Goal: Information Seeking & Learning: Learn about a topic

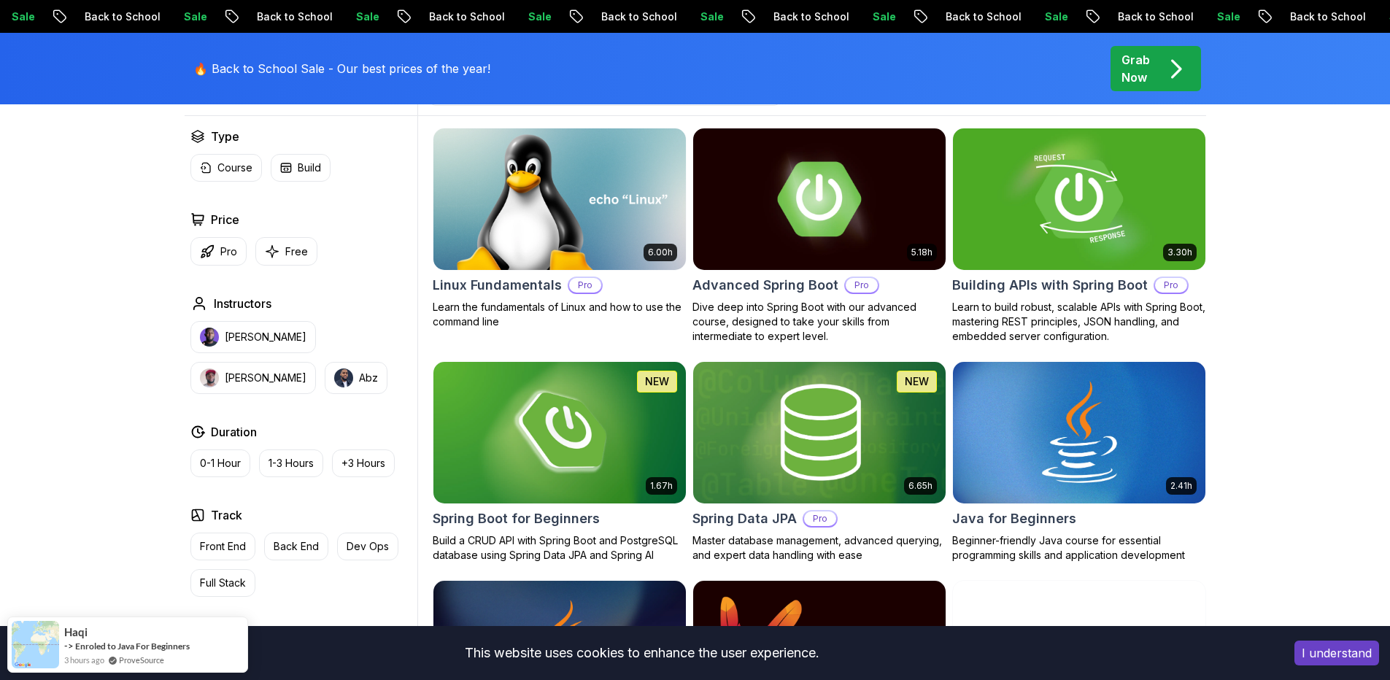
scroll to position [438, 0]
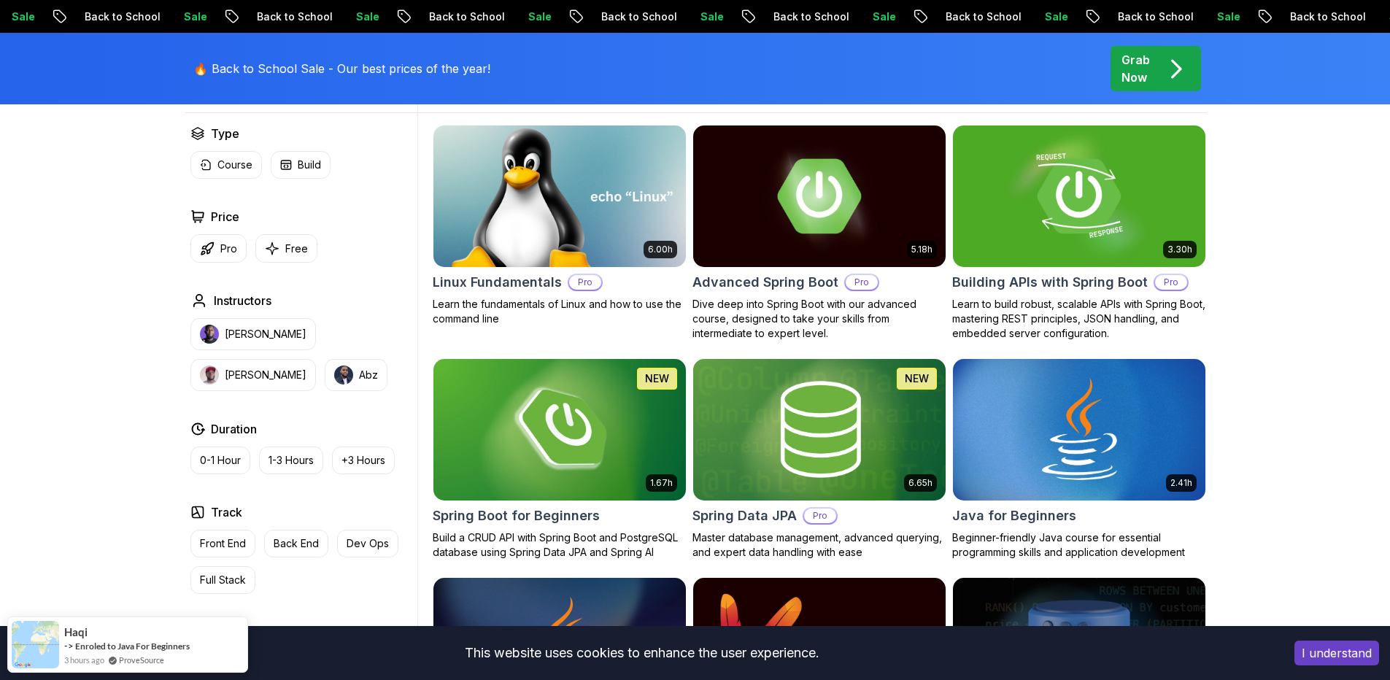
click at [520, 282] on h2 "Linux Fundamentals" at bounding box center [497, 282] width 129 height 20
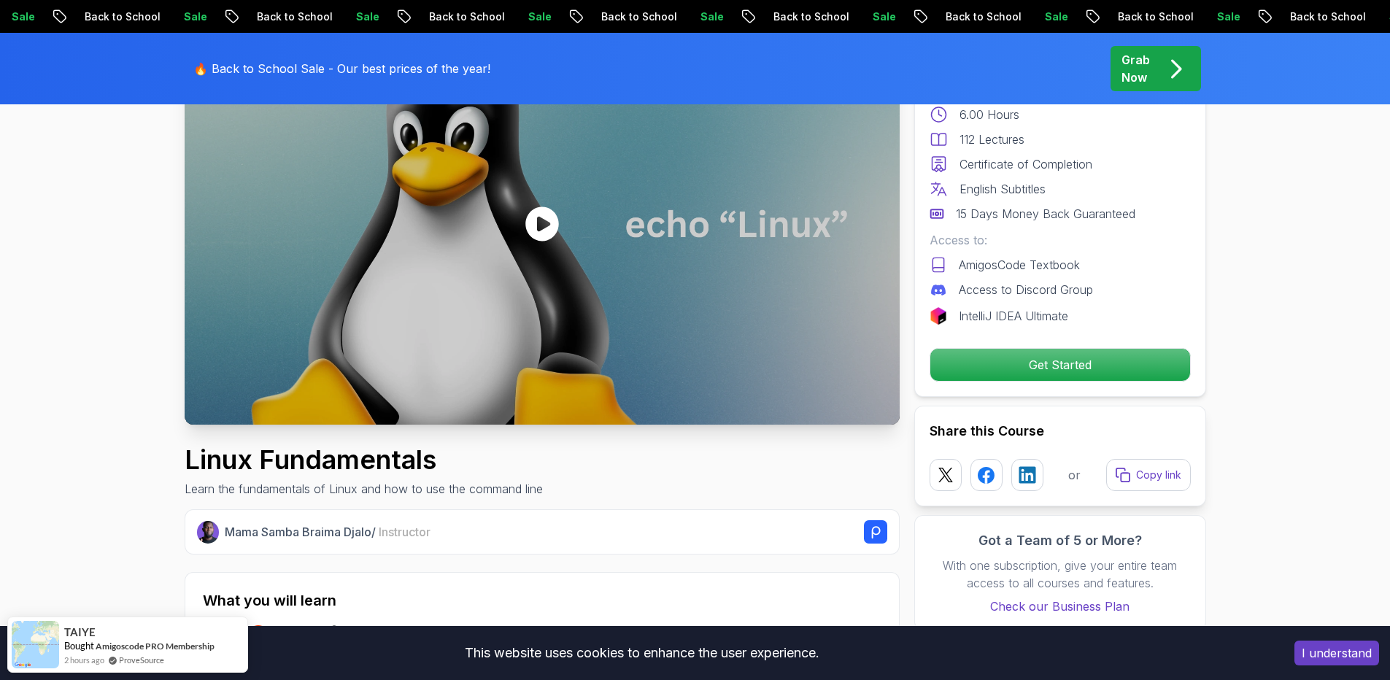
scroll to position [88, 0]
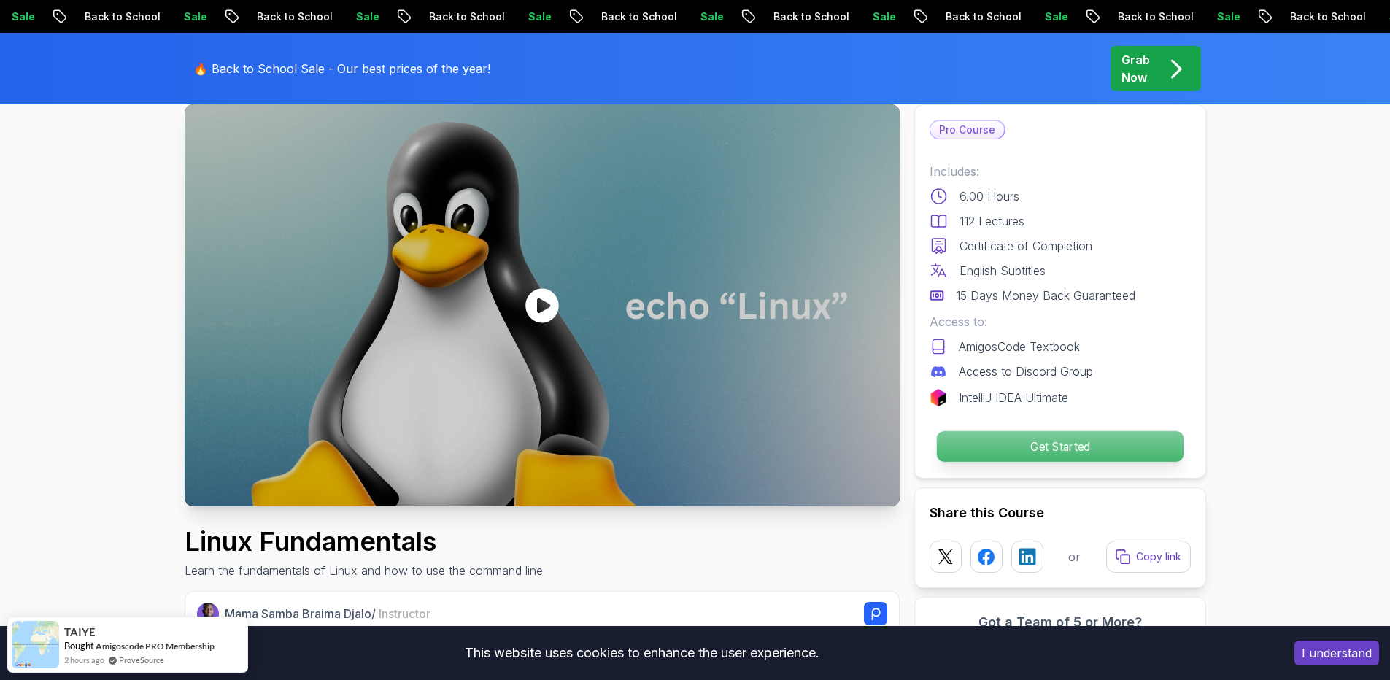
click at [1014, 430] on div "Get Started" at bounding box center [1060, 447] width 261 height 34
click at [1015, 443] on p "Get Started" at bounding box center [1059, 446] width 247 height 31
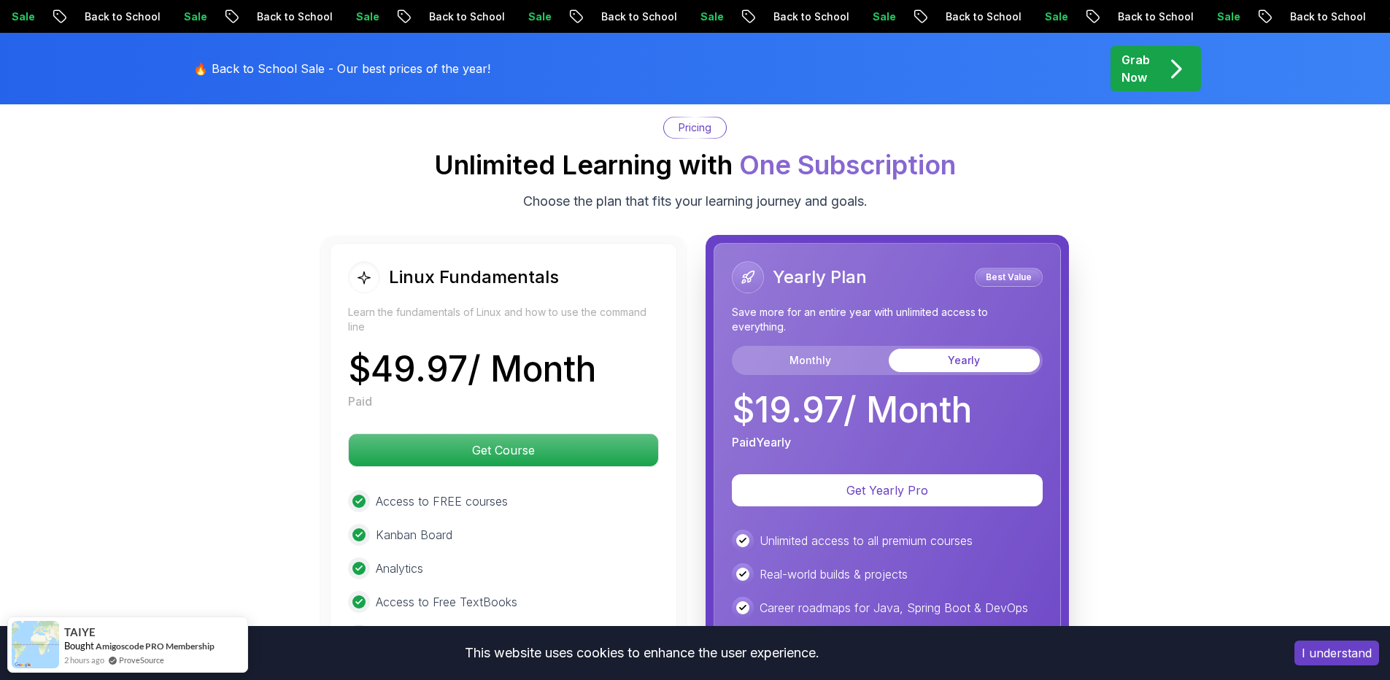
scroll to position [3238, 0]
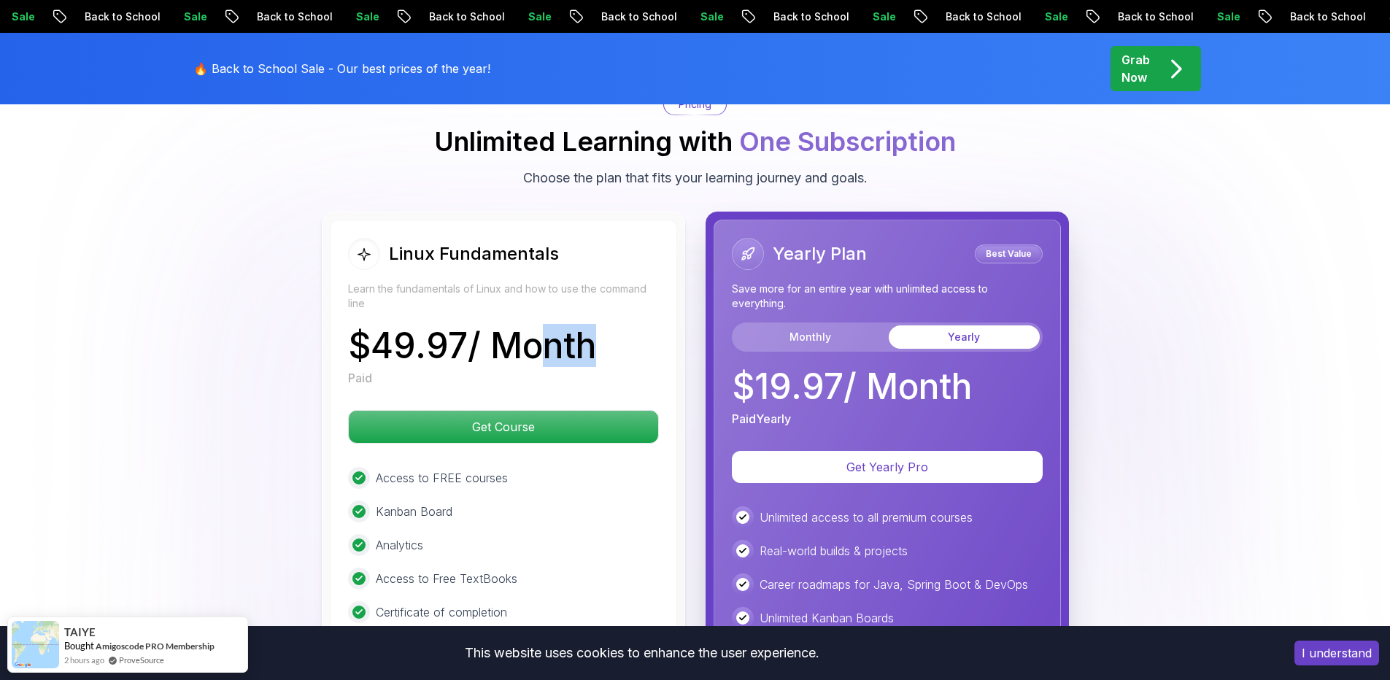
drag, startPoint x: 583, startPoint y: 344, endPoint x: 506, endPoint y: 339, distance: 77.5
click at [508, 339] on p "$ 49.97 / Month" at bounding box center [472, 345] width 248 height 35
click at [501, 339] on p "$ 49.97 / Month" at bounding box center [472, 345] width 248 height 35
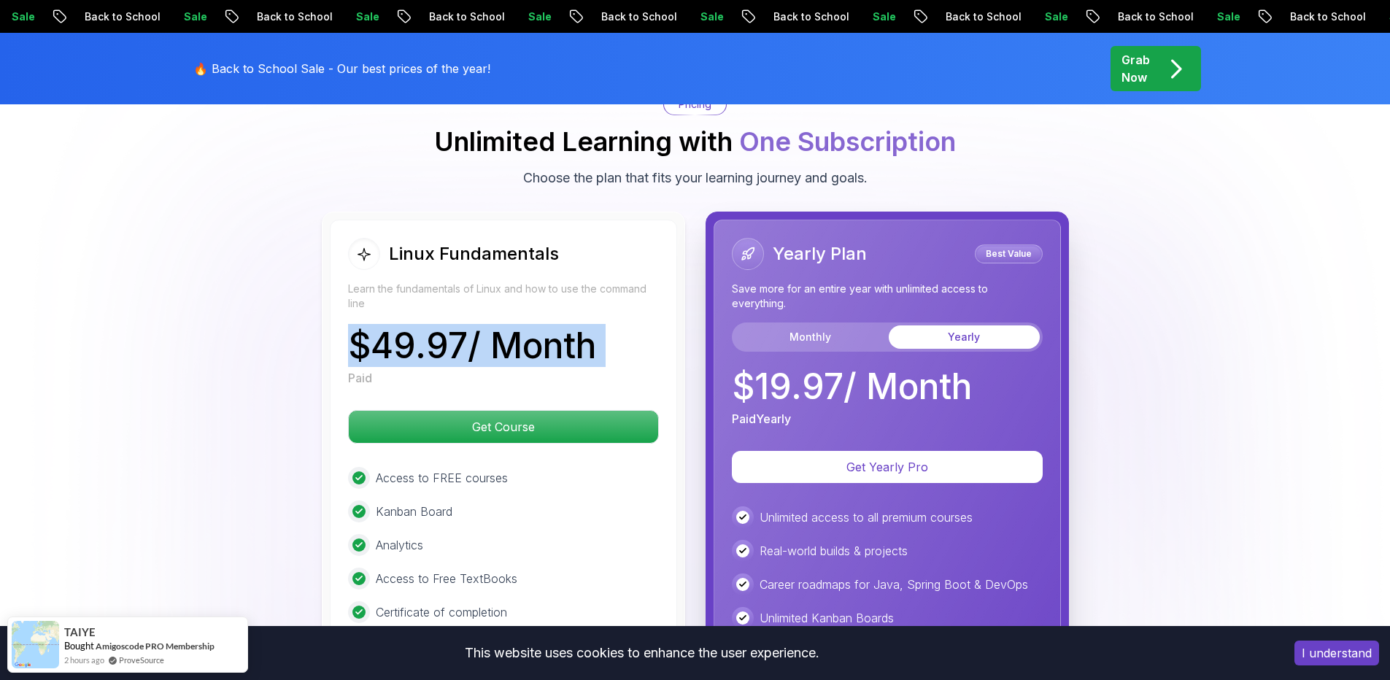
click at [480, 339] on p "$ 49.97 / Month" at bounding box center [472, 345] width 248 height 35
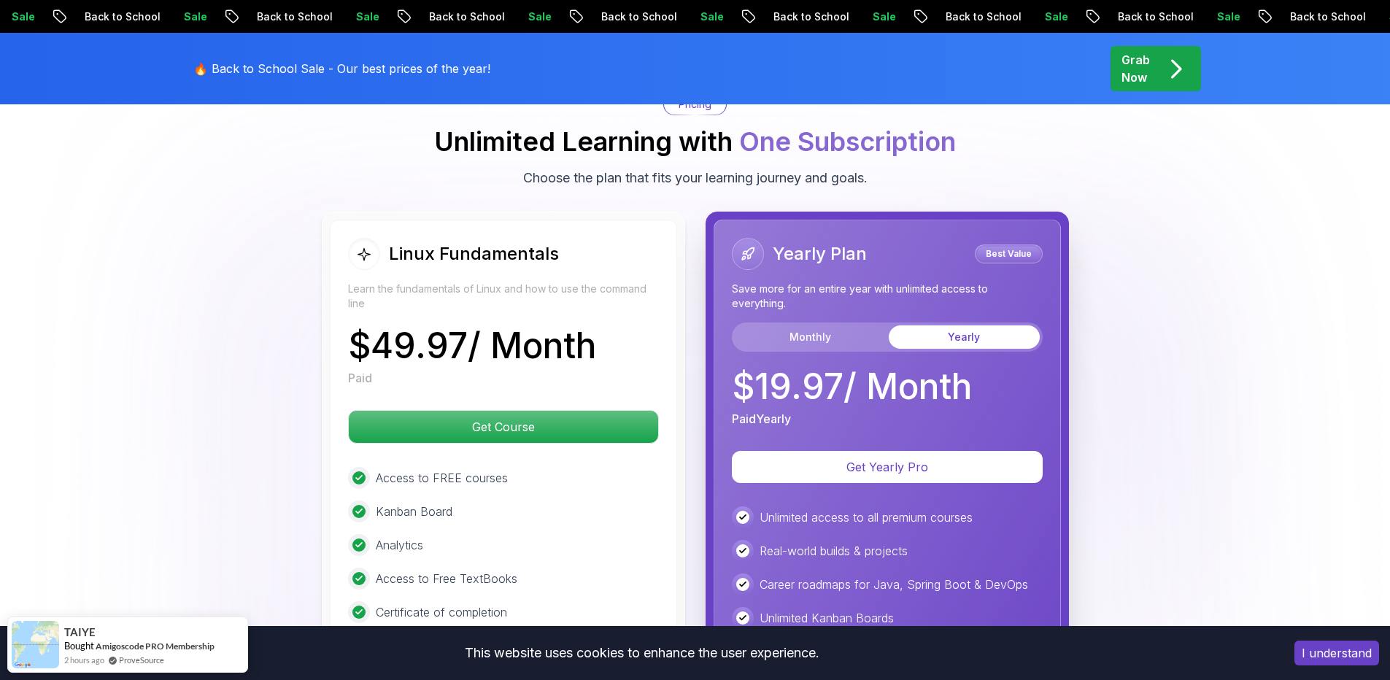
click at [507, 345] on p "$ 49.97 / Month" at bounding box center [472, 345] width 248 height 35
click at [516, 349] on p "$ 49.97 / Month" at bounding box center [472, 345] width 248 height 35
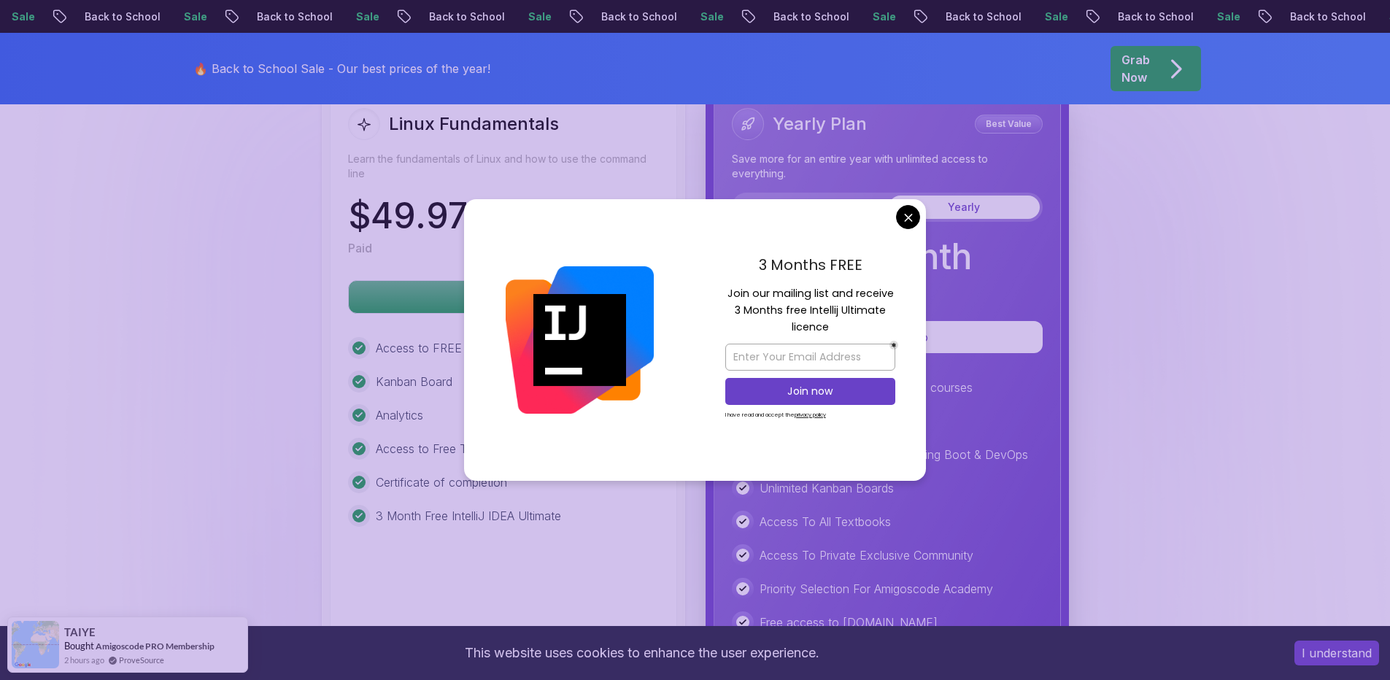
scroll to position [3325, 0]
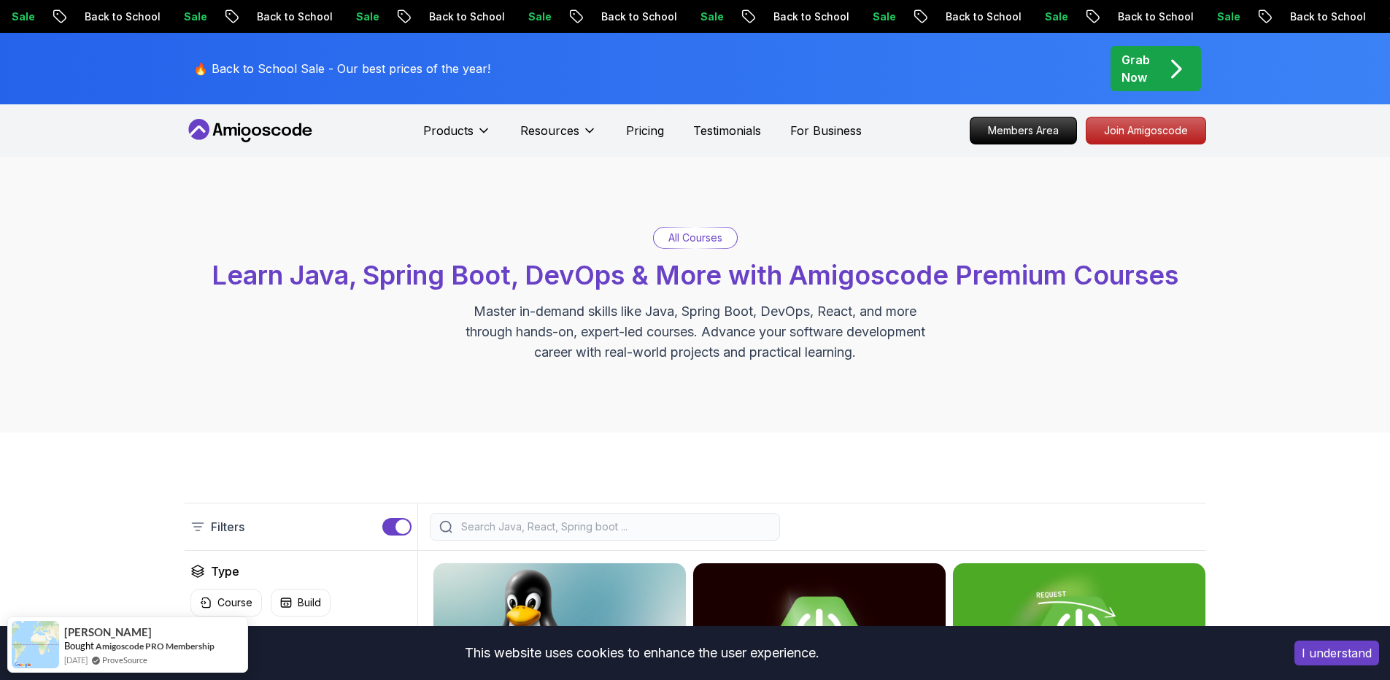
click at [1352, 664] on button "I understand" at bounding box center [1337, 653] width 85 height 25
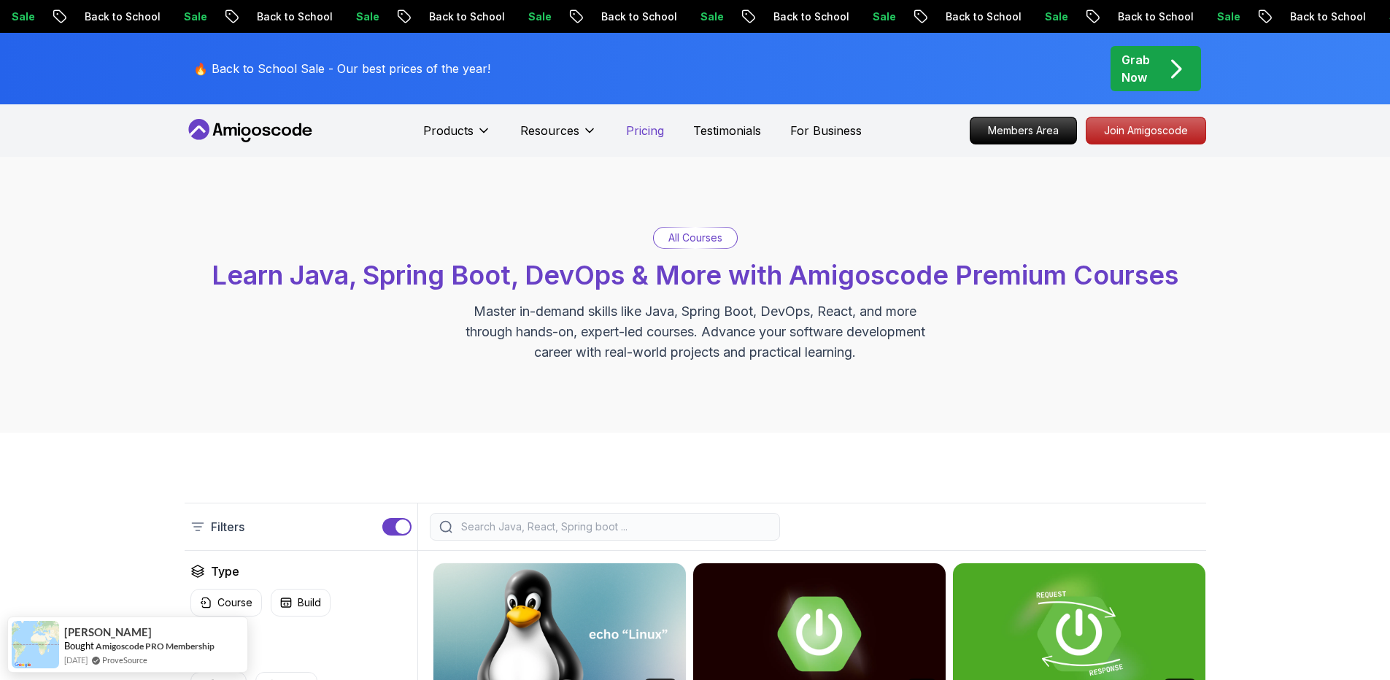
click at [647, 135] on p "Pricing" at bounding box center [645, 131] width 38 height 18
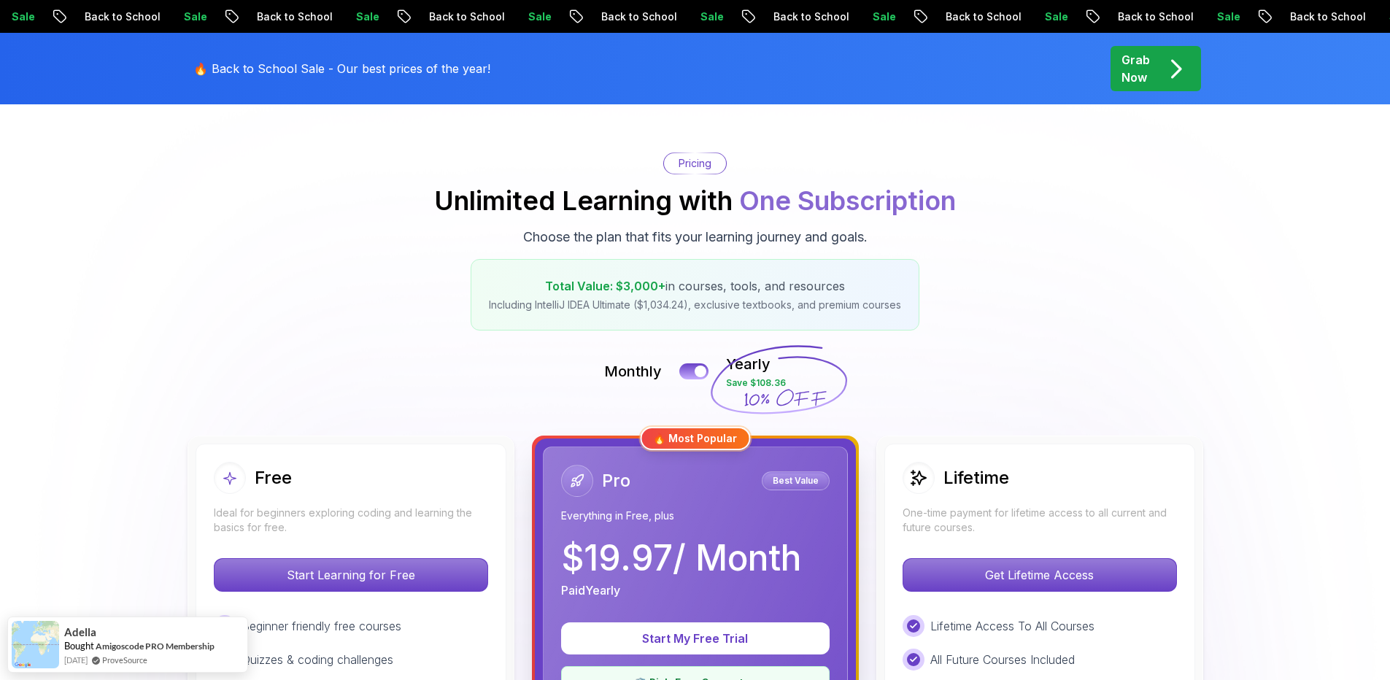
scroll to position [350, 0]
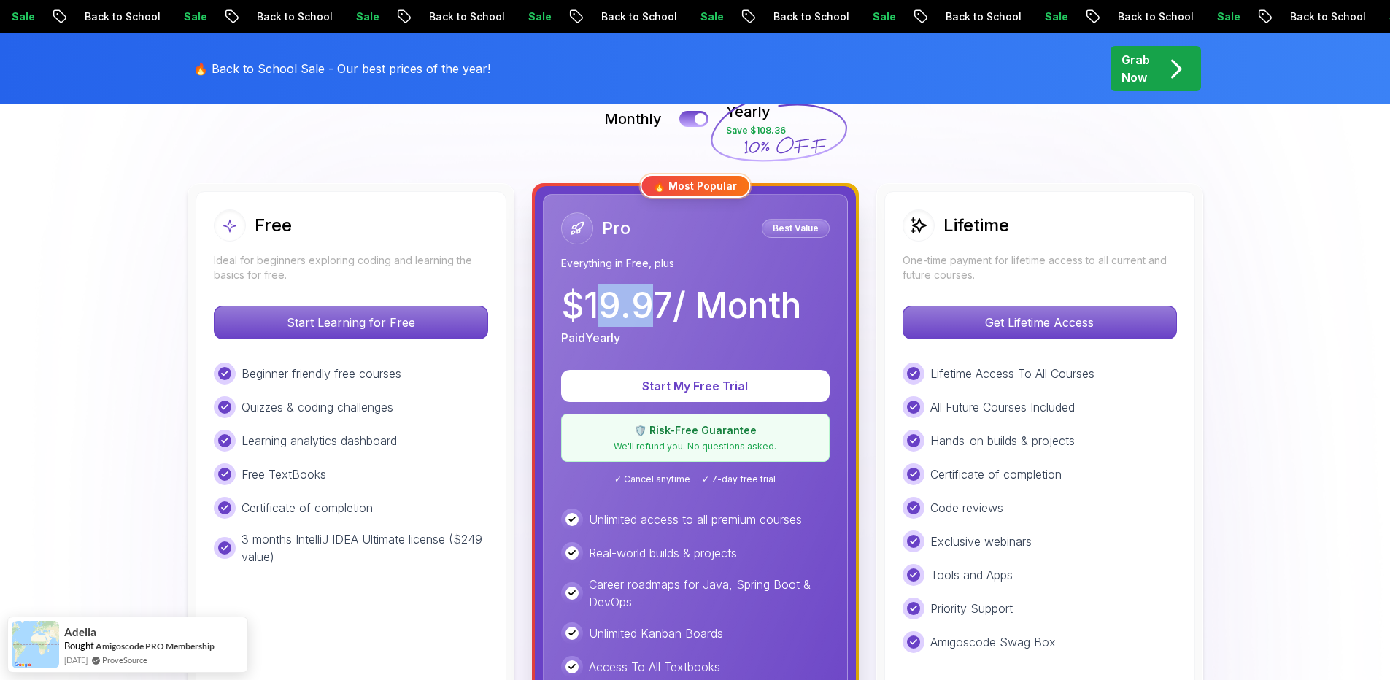
drag, startPoint x: 604, startPoint y: 303, endPoint x: 651, endPoint y: 308, distance: 47.7
click at [651, 308] on p "$ 19.97 / Month" at bounding box center [681, 305] width 240 height 35
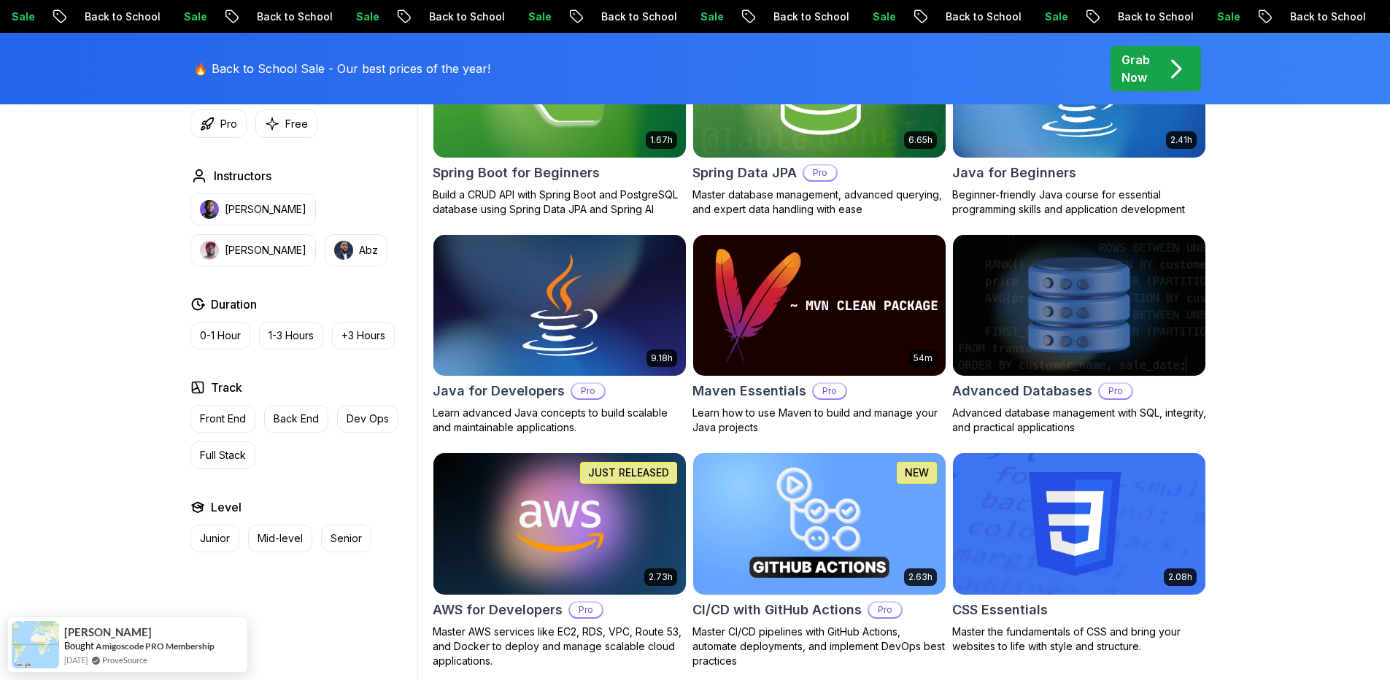
scroll to position [788, 0]
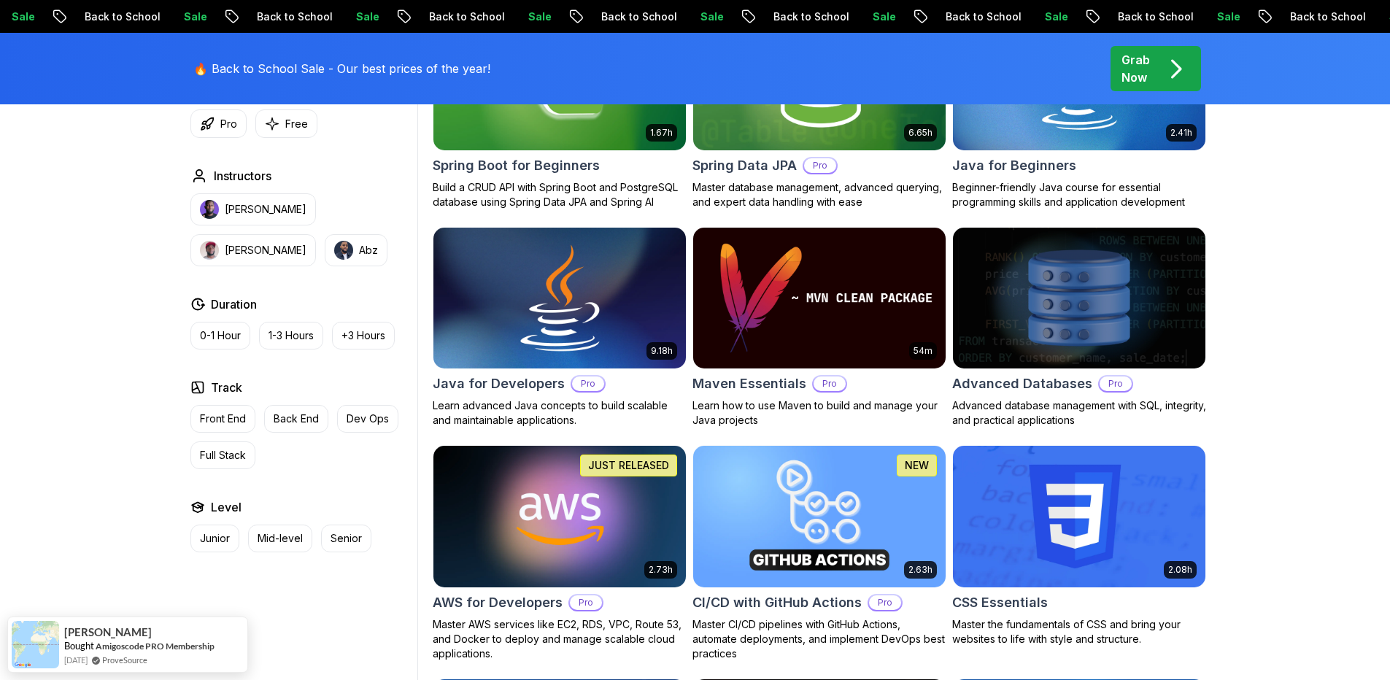
click at [515, 383] on h2 "Java for Developers" at bounding box center [499, 384] width 132 height 20
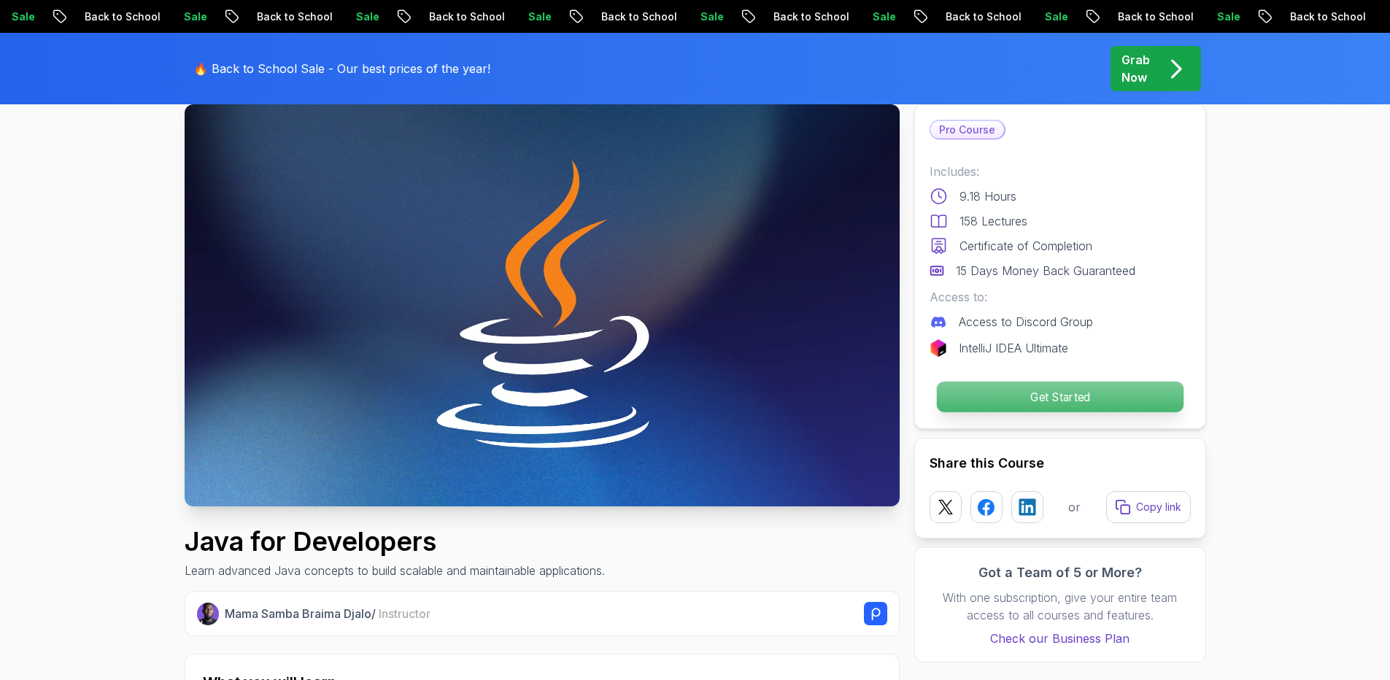
click at [1012, 393] on p "Get Started" at bounding box center [1059, 397] width 247 height 31
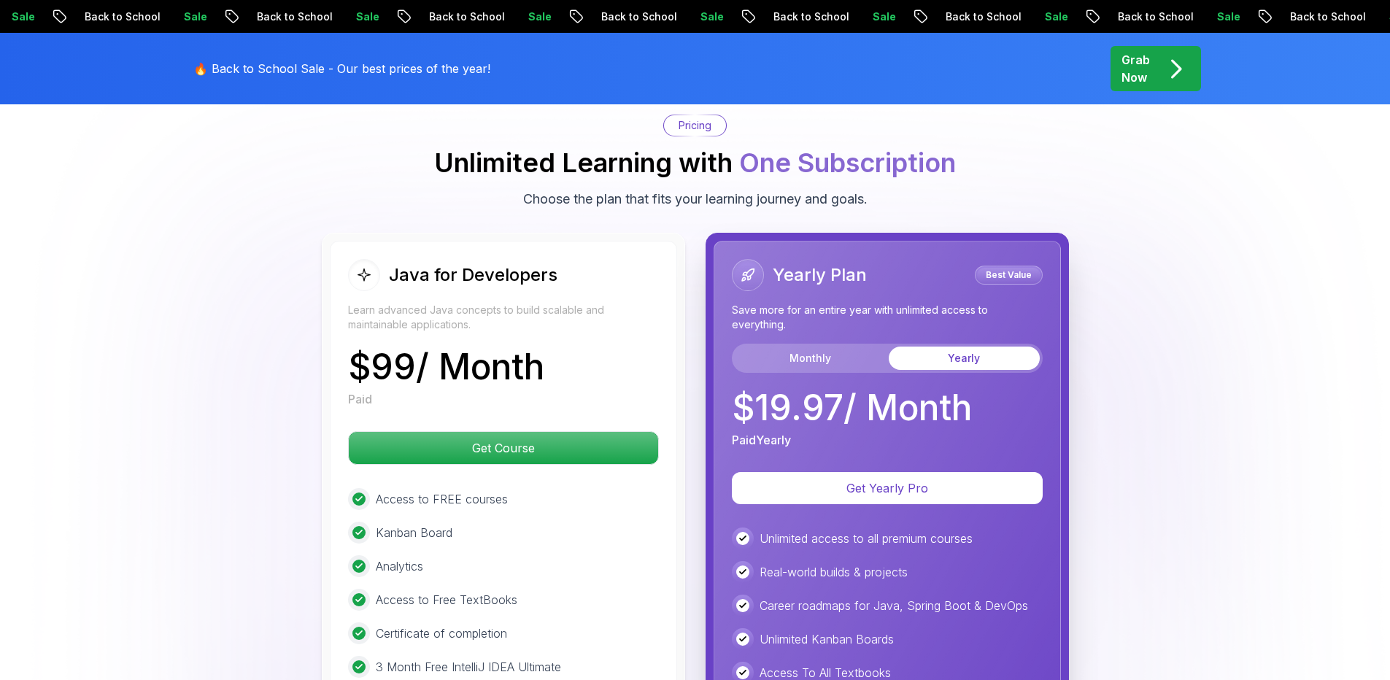
scroll to position [3501, 0]
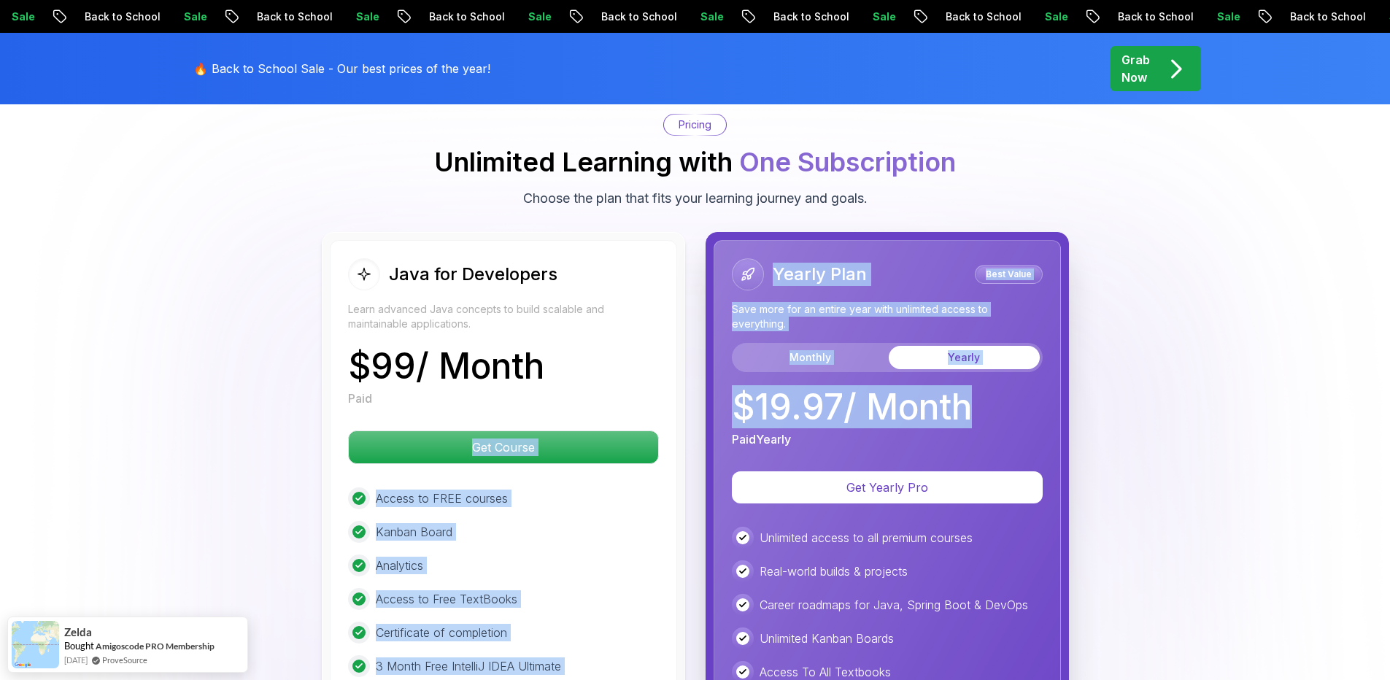
drag, startPoint x: 954, startPoint y: 387, endPoint x: 695, endPoint y: 394, distance: 259.2
click at [695, 394] on div "Java for Developers Learn advanced Java concepts to build scalable and maintain…" at bounding box center [695, 554] width 747 height 645
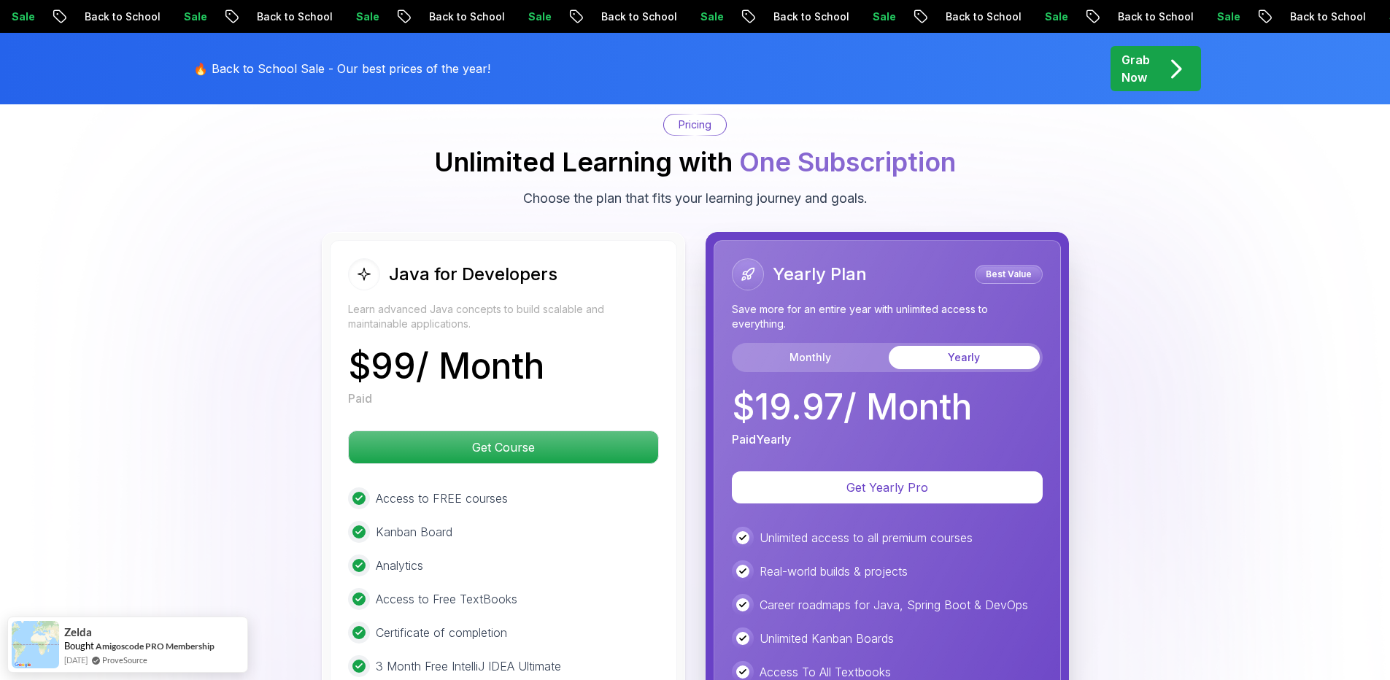
click at [695, 394] on div "Java for Developers Learn advanced Java concepts to build scalable and maintain…" at bounding box center [695, 554] width 747 height 645
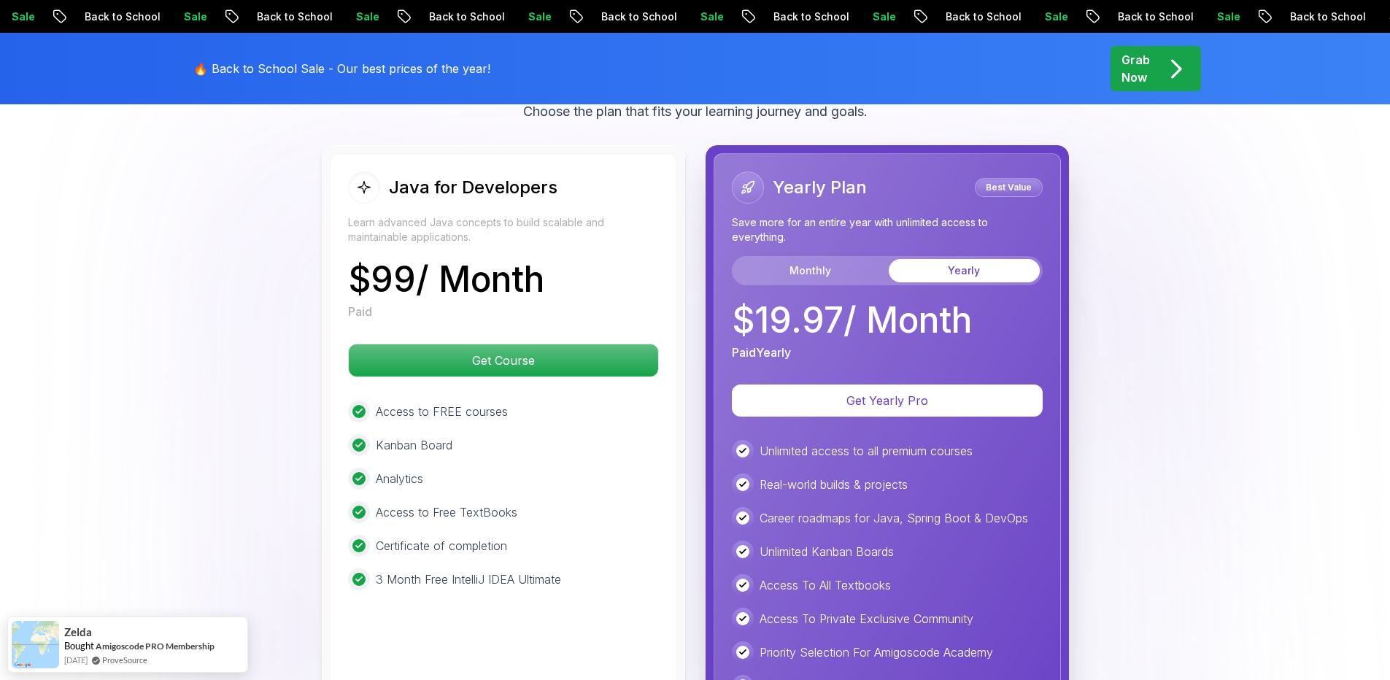
scroll to position [3589, 0]
drag, startPoint x: 952, startPoint y: 307, endPoint x: 766, endPoint y: 309, distance: 186.1
click at [766, 309] on p "$ 19.97 / Month" at bounding box center [852, 319] width 240 height 35
drag, startPoint x: 554, startPoint y: 265, endPoint x: 336, endPoint y: 251, distance: 218.7
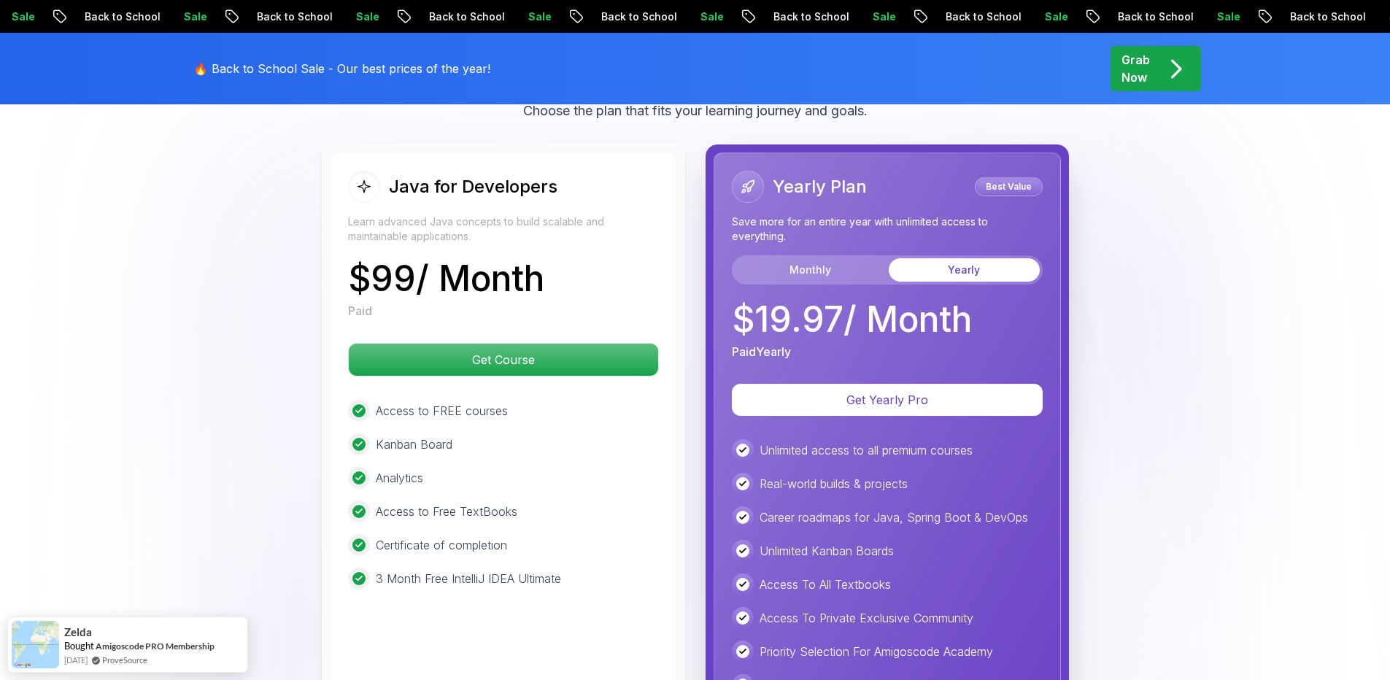
click at [336, 251] on div "Java for Developers Learn advanced Java concepts to build scalable and maintain…" at bounding box center [503, 467] width 347 height 629
drag, startPoint x: 344, startPoint y: 239, endPoint x: 485, endPoint y: 247, distance: 141.0
click at [485, 247] on div "Java for Developers Learn advanced Java concepts to build scalable and maintain…" at bounding box center [503, 467] width 347 height 629
click at [485, 261] on p "$ 99 / Month" at bounding box center [446, 278] width 196 height 35
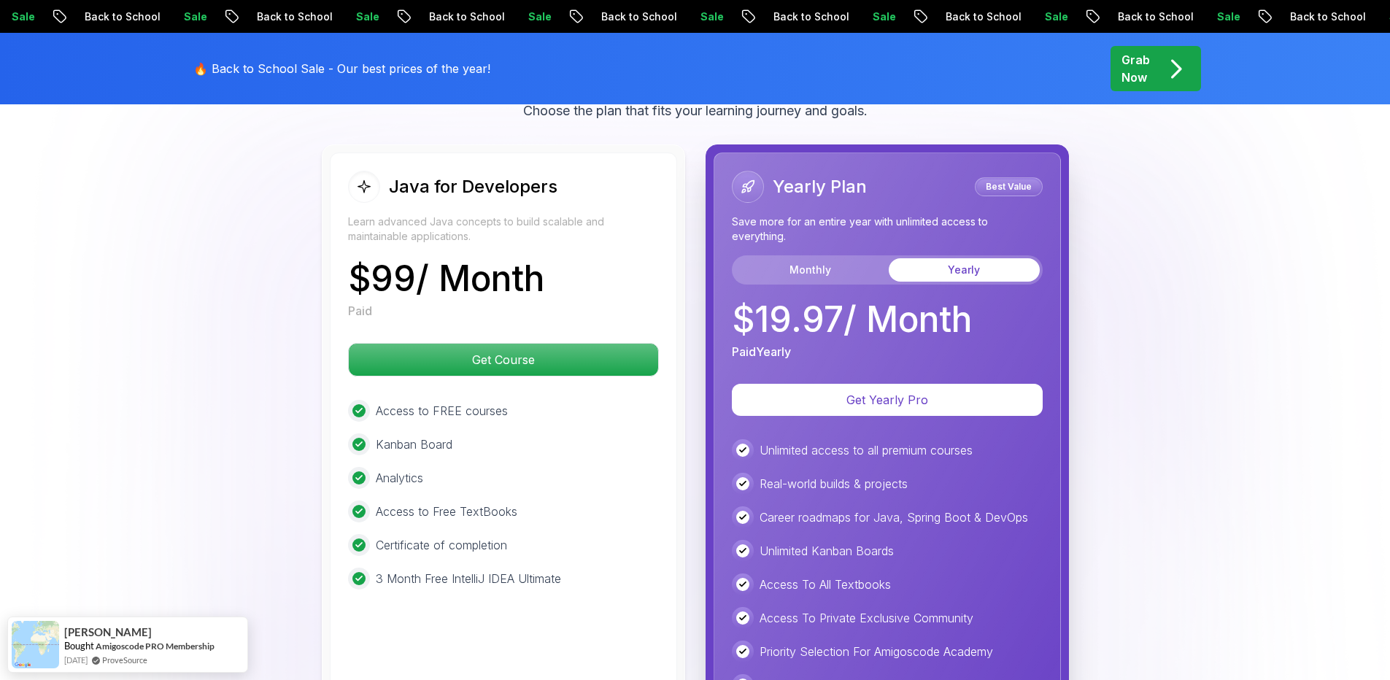
drag, startPoint x: 574, startPoint y: 251, endPoint x: 340, endPoint y: 242, distance: 233.7
click at [340, 242] on div "Java for Developers Learn advanced Java concepts to build scalable and maintain…" at bounding box center [503, 467] width 347 height 629
drag, startPoint x: 340, startPoint y: 242, endPoint x: 497, endPoint y: 242, distance: 156.9
click at [496, 242] on div "Java for Developers Learn advanced Java concepts to build scalable and maintain…" at bounding box center [503, 467] width 347 height 629
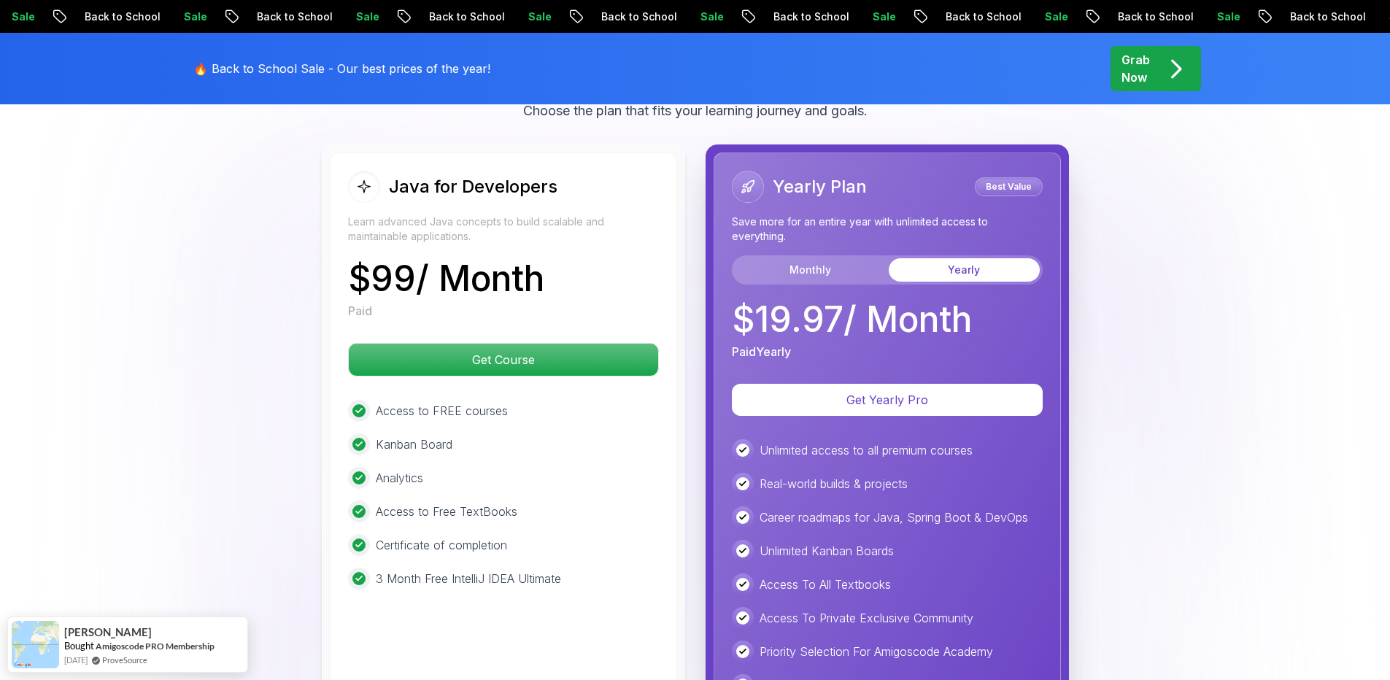
click at [497, 261] on p "$ 99 / Month" at bounding box center [446, 278] width 196 height 35
drag, startPoint x: 793, startPoint y: 168, endPoint x: 769, endPoint y: 166, distance: 23.5
click at [769, 171] on div "Yearly Plan Best Value" at bounding box center [887, 187] width 311 height 32
click at [769, 171] on div "Yearly Plan" at bounding box center [799, 187] width 135 height 32
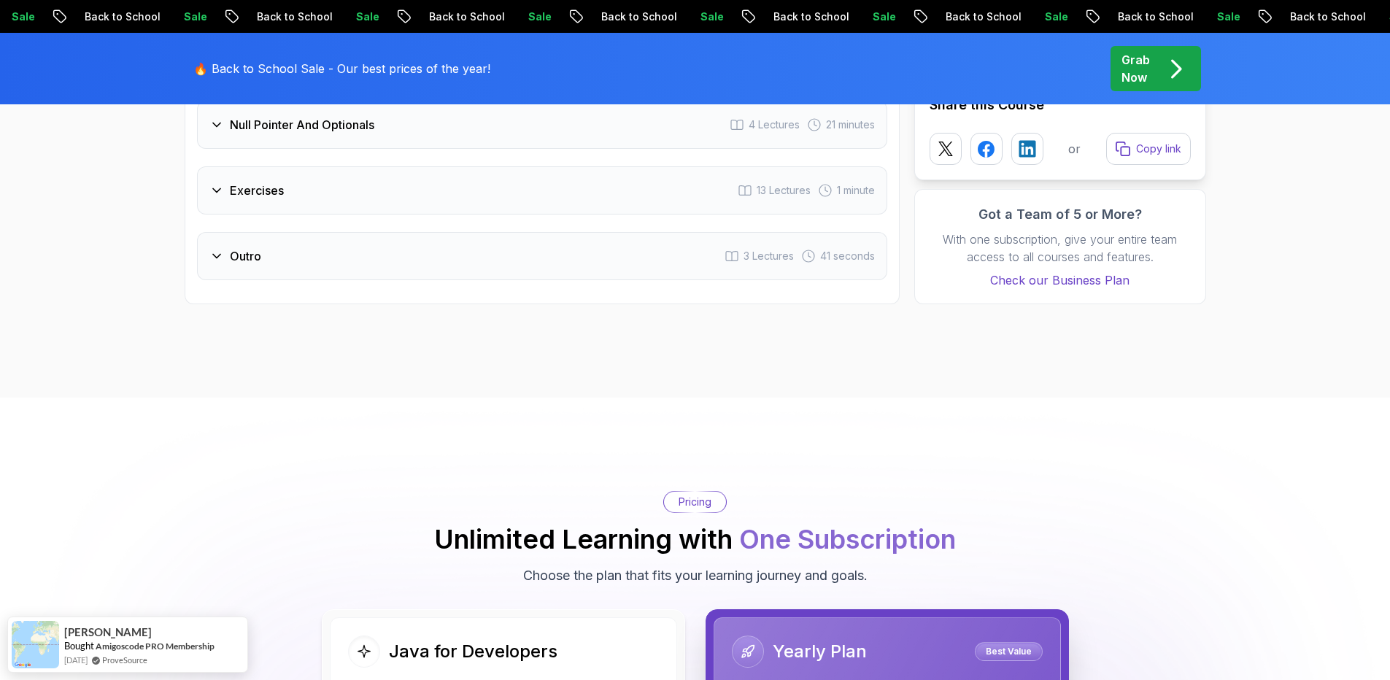
scroll to position [3238, 0]
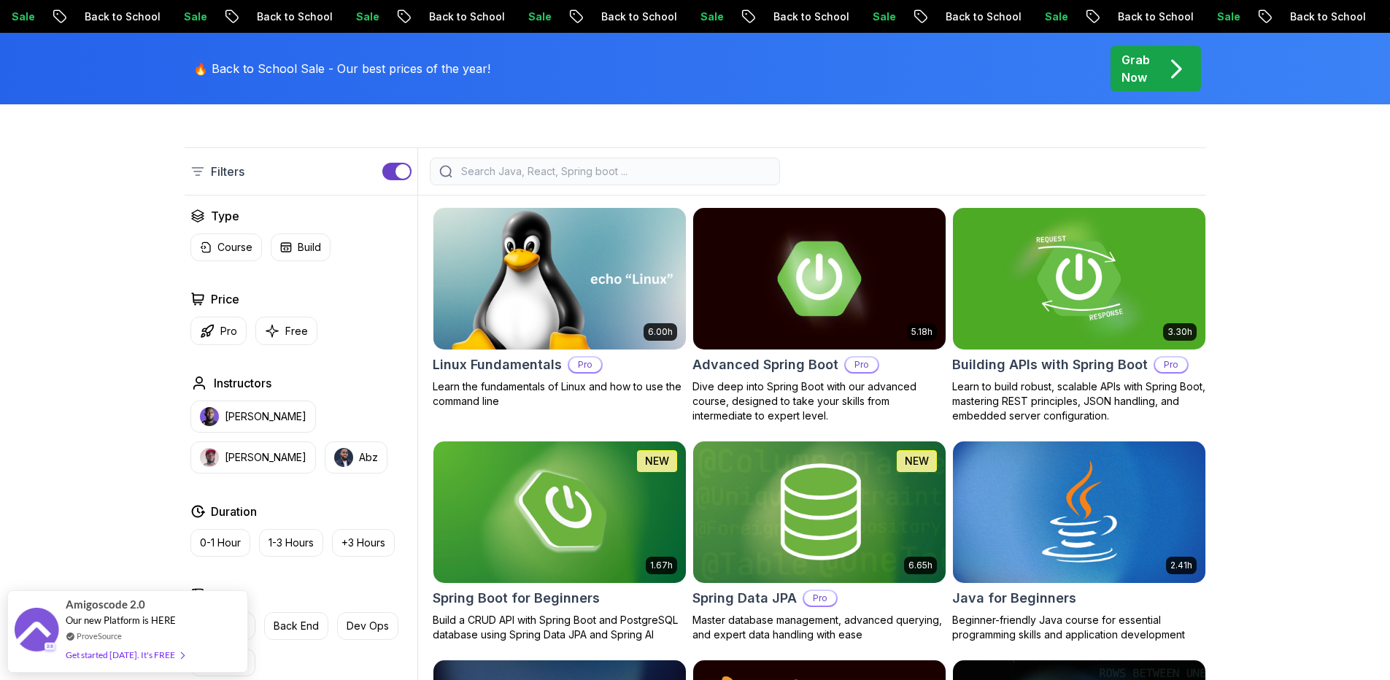
scroll to position [353, 0]
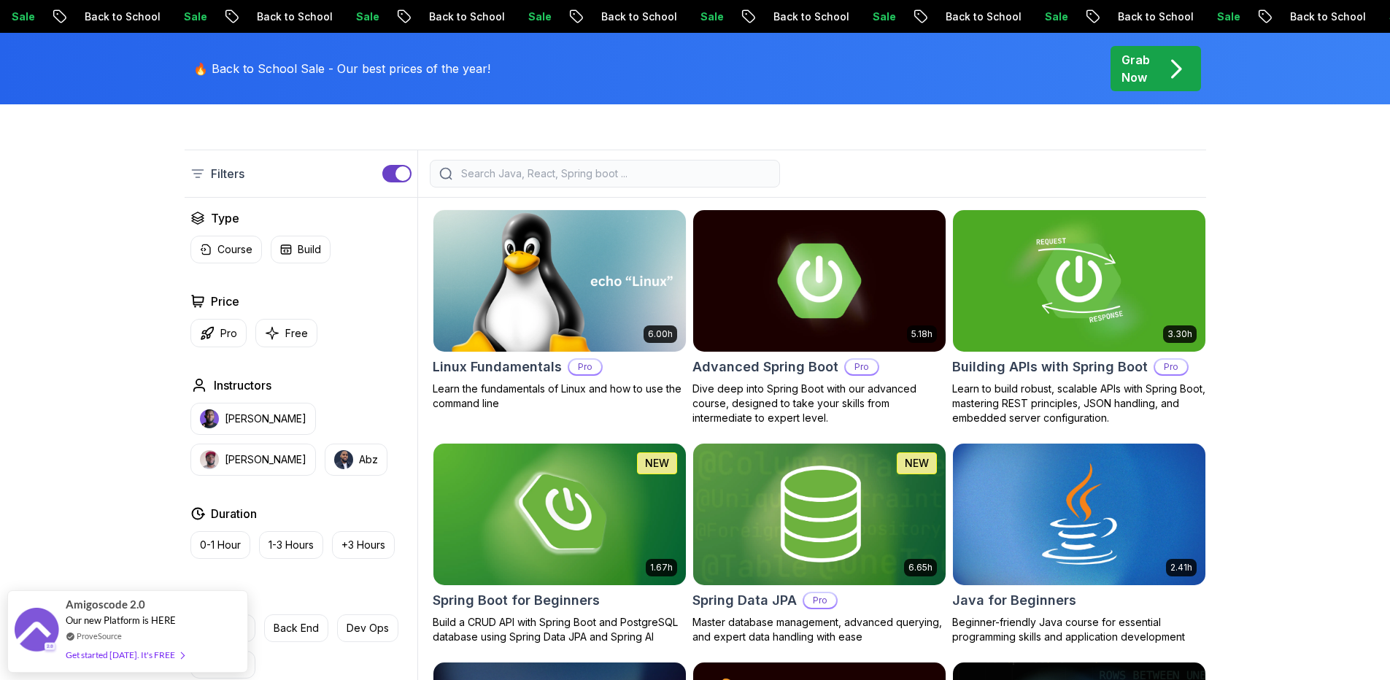
click at [508, 361] on h2 "Linux Fundamentals" at bounding box center [497, 367] width 129 height 20
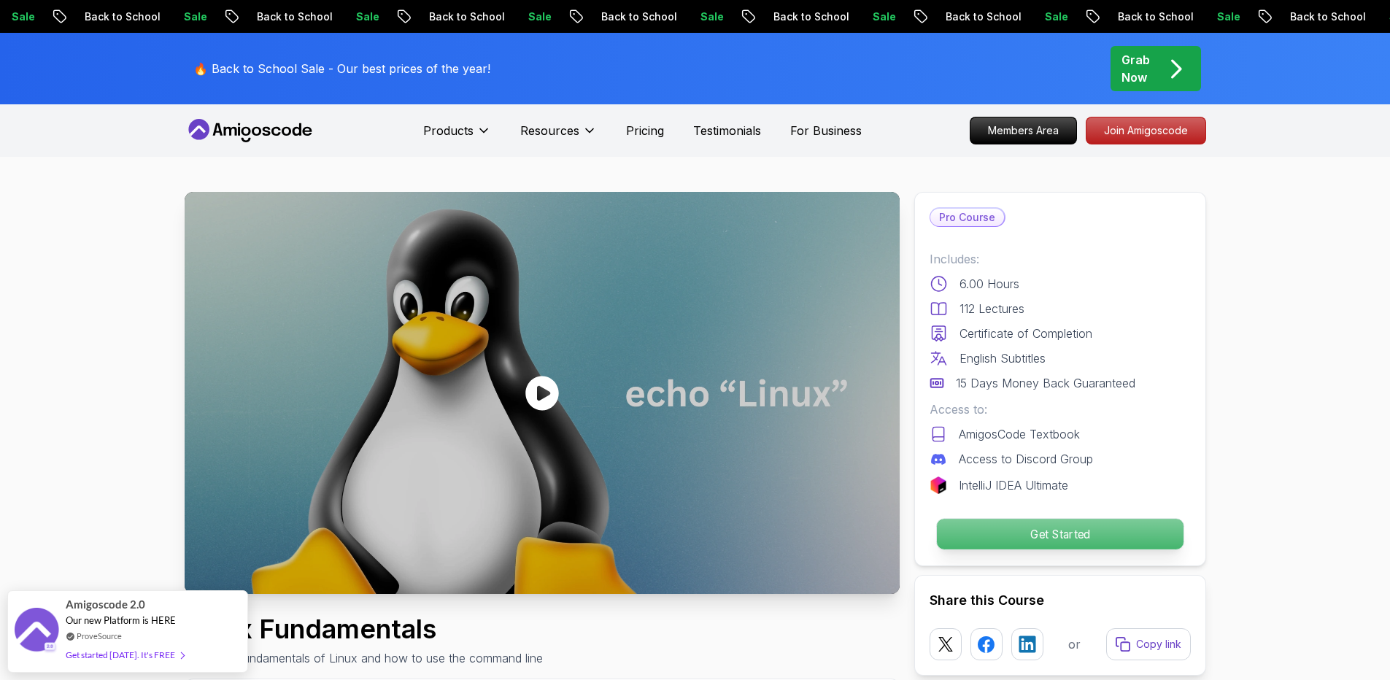
click at [1059, 528] on p "Get Started" at bounding box center [1059, 534] width 247 height 31
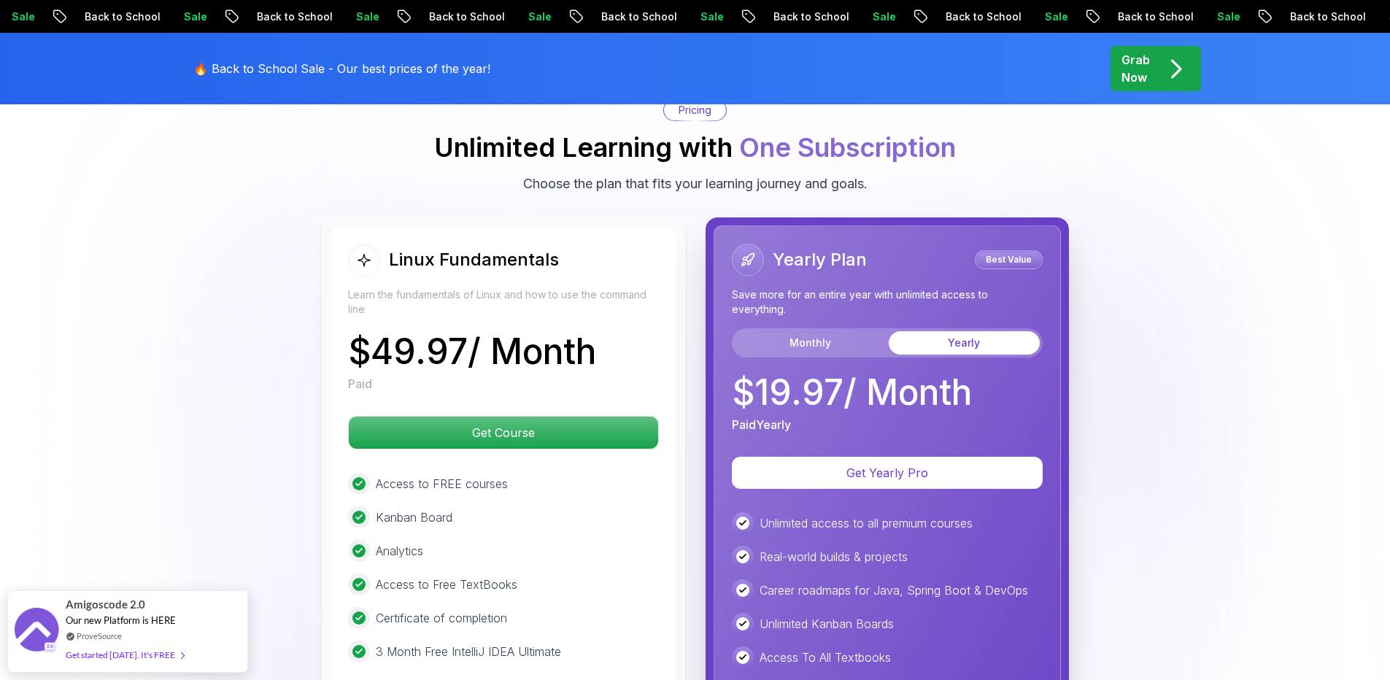
scroll to position [3238, 0]
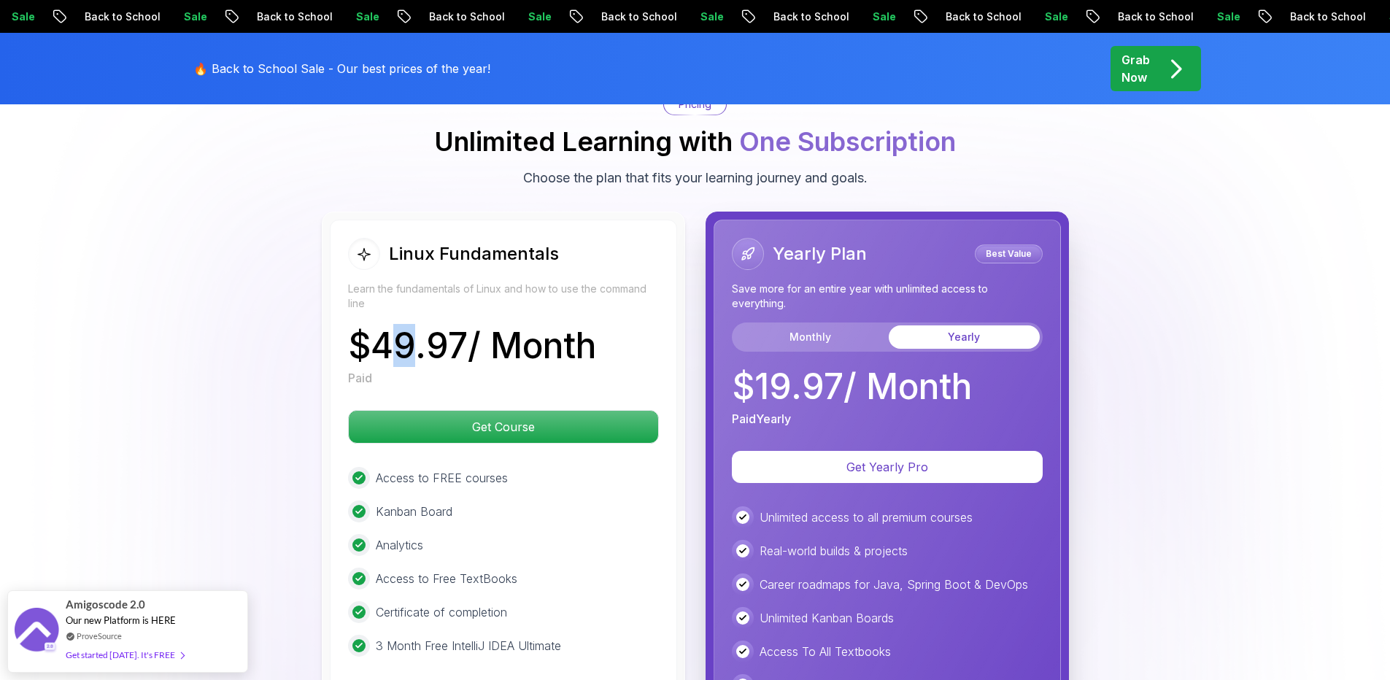
drag, startPoint x: 409, startPoint y: 334, endPoint x: 386, endPoint y: 334, distance: 23.4
click at [386, 334] on p "$ 49.97 / Month" at bounding box center [472, 345] width 248 height 35
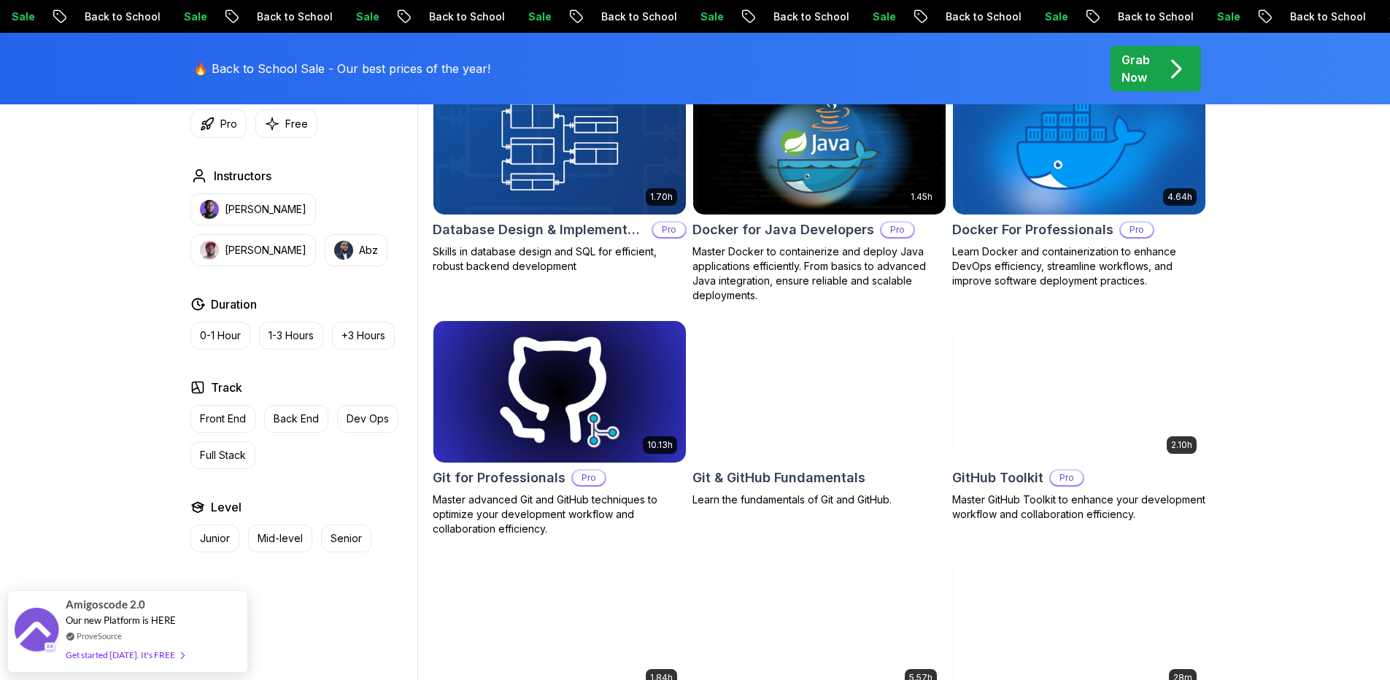
scroll to position [1394, 0]
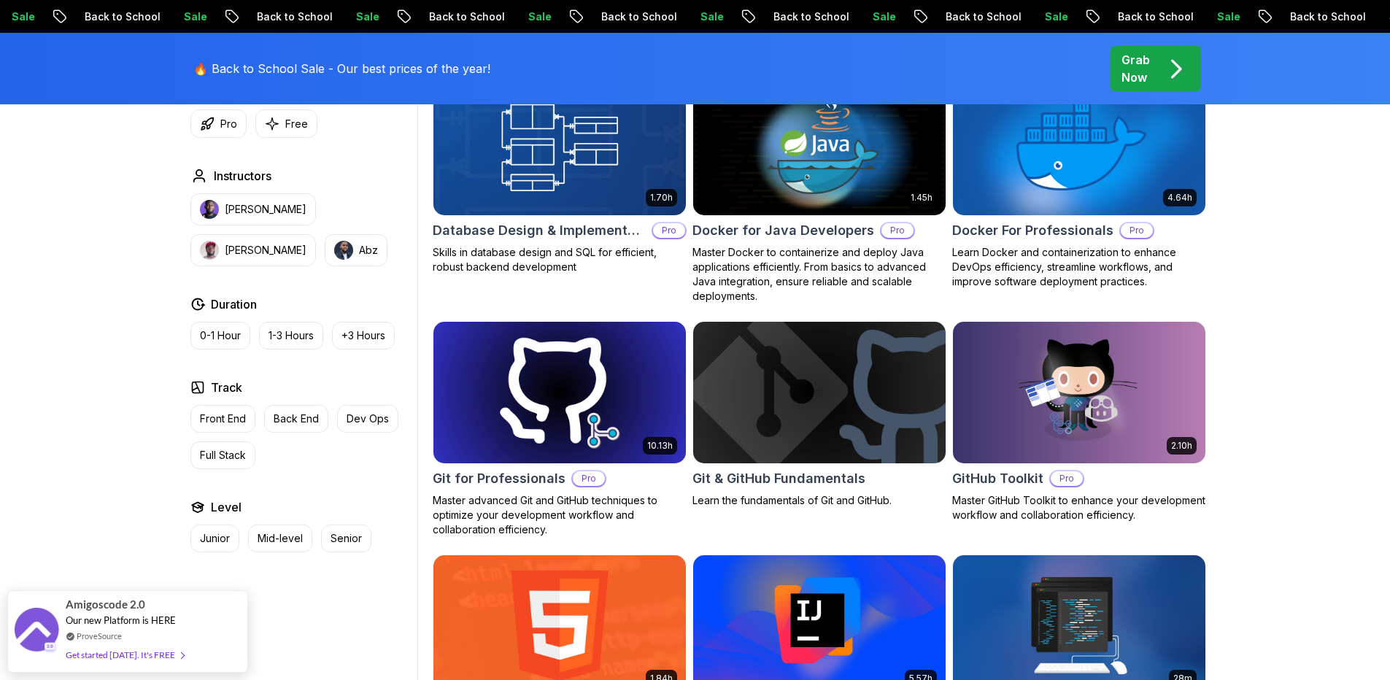
click at [501, 473] on h2 "Git for Professionals" at bounding box center [499, 479] width 133 height 20
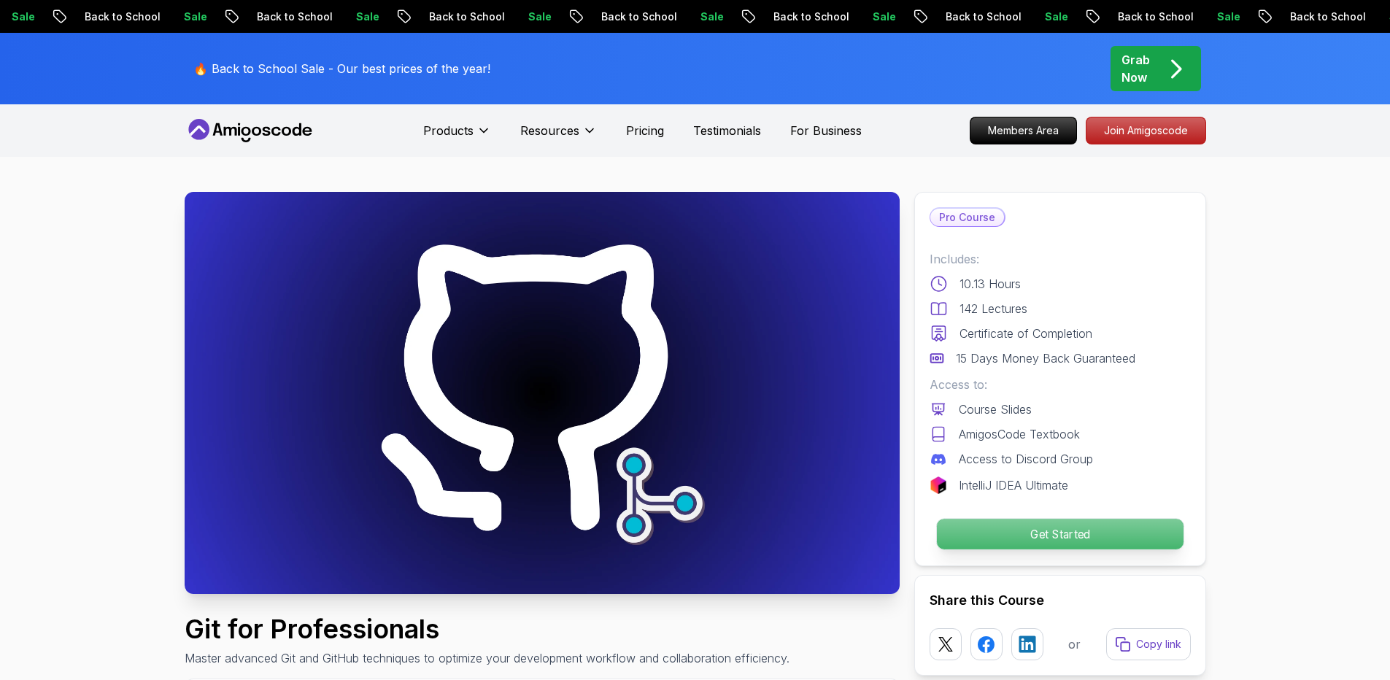
click at [1073, 538] on p "Get Started" at bounding box center [1059, 534] width 247 height 31
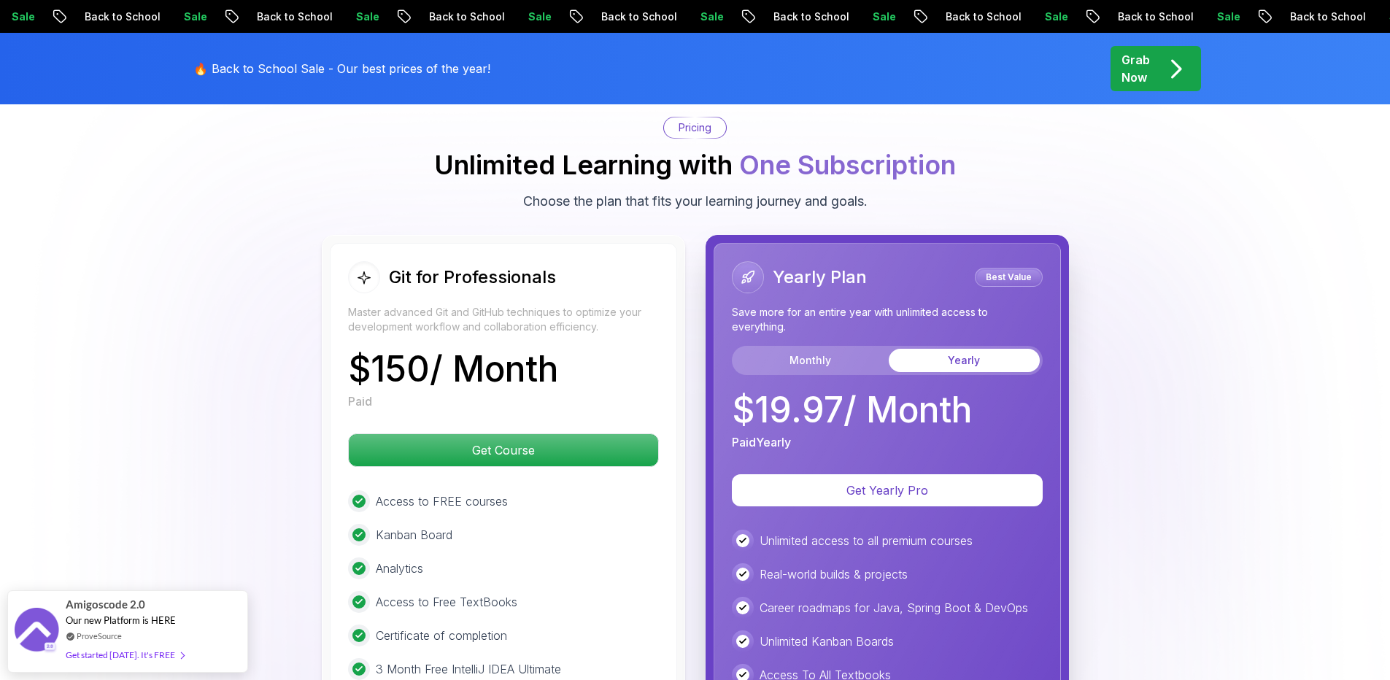
scroll to position [3753, 0]
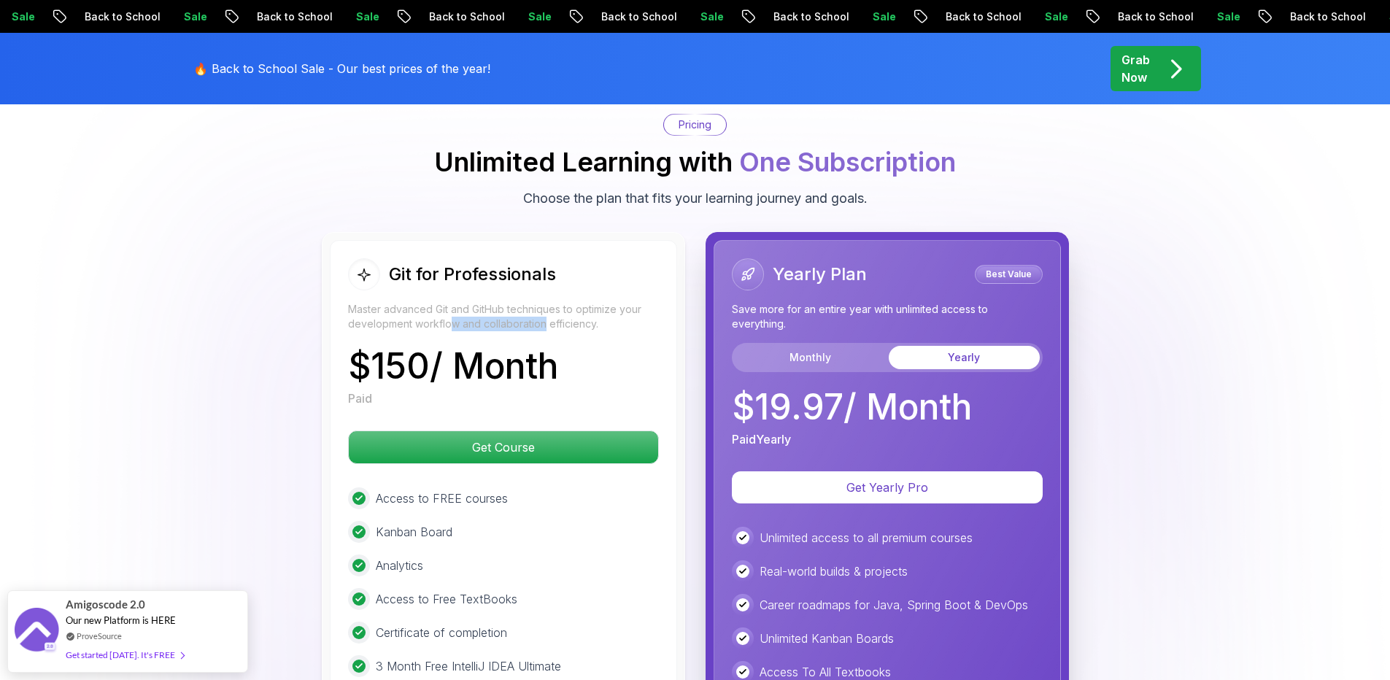
drag, startPoint x: 542, startPoint y: 310, endPoint x: 442, endPoint y: 306, distance: 100.8
click at [442, 306] on p "Master advanced Git and GitHub techniques to optimize your development workflow…" at bounding box center [503, 316] width 311 height 29
click at [852, 346] on button "Monthly" at bounding box center [810, 357] width 151 height 23
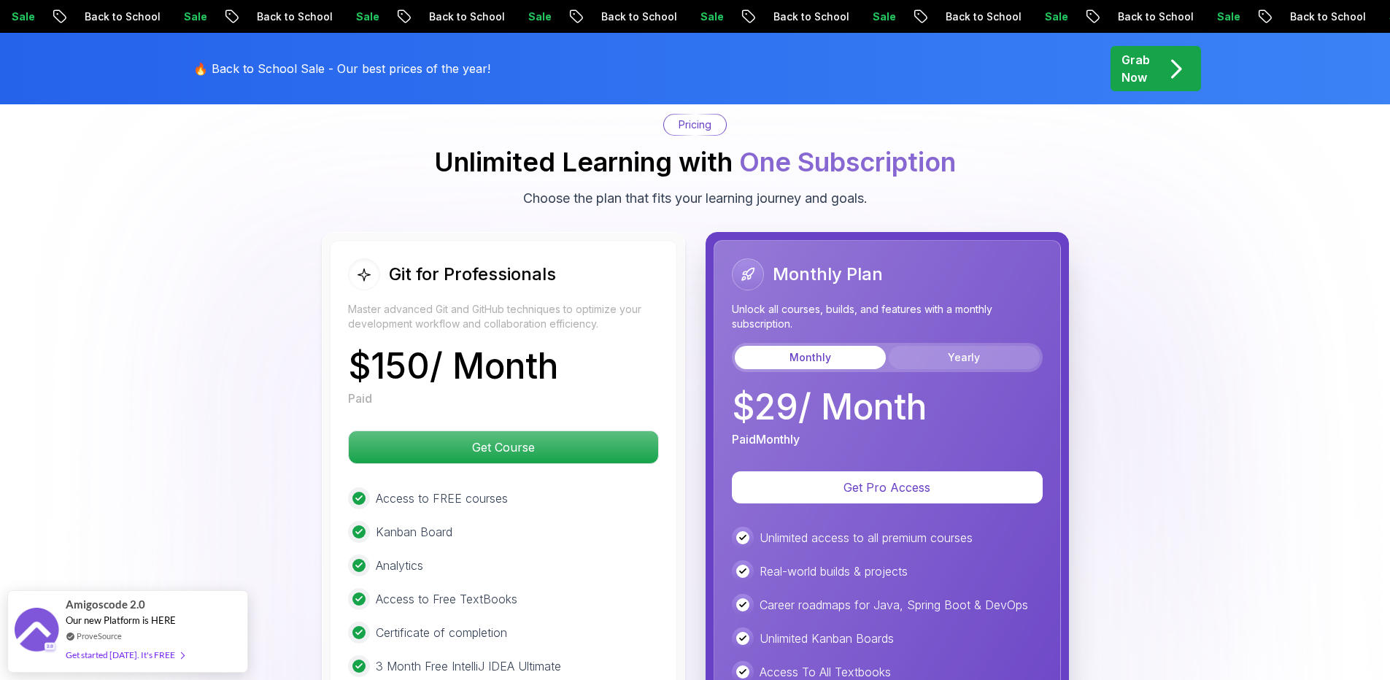
click at [906, 346] on button "Yearly" at bounding box center [964, 357] width 151 height 23
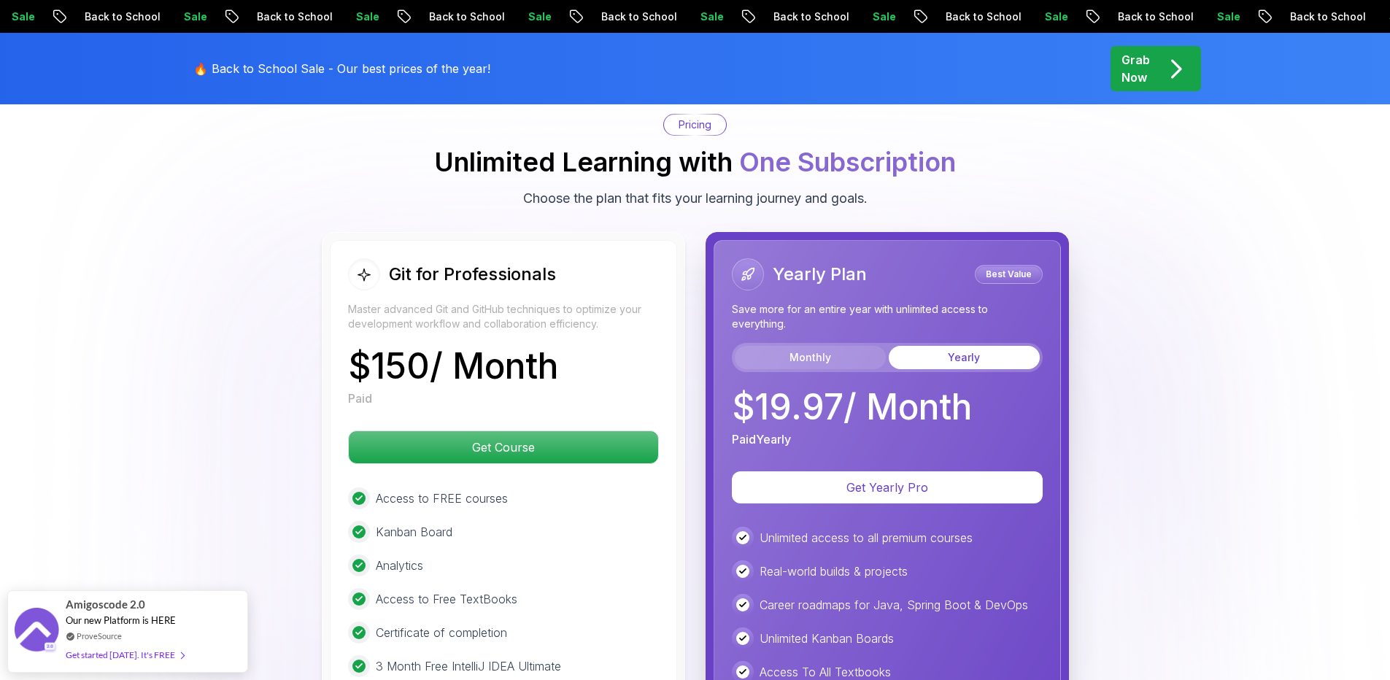
click at [844, 346] on button "Monthly" at bounding box center [810, 357] width 151 height 23
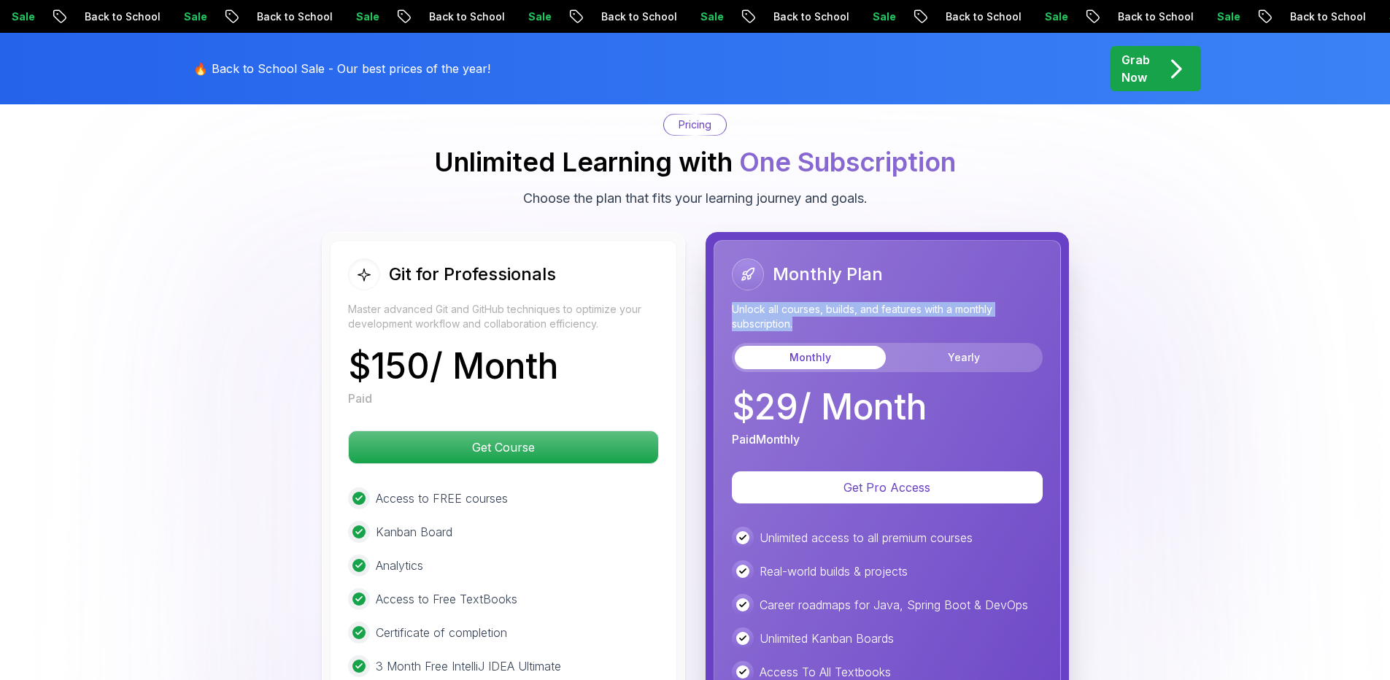
drag, startPoint x: 730, startPoint y: 290, endPoint x: 817, endPoint y: 304, distance: 88.7
click at [817, 304] on div "Monthly Plan Unlock all courses, builds, and features with a monthly subscripti…" at bounding box center [887, 554] width 347 height 629
click at [927, 302] on p "Unlock all courses, builds, and features with a monthly subscription." at bounding box center [887, 316] width 311 height 29
click at [914, 302] on p "Unlock all courses, builds, and features with a monthly subscription." at bounding box center [887, 316] width 311 height 29
click at [947, 302] on p "Unlock all courses, builds, and features with a monthly subscription." at bounding box center [887, 316] width 311 height 29
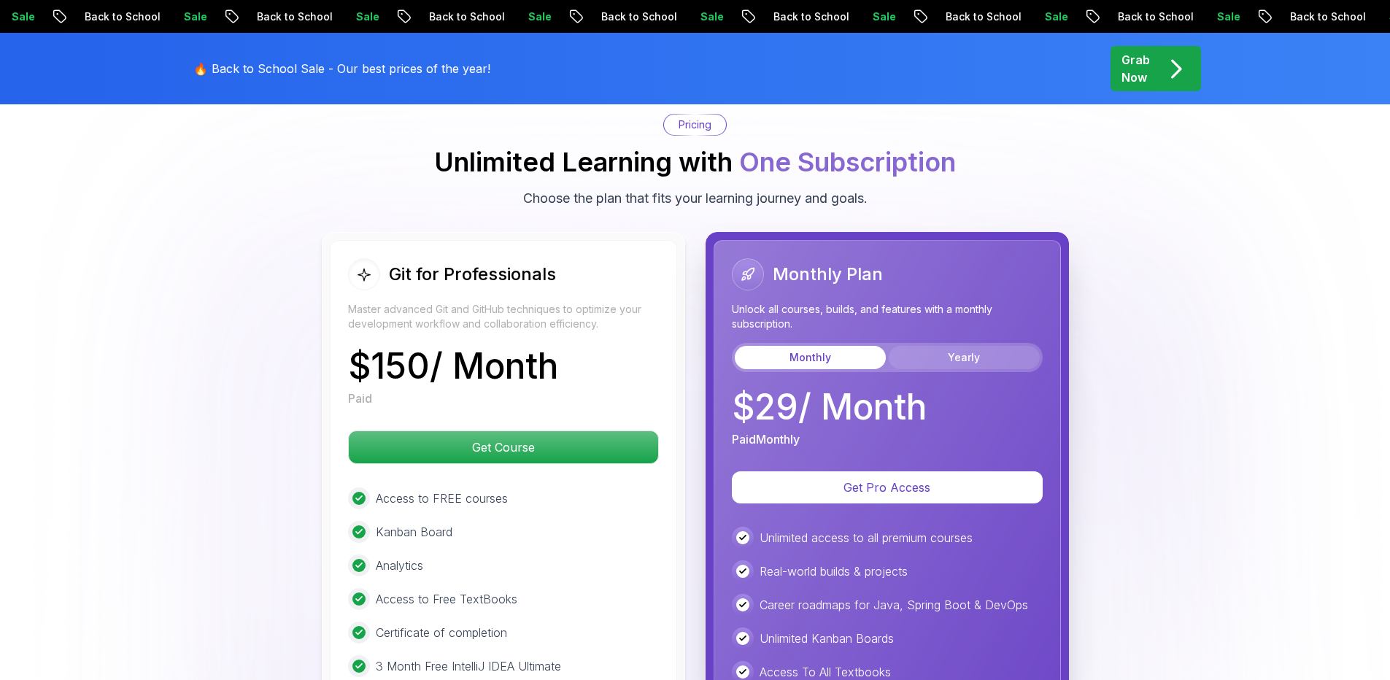
click at [936, 346] on button "Yearly" at bounding box center [964, 357] width 151 height 23
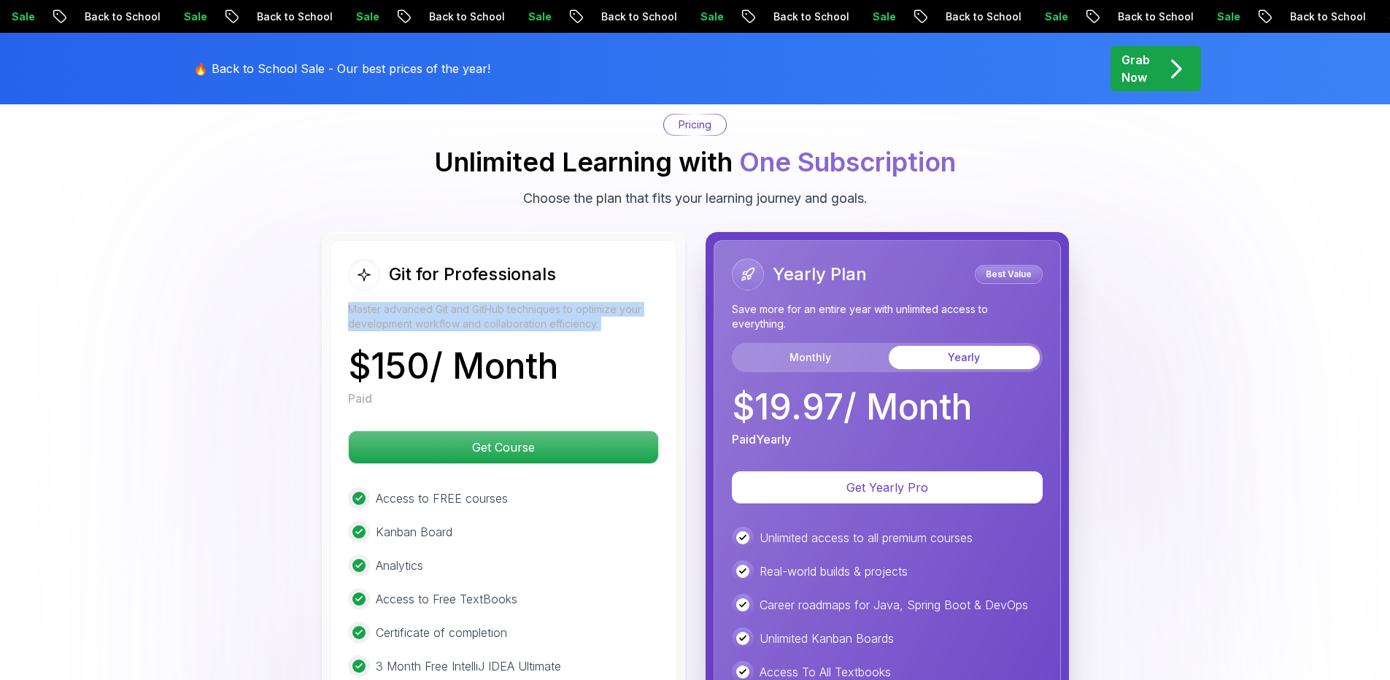
drag, startPoint x: 599, startPoint y: 322, endPoint x: 338, endPoint y: 285, distance: 263.8
click at [338, 285] on div "Git for Professionals Master advanced Git and GitHub techniques to optimize you…" at bounding box center [503, 554] width 347 height 629
click at [389, 349] on p "$ 150 / Month" at bounding box center [453, 366] width 210 height 35
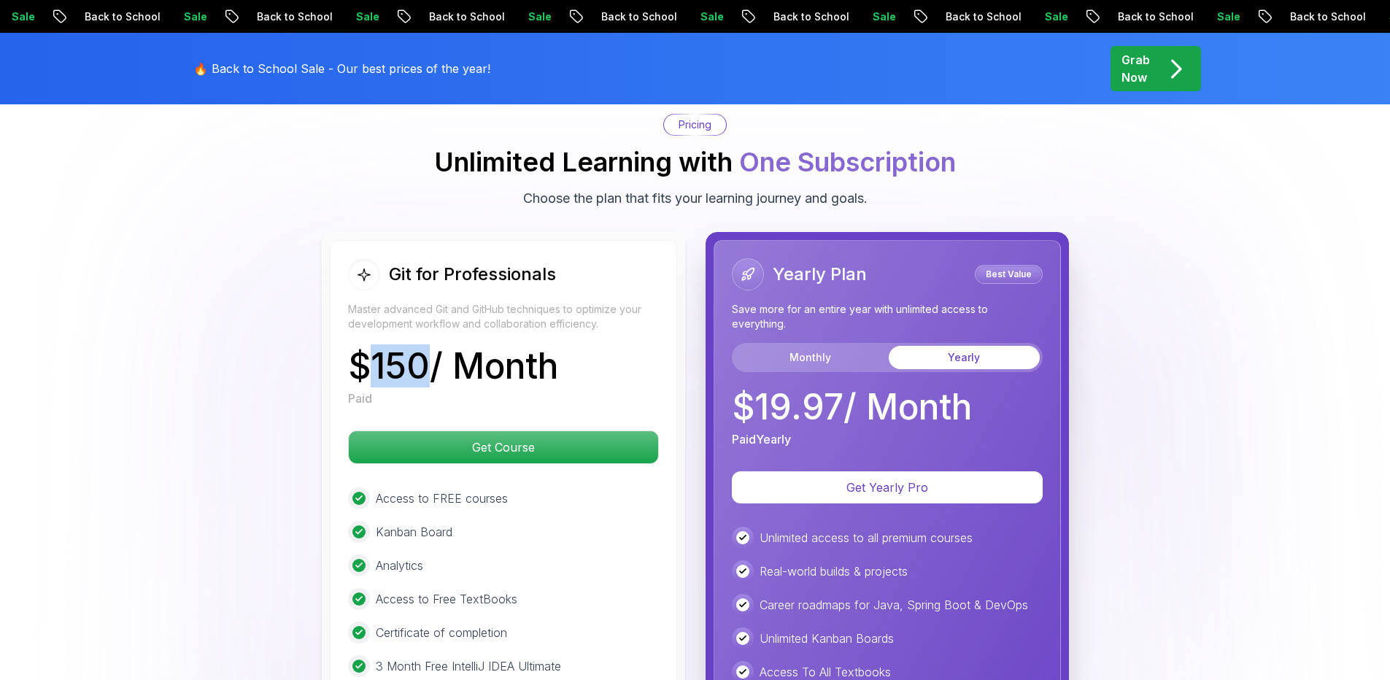
click at [389, 349] on p "$ 150 / Month" at bounding box center [453, 366] width 210 height 35
click at [500, 349] on p "$ 150 / Month" at bounding box center [453, 366] width 210 height 35
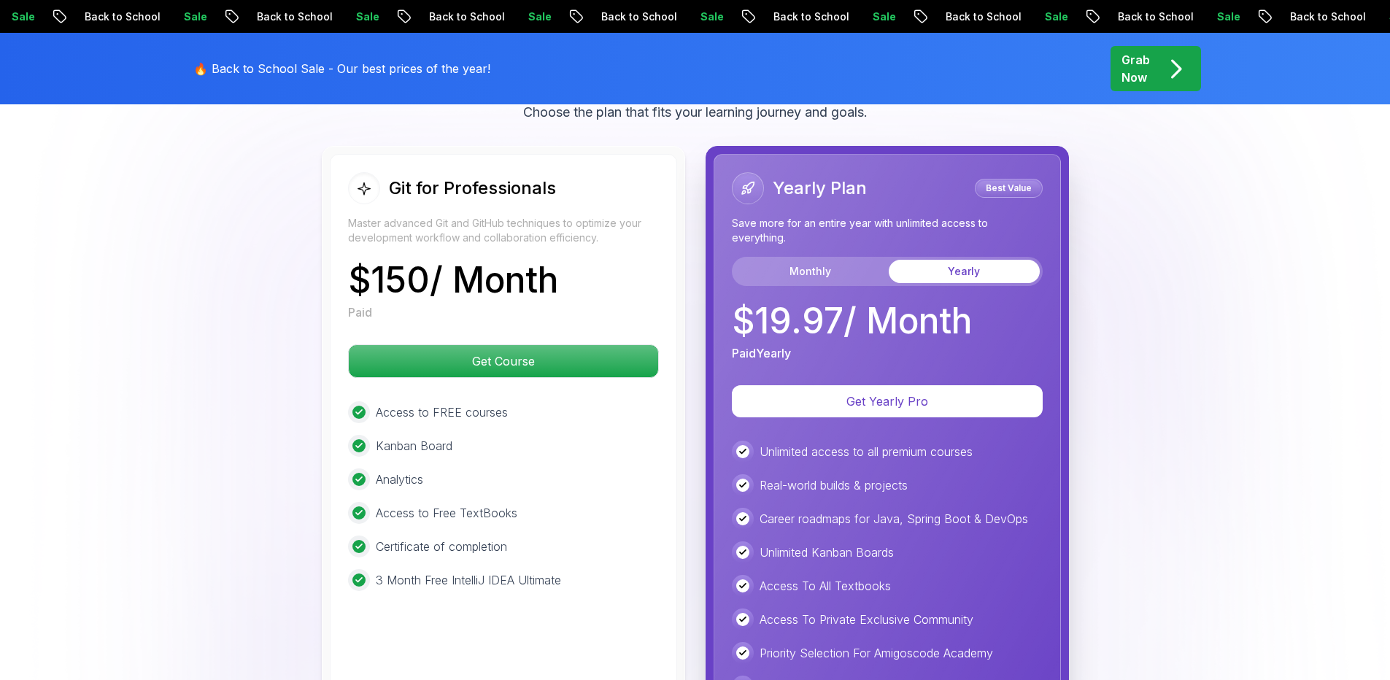
scroll to position [3840, 0]
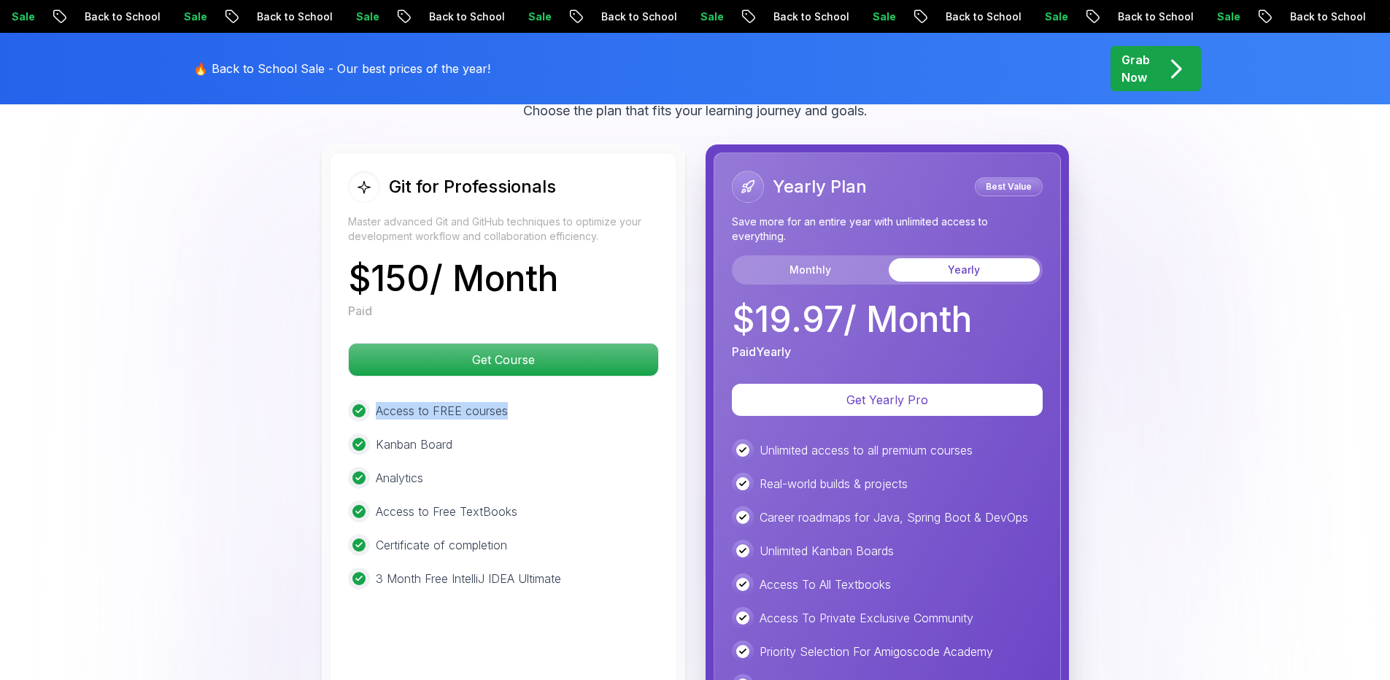
drag, startPoint x: 513, startPoint y: 391, endPoint x: 378, endPoint y: 388, distance: 135.1
click at [378, 400] on div "Access to FREE courses" at bounding box center [503, 411] width 311 height 22
click at [378, 402] on p "Access to FREE courses" at bounding box center [442, 411] width 132 height 18
click at [496, 402] on p "Access to FREE courses" at bounding box center [442, 411] width 132 height 18
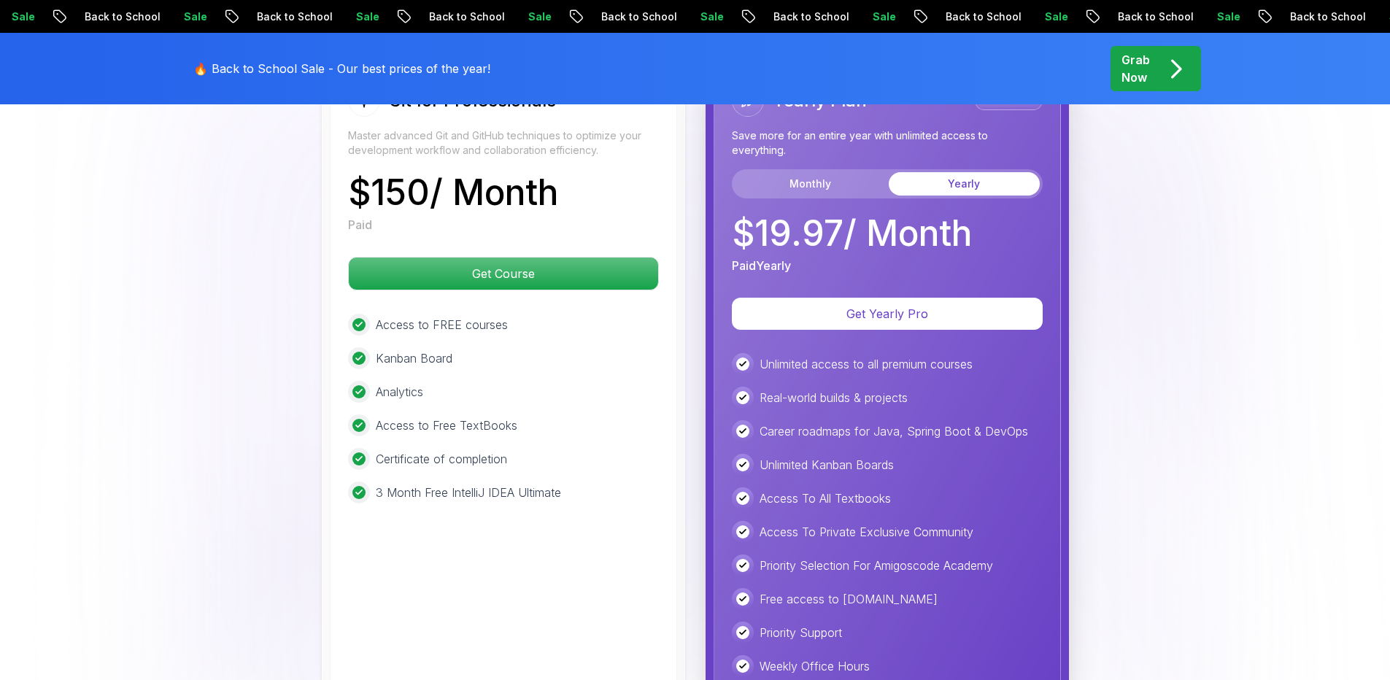
scroll to position [3928, 0]
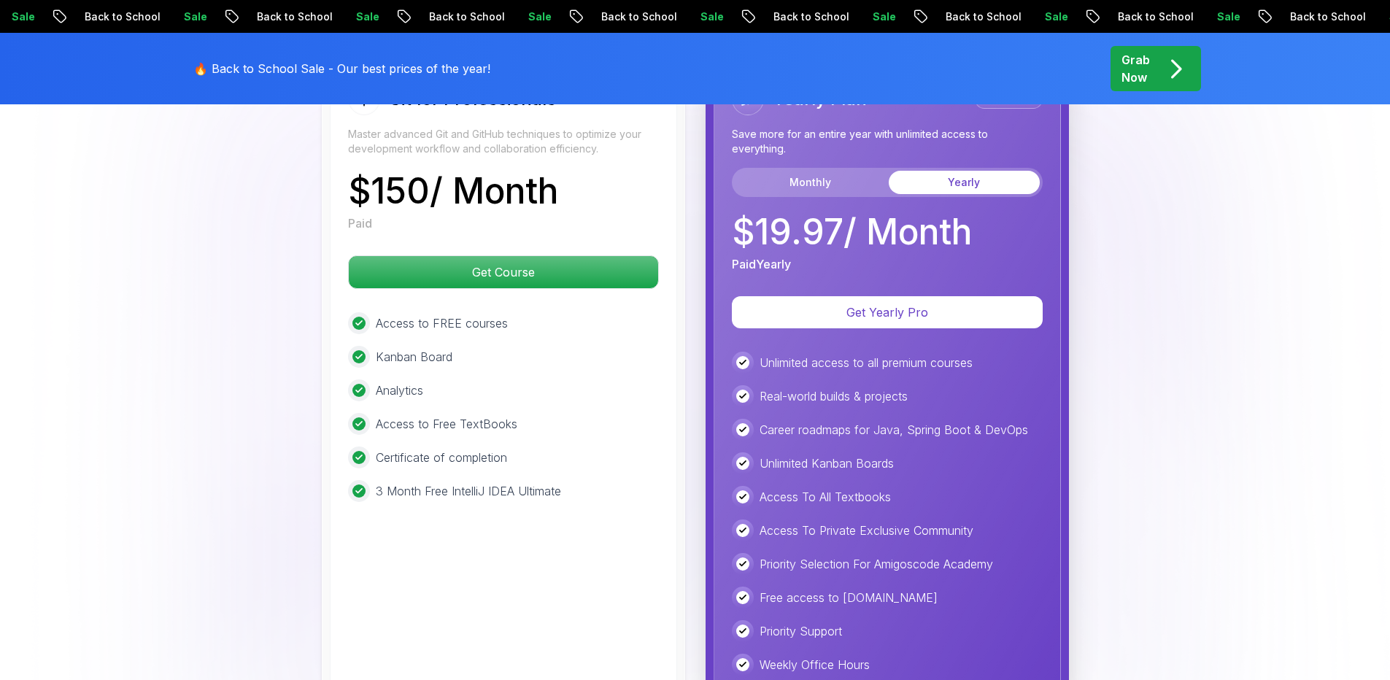
click at [466, 482] on p "3 Month Free IntelliJ IDEA Ultimate" at bounding box center [468, 491] width 185 height 18
click at [497, 482] on p "3 Month Free IntelliJ IDEA Ultimate" at bounding box center [468, 491] width 185 height 18
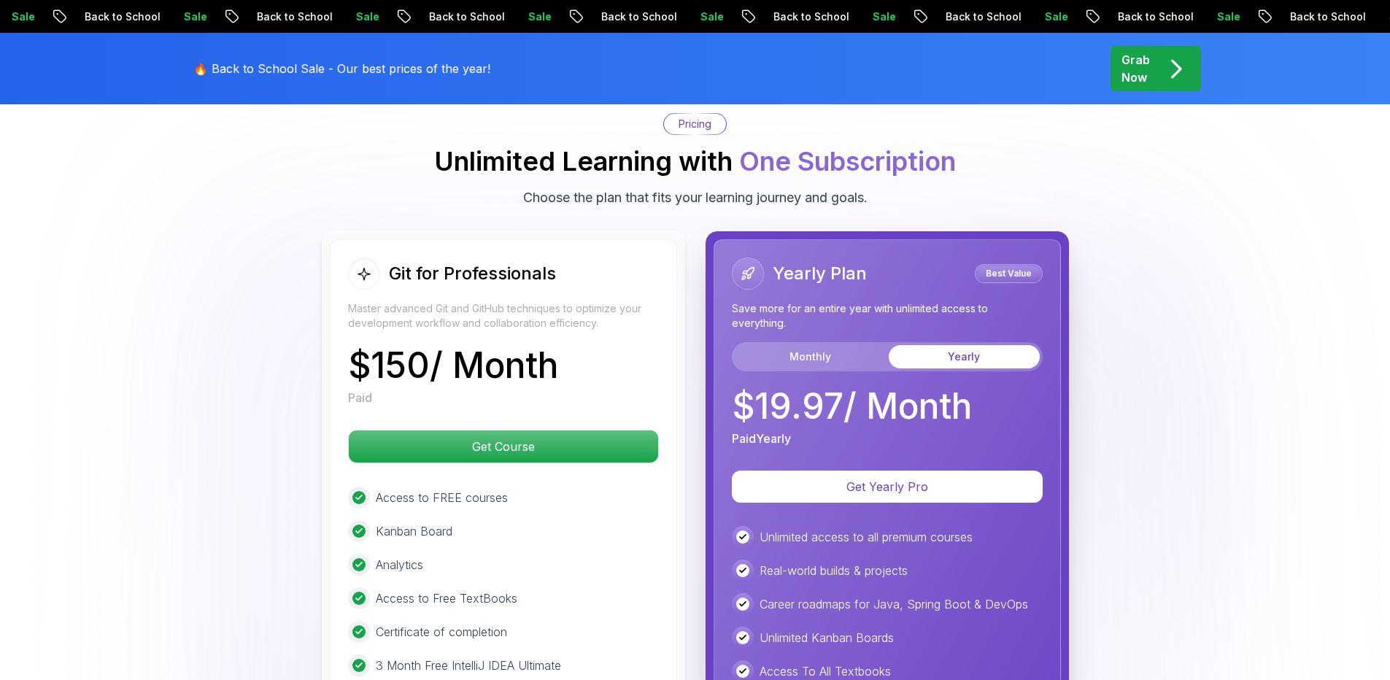
scroll to position [3753, 0]
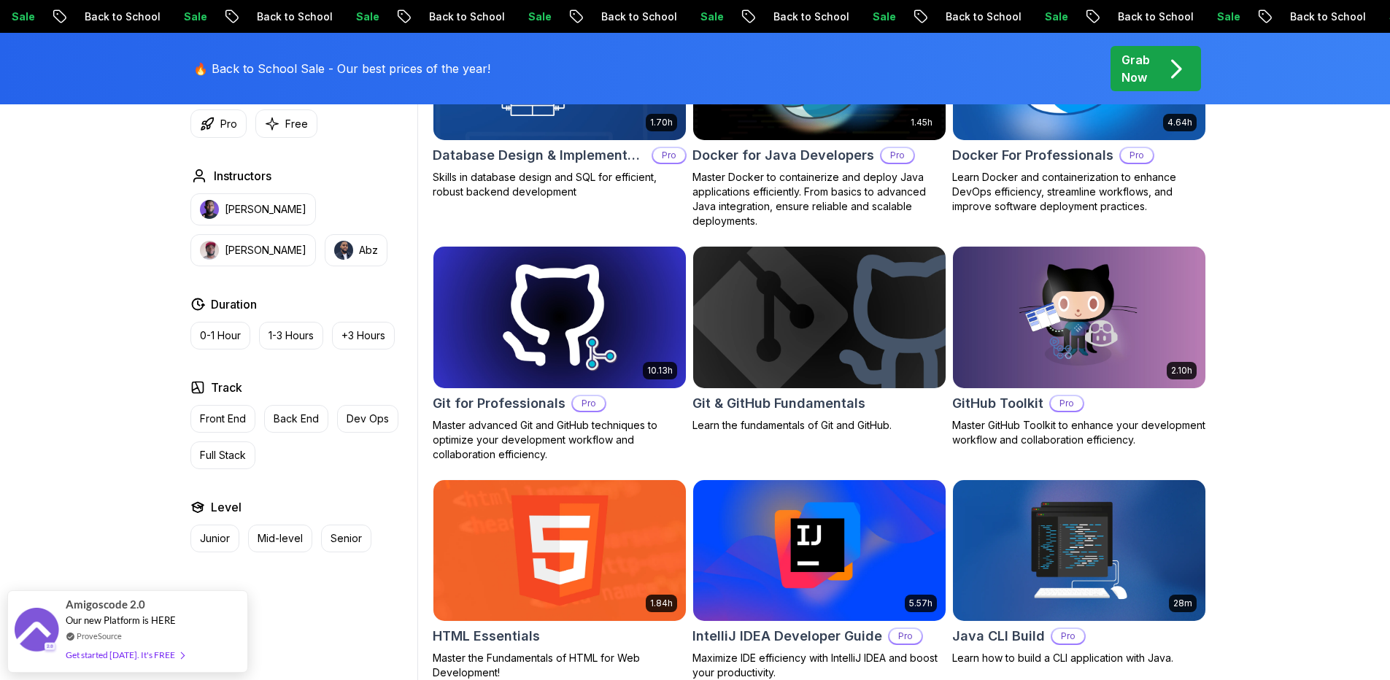
scroll to position [1569, 0]
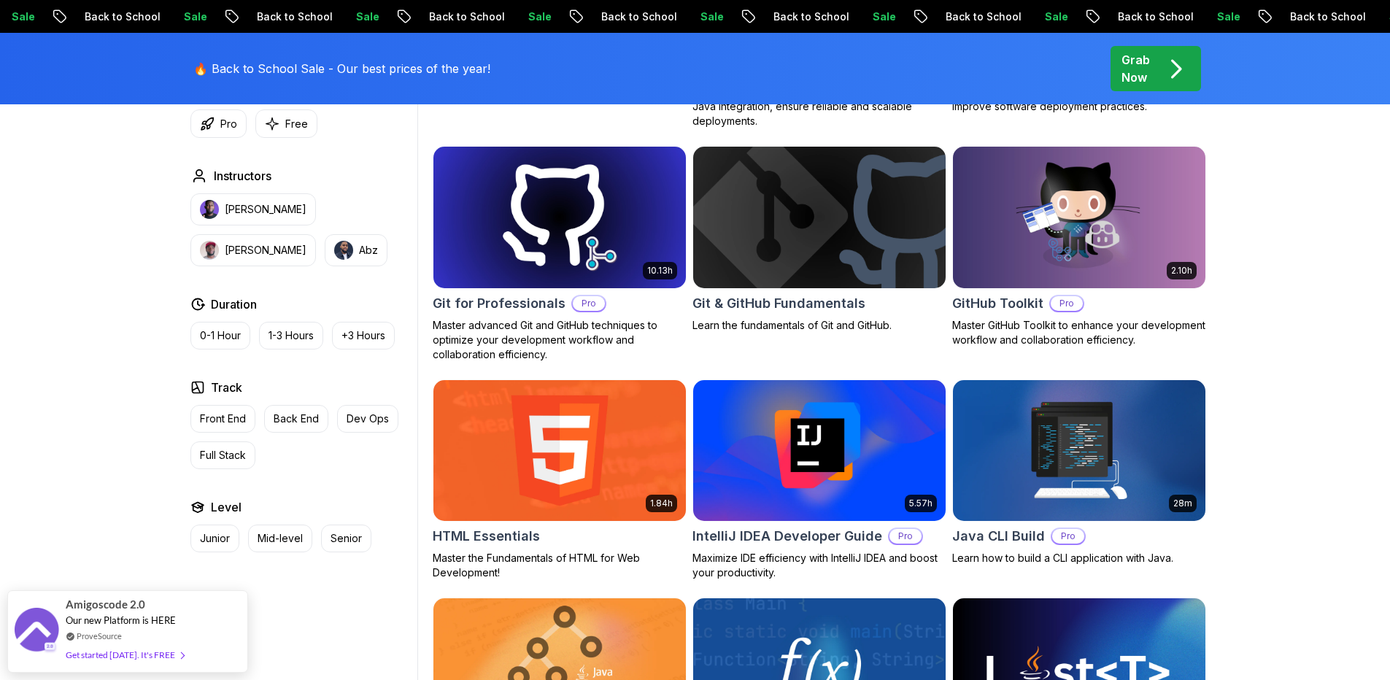
click at [1026, 301] on h2 "GitHub Toolkit" at bounding box center [997, 303] width 91 height 20
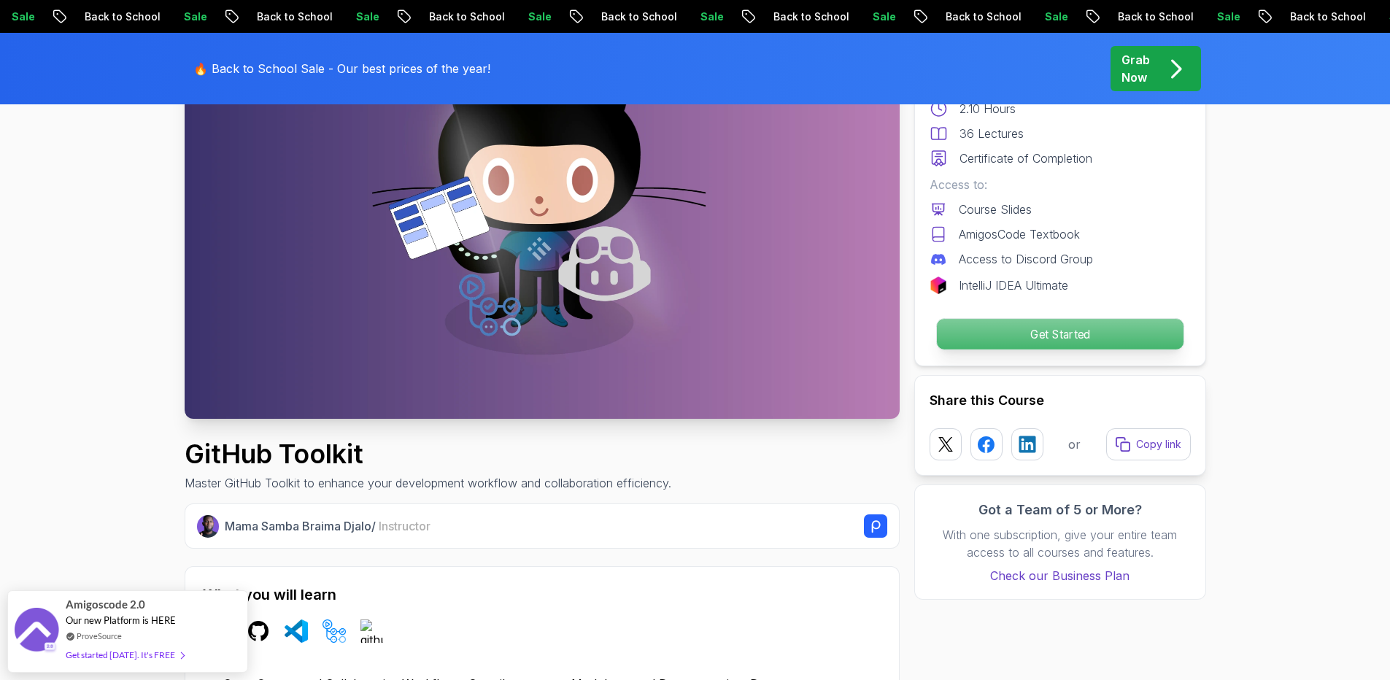
click at [1012, 335] on p "Get Started" at bounding box center [1059, 334] width 247 height 31
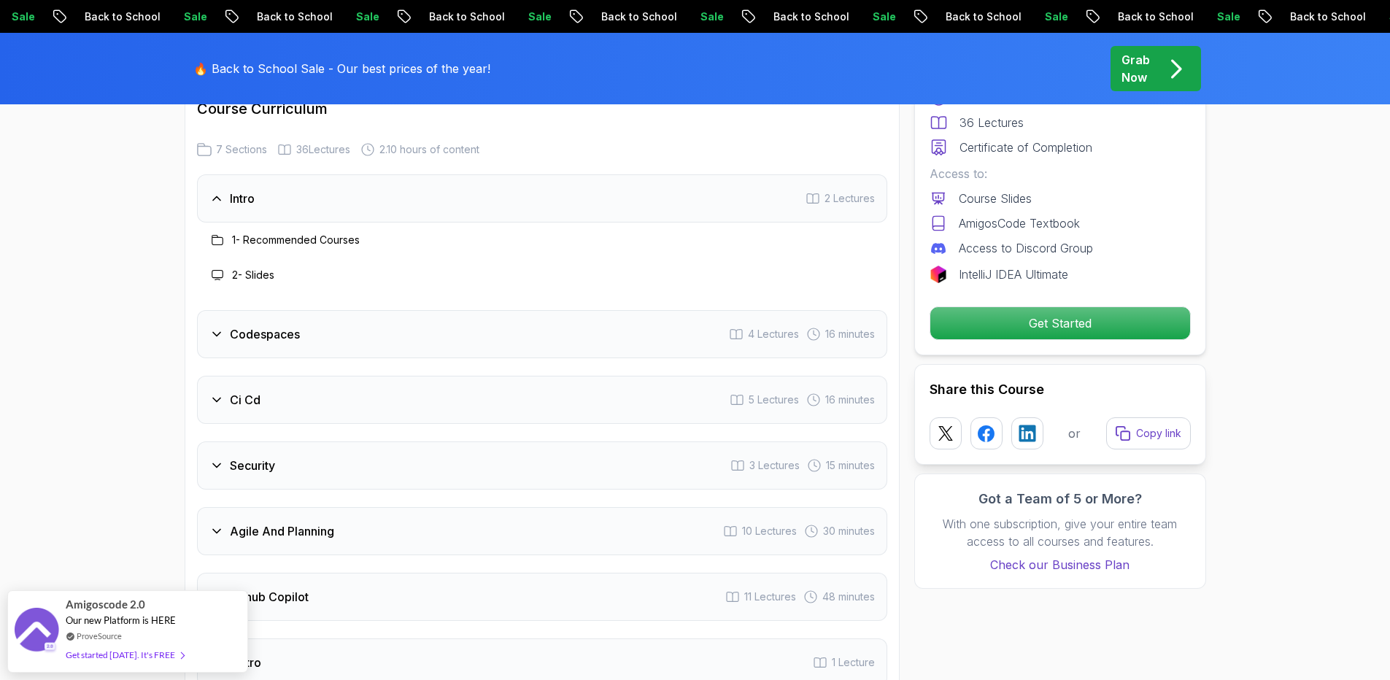
scroll to position [1921, 0]
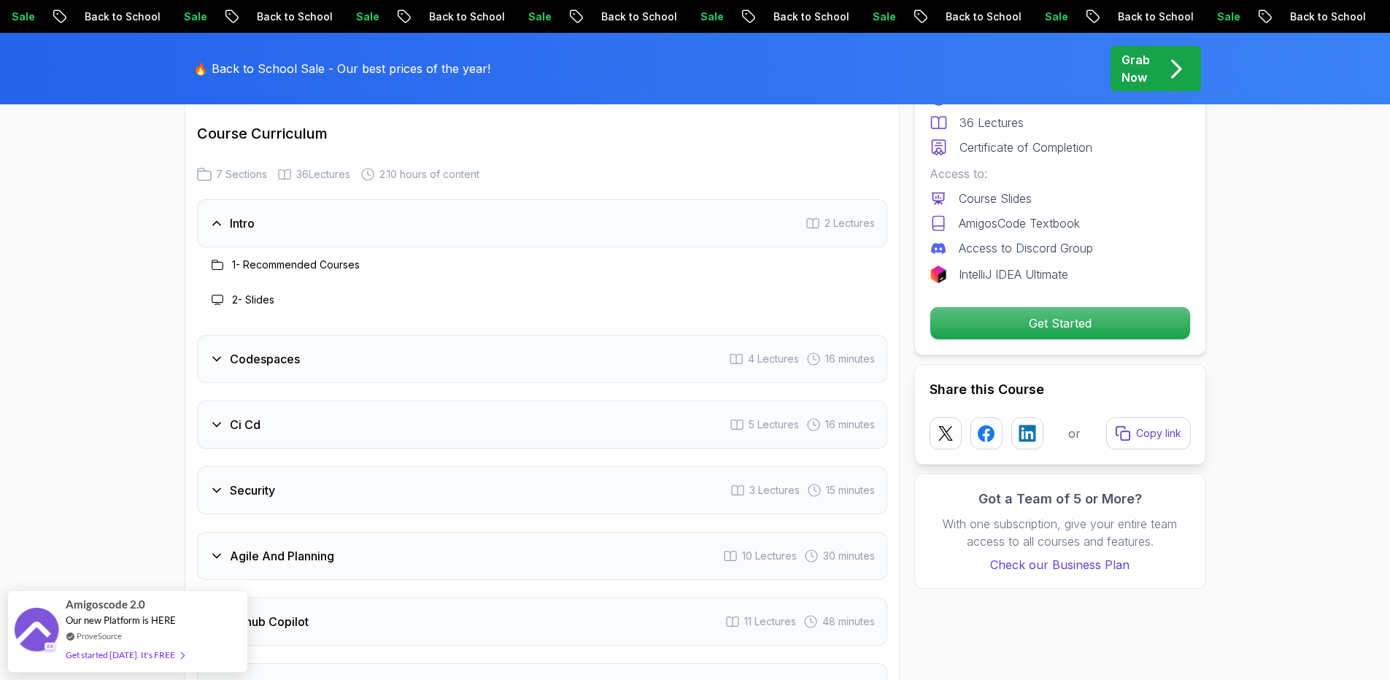
click at [409, 335] on div "Codespaces 4 Lectures 16 minutes" at bounding box center [542, 359] width 690 height 48
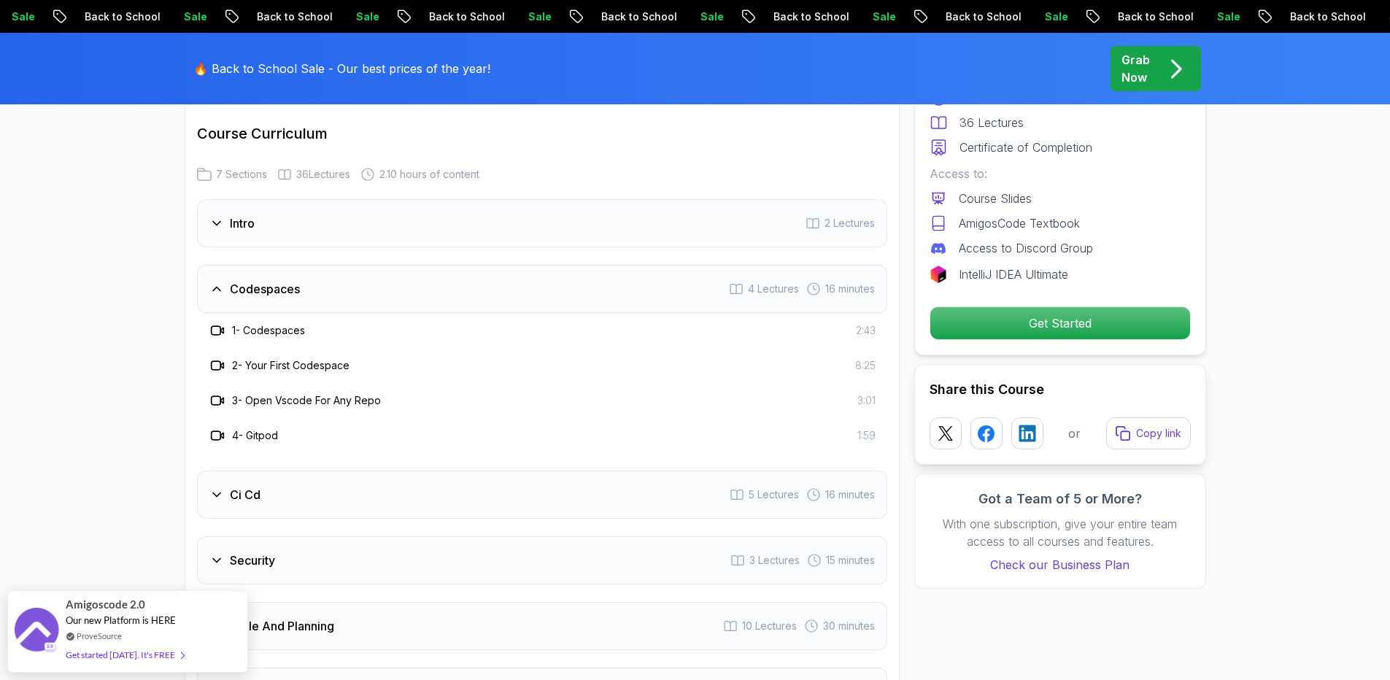
click at [423, 199] on div "Intro 2 Lectures" at bounding box center [542, 223] width 690 height 48
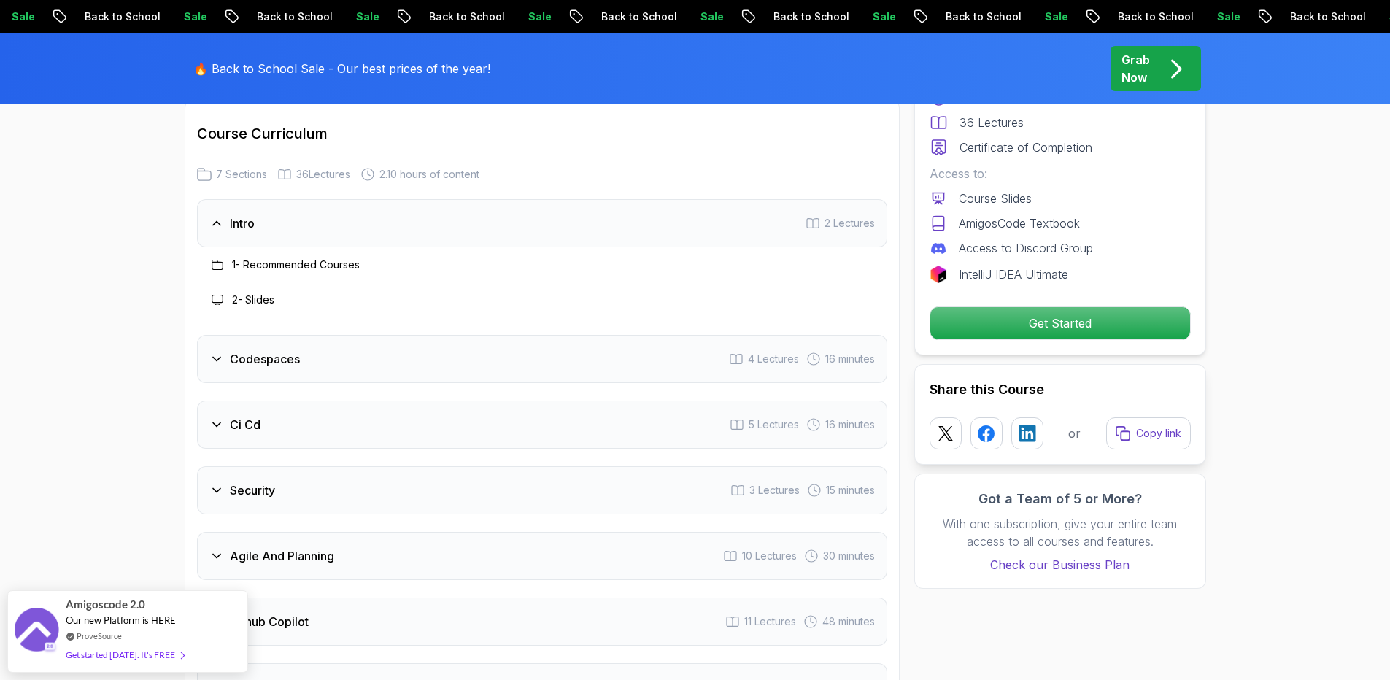
click at [239, 256] on div "1 - Recommended Courses" at bounding box center [284, 265] width 151 height 18
click at [214, 259] on icon at bounding box center [218, 265] width 12 height 12
click at [229, 282] on div "2 - Slides" at bounding box center [542, 299] width 690 height 35
click at [255, 350] on h3 "Codespaces" at bounding box center [265, 359] width 70 height 18
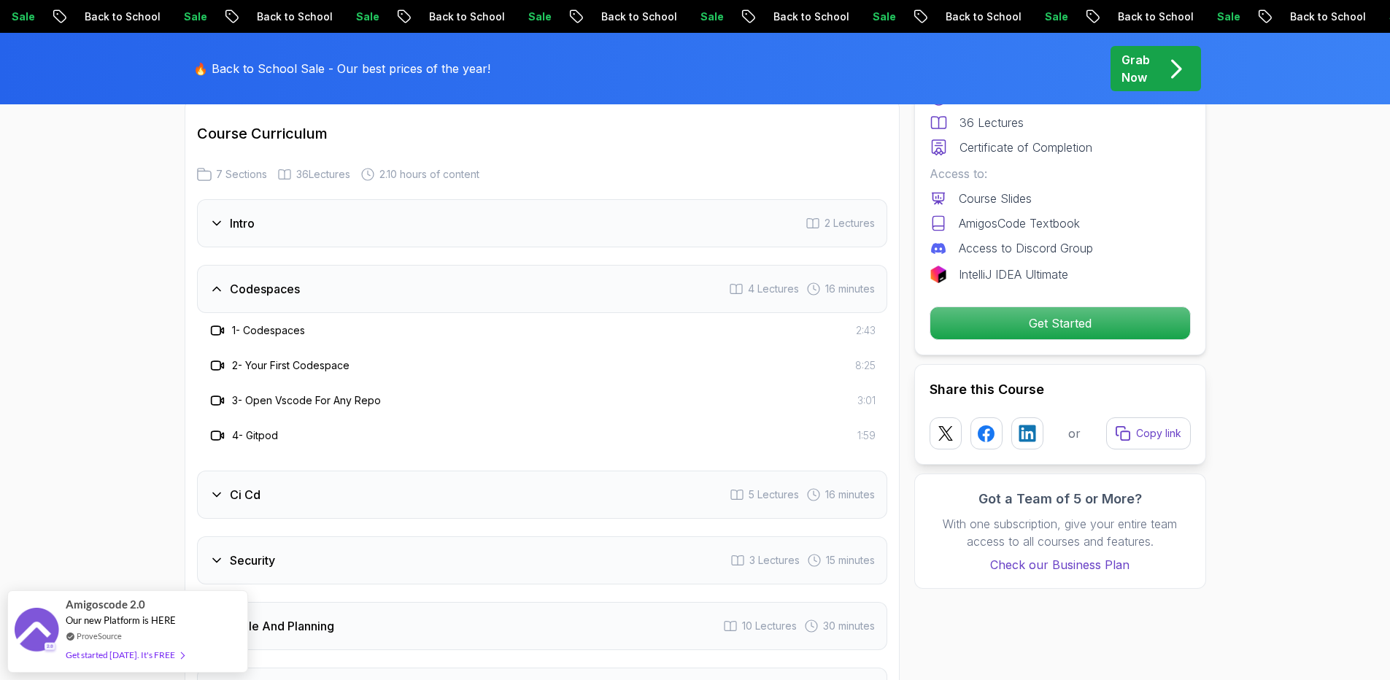
click at [258, 348] on div "2 - Your First Codespace 8:25" at bounding box center [542, 365] width 690 height 35
click at [233, 392] on div "3 - Open Vscode For Any Repo" at bounding box center [295, 401] width 172 height 18
click at [227, 427] on div "4 - Gitpod" at bounding box center [243, 436] width 69 height 18
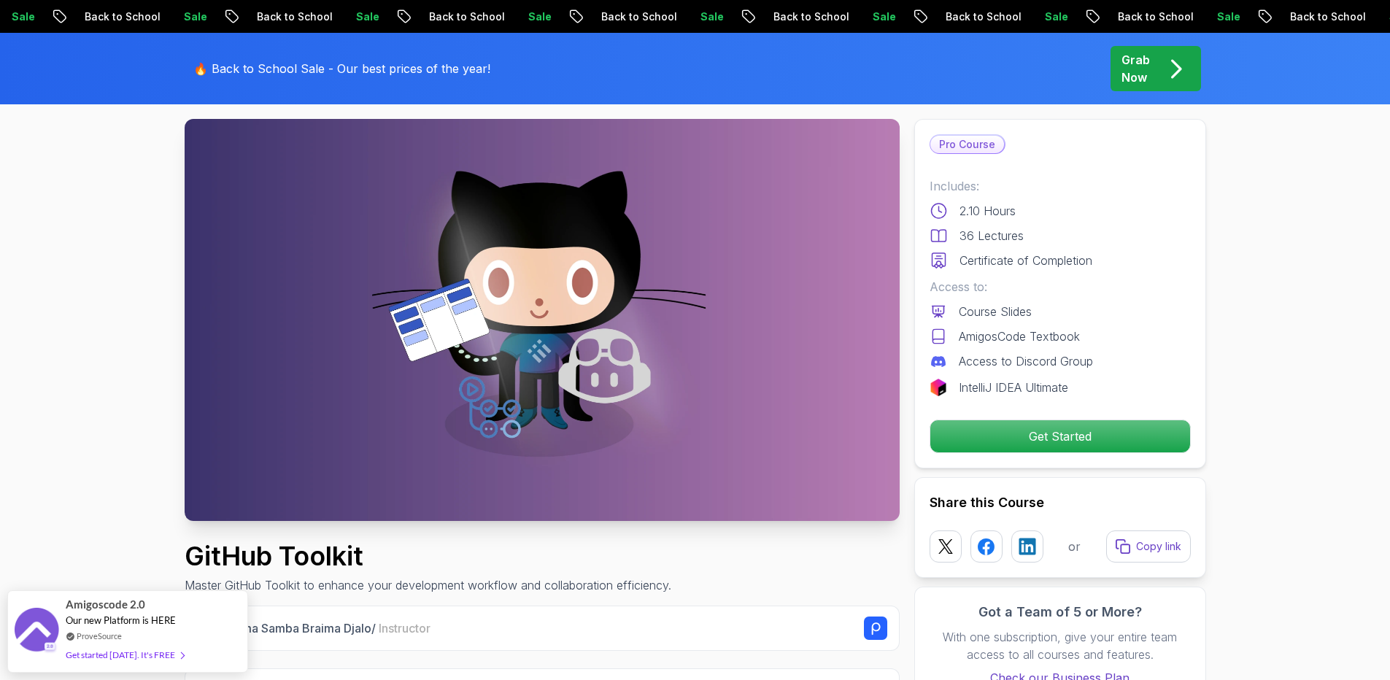
scroll to position [0, 0]
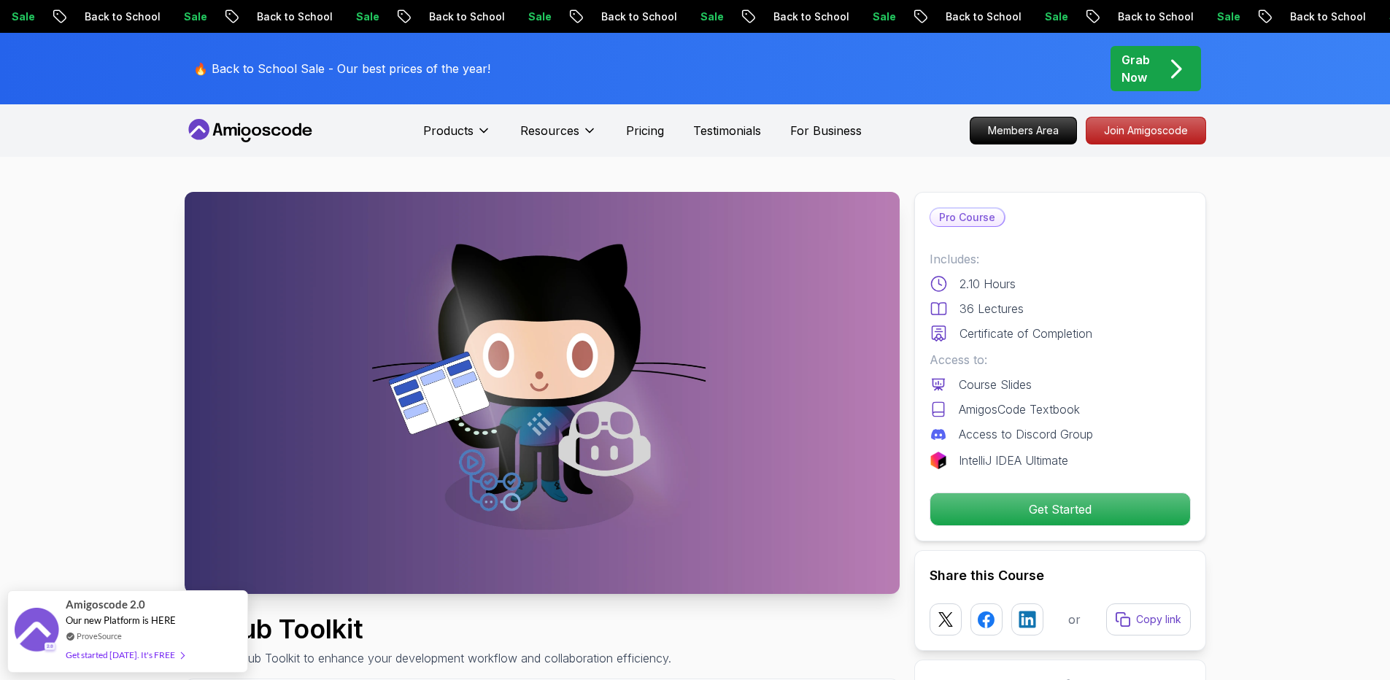
click at [280, 134] on icon at bounding box center [250, 130] width 131 height 23
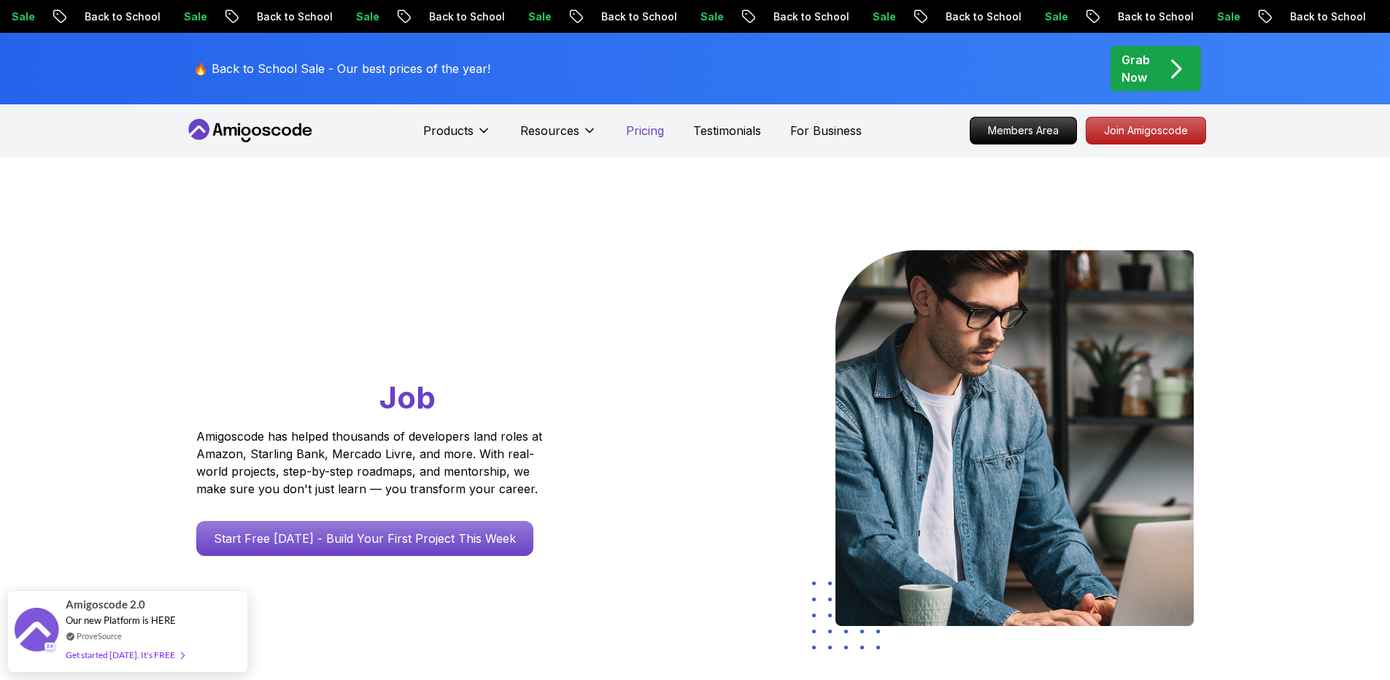
click at [650, 128] on p "Pricing" at bounding box center [645, 131] width 38 height 18
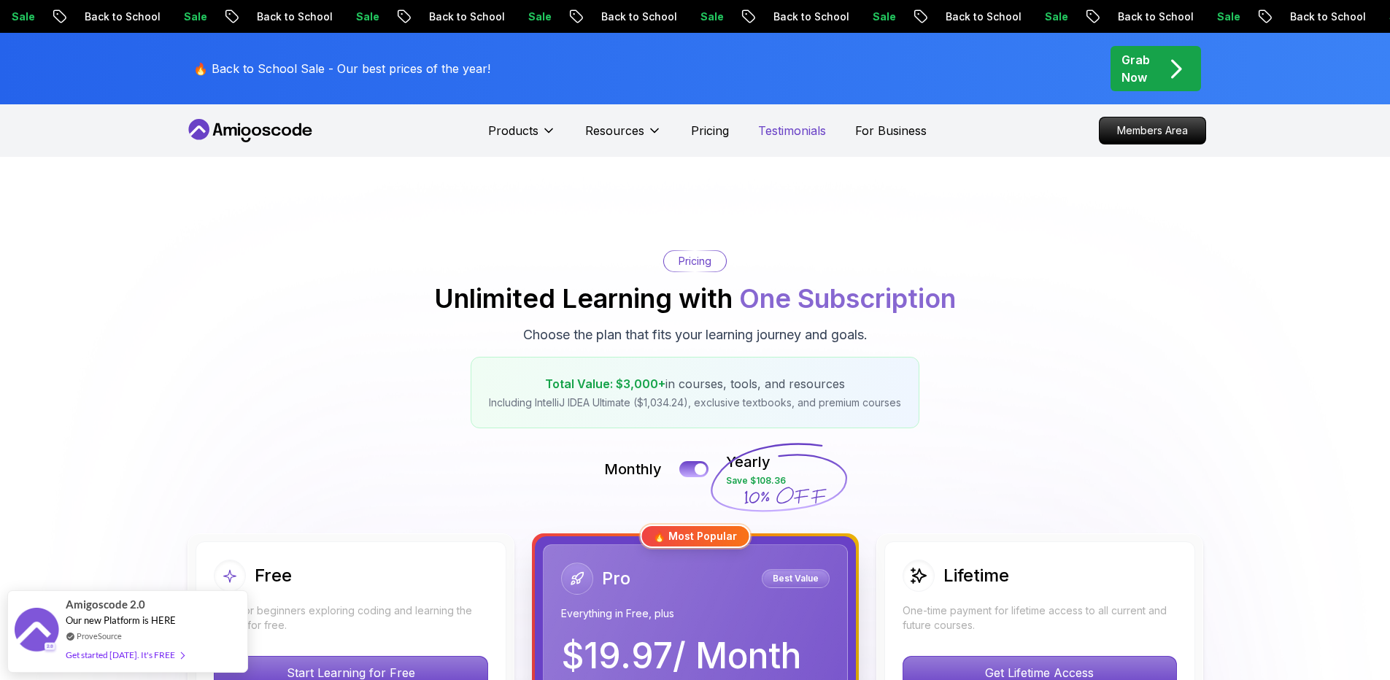
click at [808, 134] on p "Testimonials" at bounding box center [792, 131] width 68 height 18
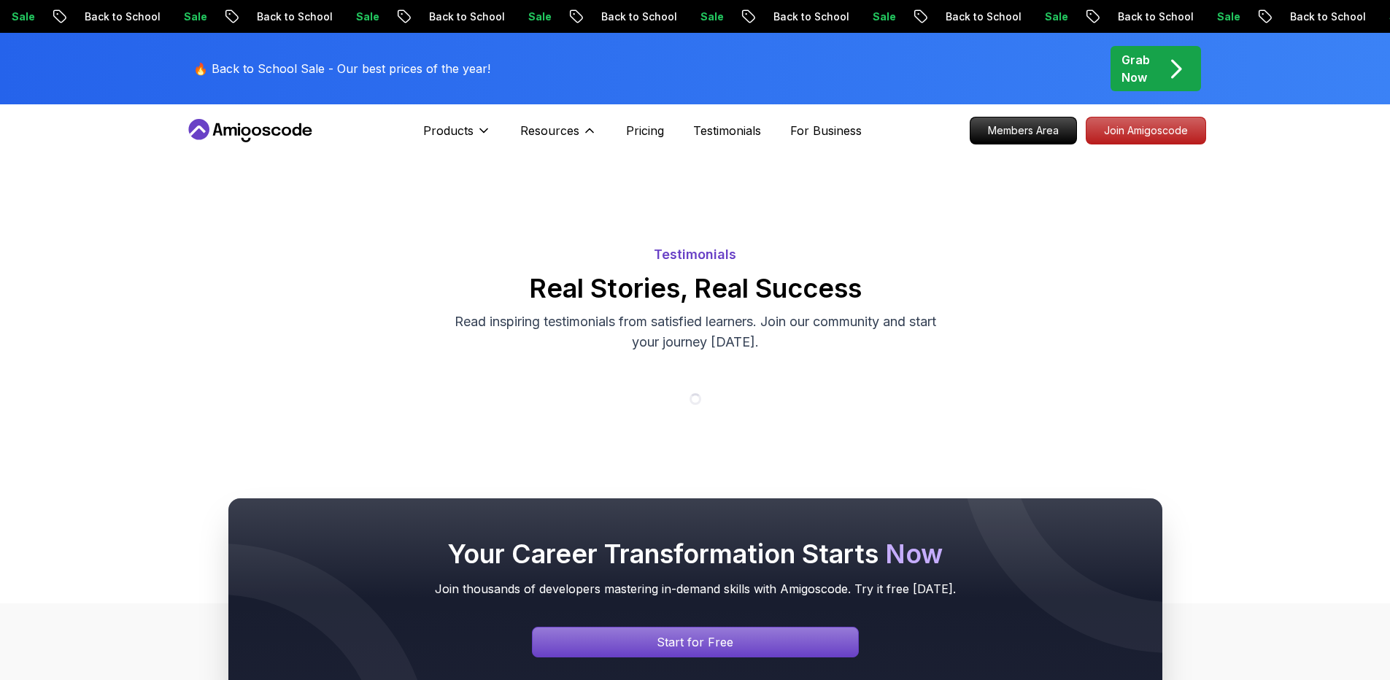
click at [514, 128] on div "Products Resources Resources Team Meet our awesome team members Blog The latest…" at bounding box center [510, 130] width 174 height 29
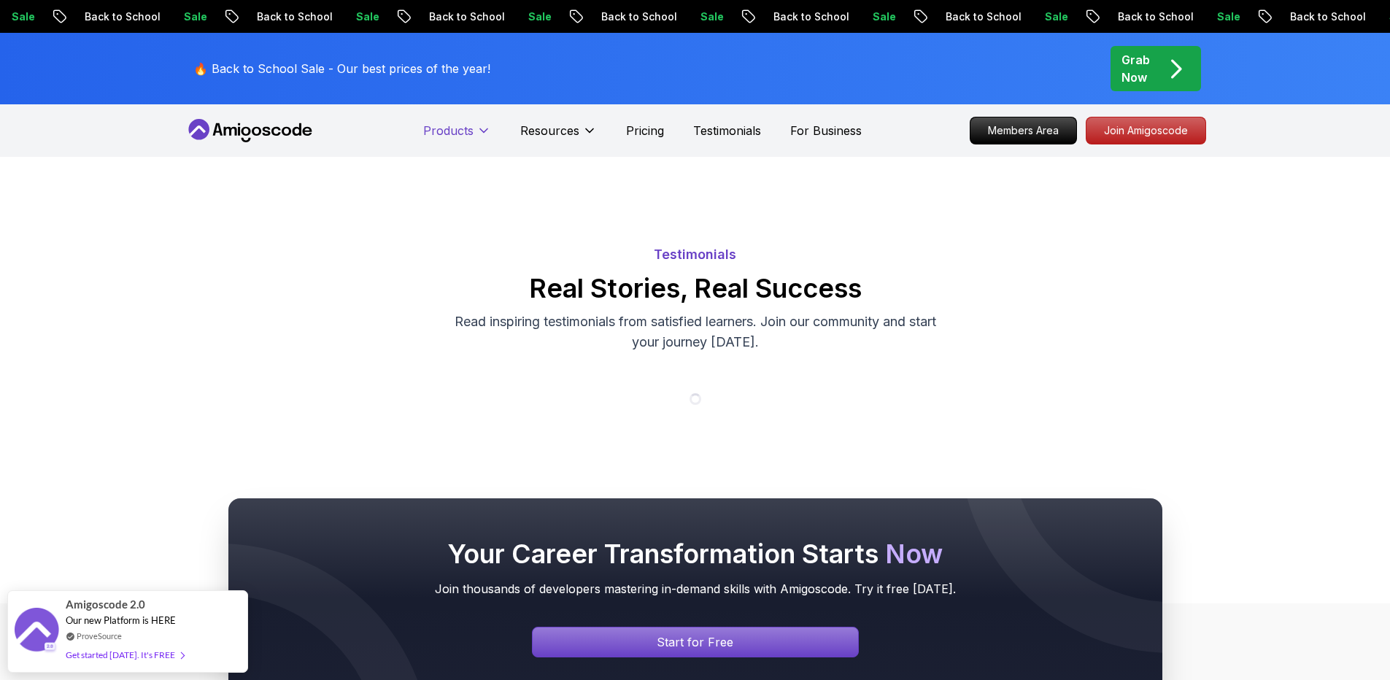
drag, startPoint x: 419, startPoint y: 128, endPoint x: 431, endPoint y: 129, distance: 12.4
click at [419, 129] on nav "Products Products Portfolly The one-click portfolio builder for developers Cour…" at bounding box center [696, 130] width 1022 height 53
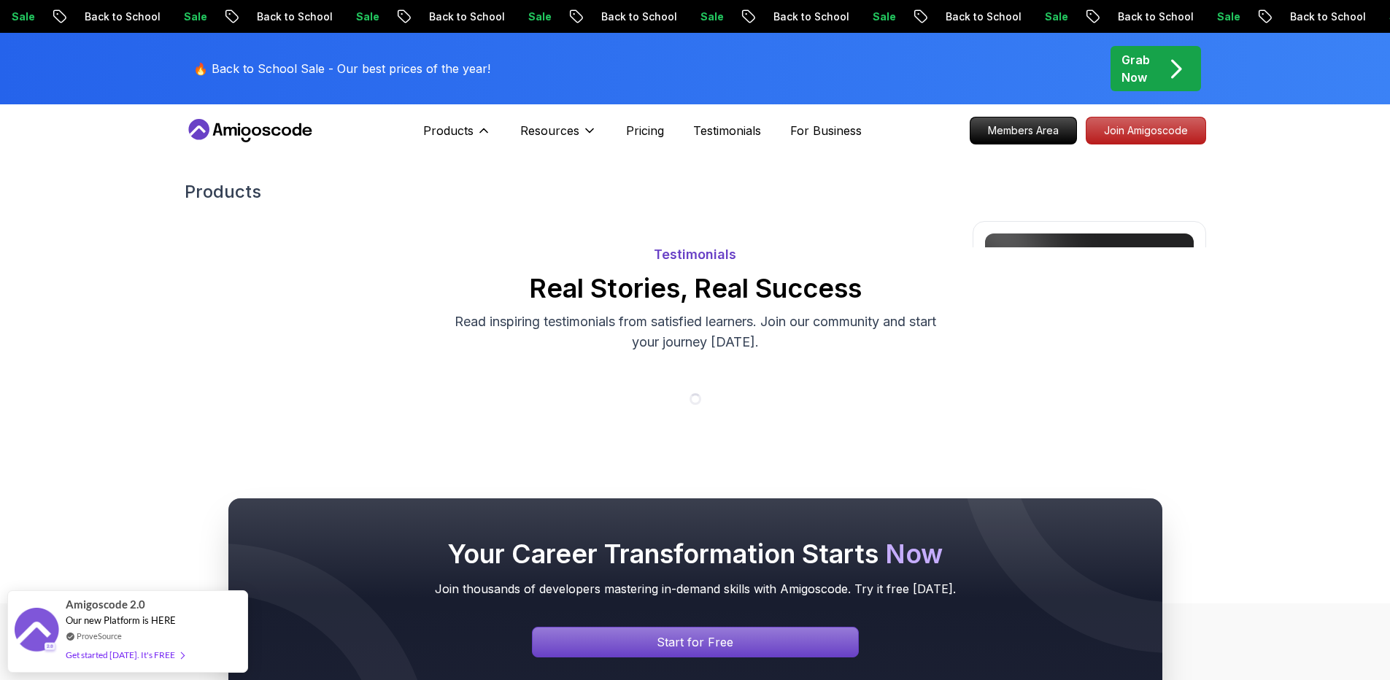
drag, startPoint x: 442, startPoint y: 127, endPoint x: 343, endPoint y: 128, distance: 98.5
click at [442, 126] on p "Products" at bounding box center [448, 131] width 50 height 18
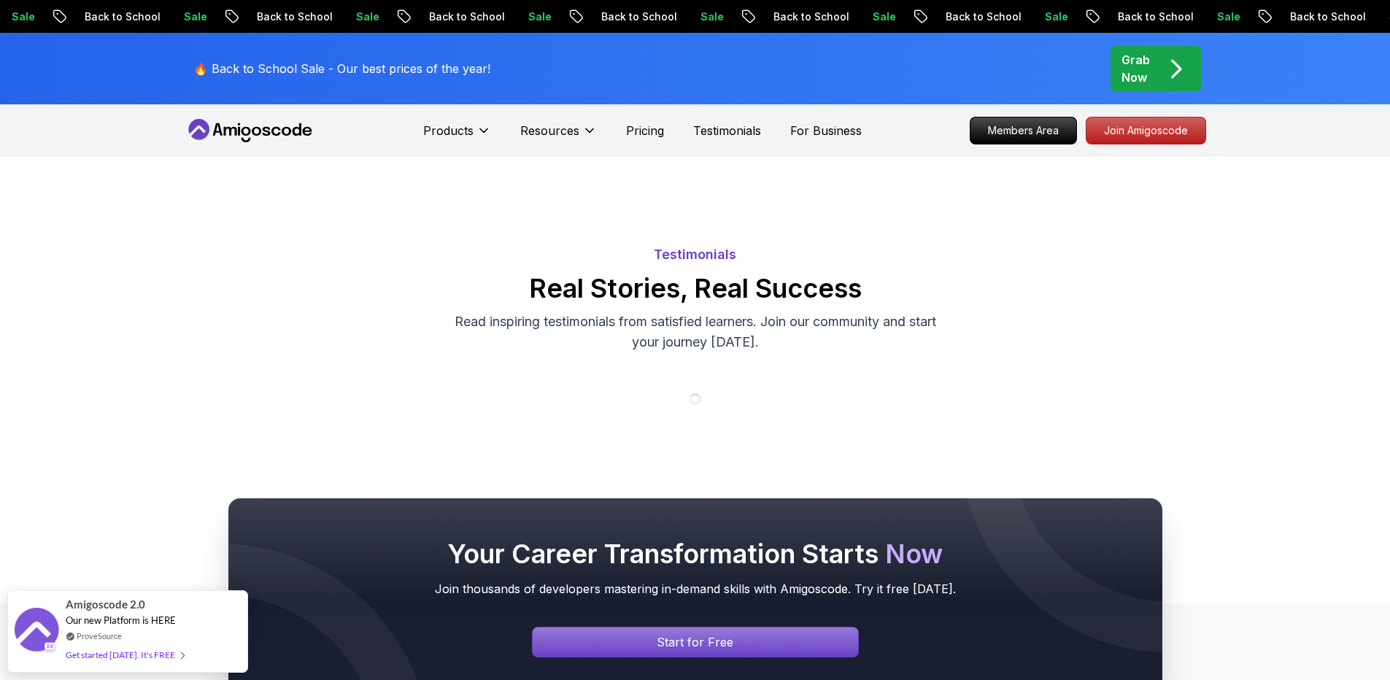
click at [256, 129] on icon at bounding box center [250, 130] width 131 height 23
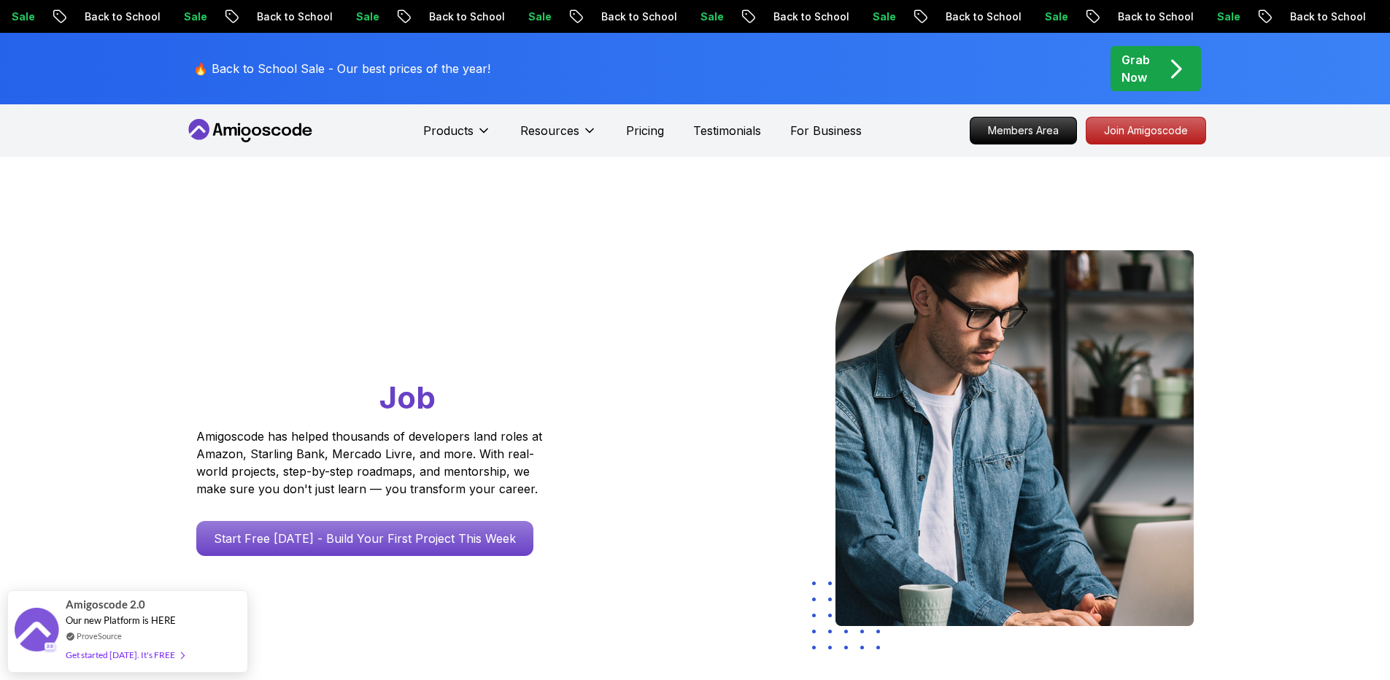
scroll to position [350, 0]
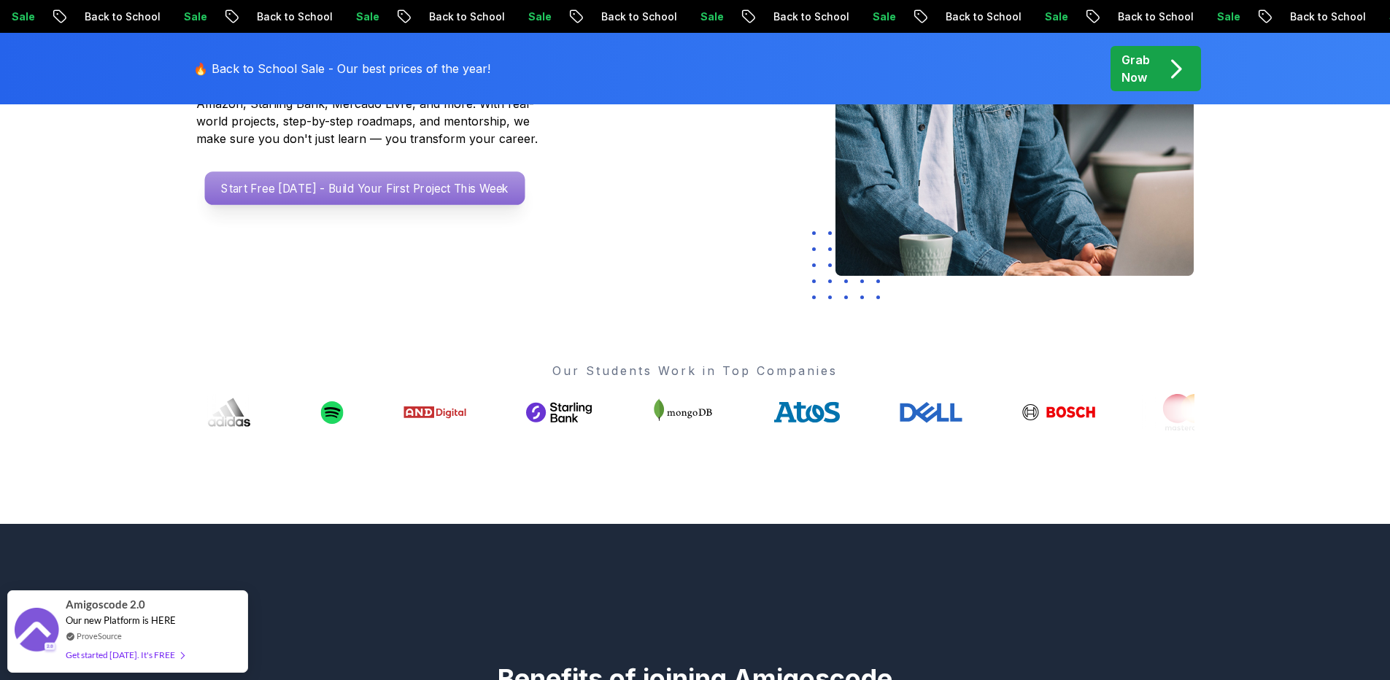
click at [417, 204] on p "Start Free [DATE] - Build Your First Project This Week" at bounding box center [364, 189] width 320 height 34
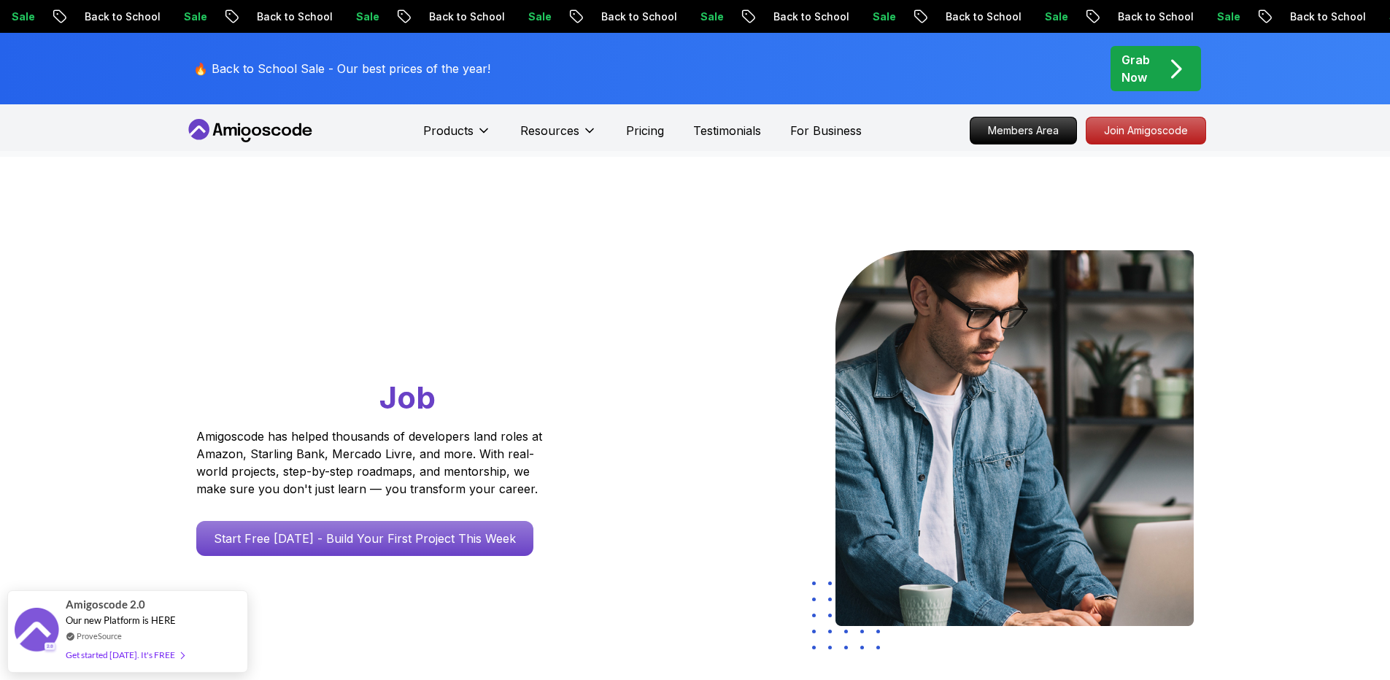
click at [263, 134] on icon at bounding box center [266, 131] width 8 height 9
click at [659, 134] on p "Pricing" at bounding box center [645, 131] width 38 height 18
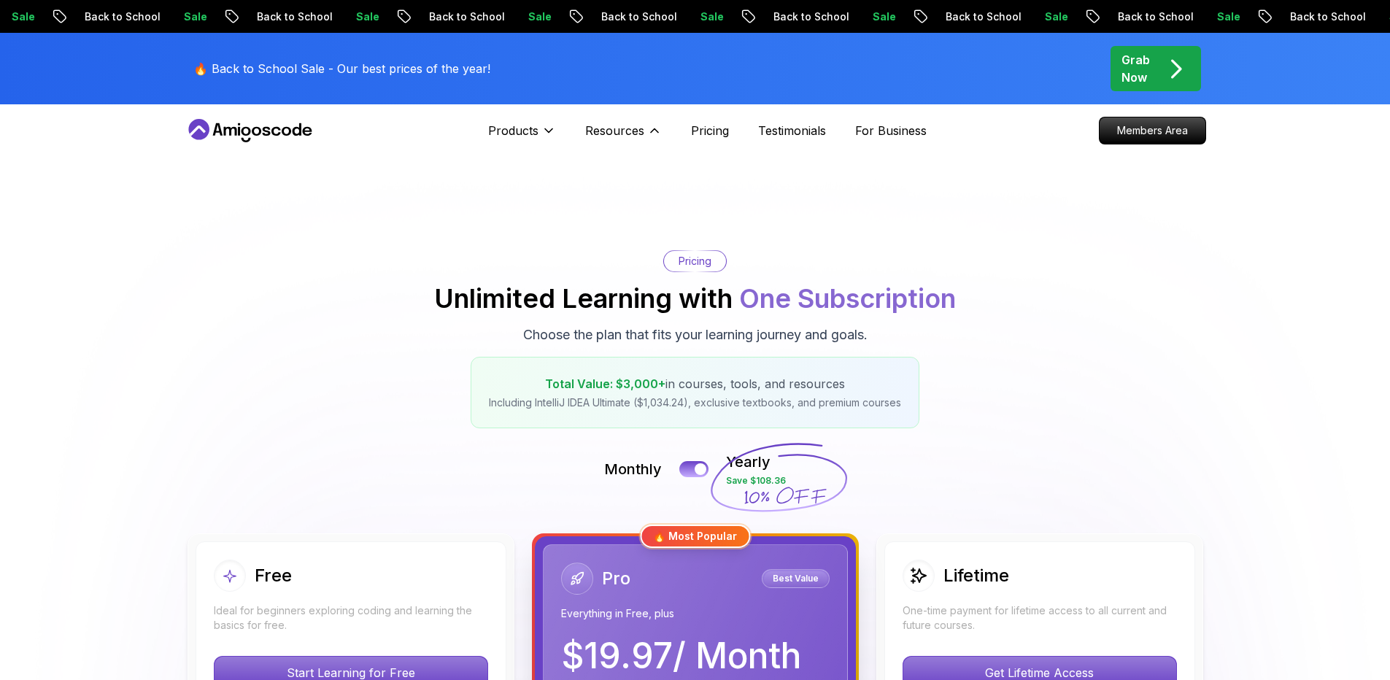
click at [787, 130] on p "Testimonials" at bounding box center [792, 131] width 68 height 18
click at [792, 139] on div "Products Resources Resources Team Meet our awesome team members Blog The latest…" at bounding box center [707, 130] width 439 height 29
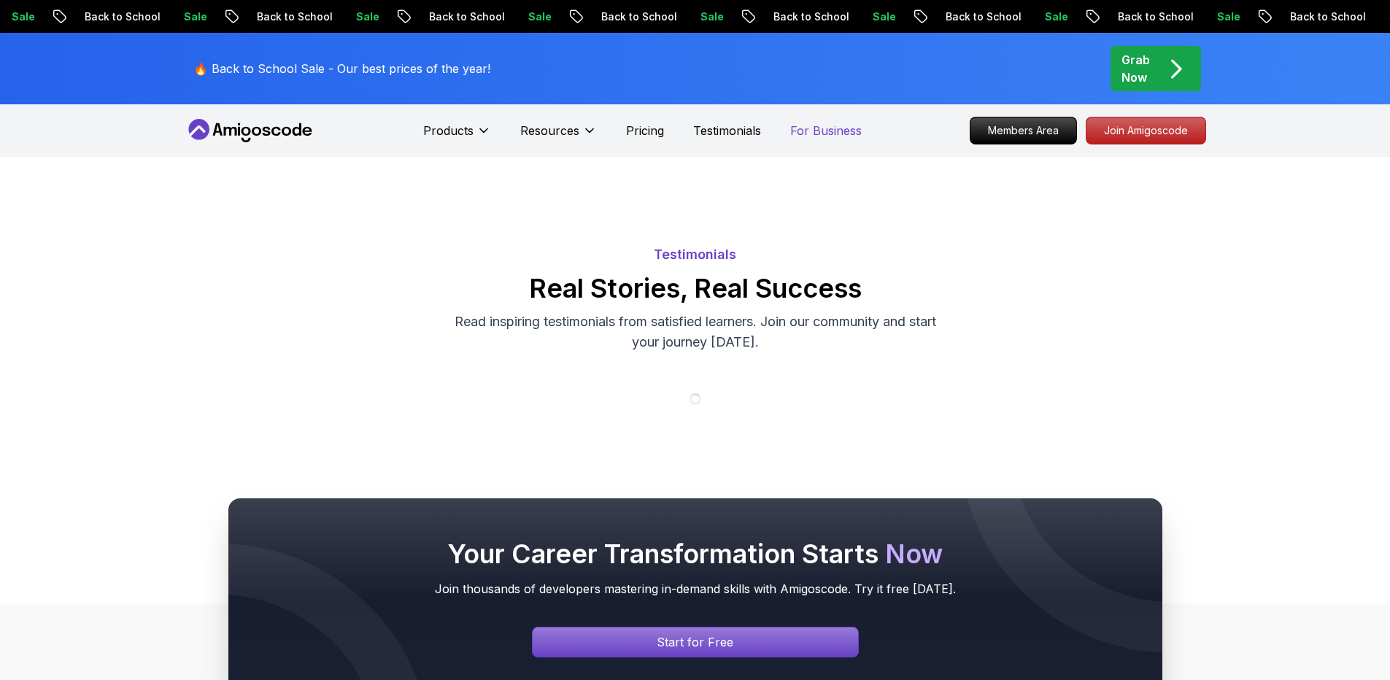
click at [798, 128] on p "For Business" at bounding box center [826, 131] width 72 height 18
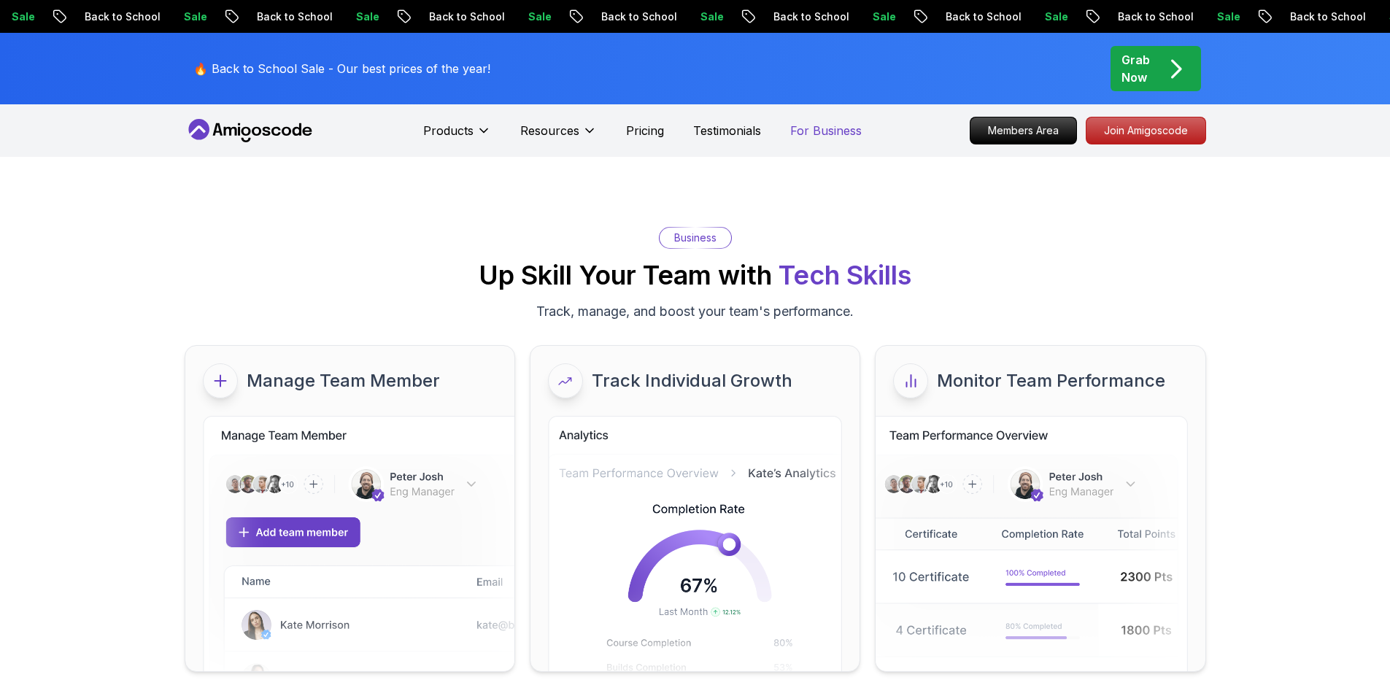
click at [855, 139] on p "For Business" at bounding box center [826, 131] width 72 height 18
click at [823, 128] on p "For Business" at bounding box center [826, 131] width 72 height 18
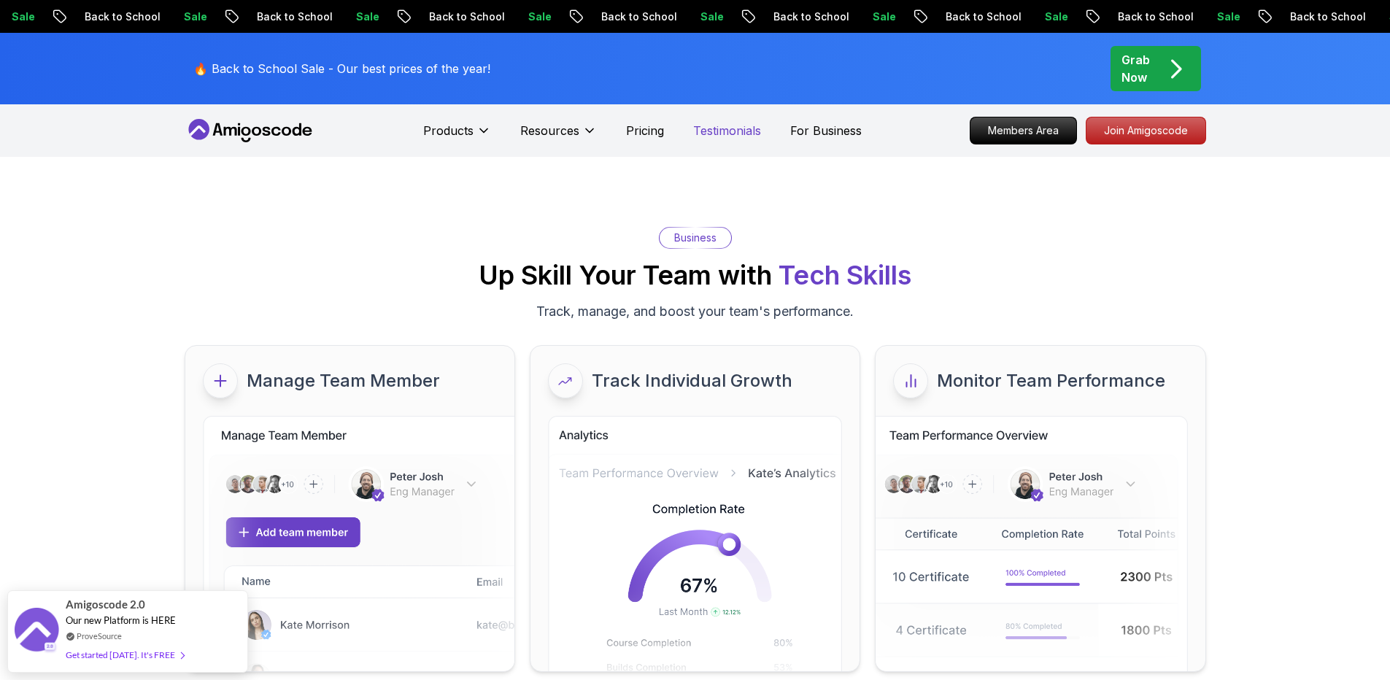
click at [721, 134] on p "Testimonials" at bounding box center [727, 131] width 68 height 18
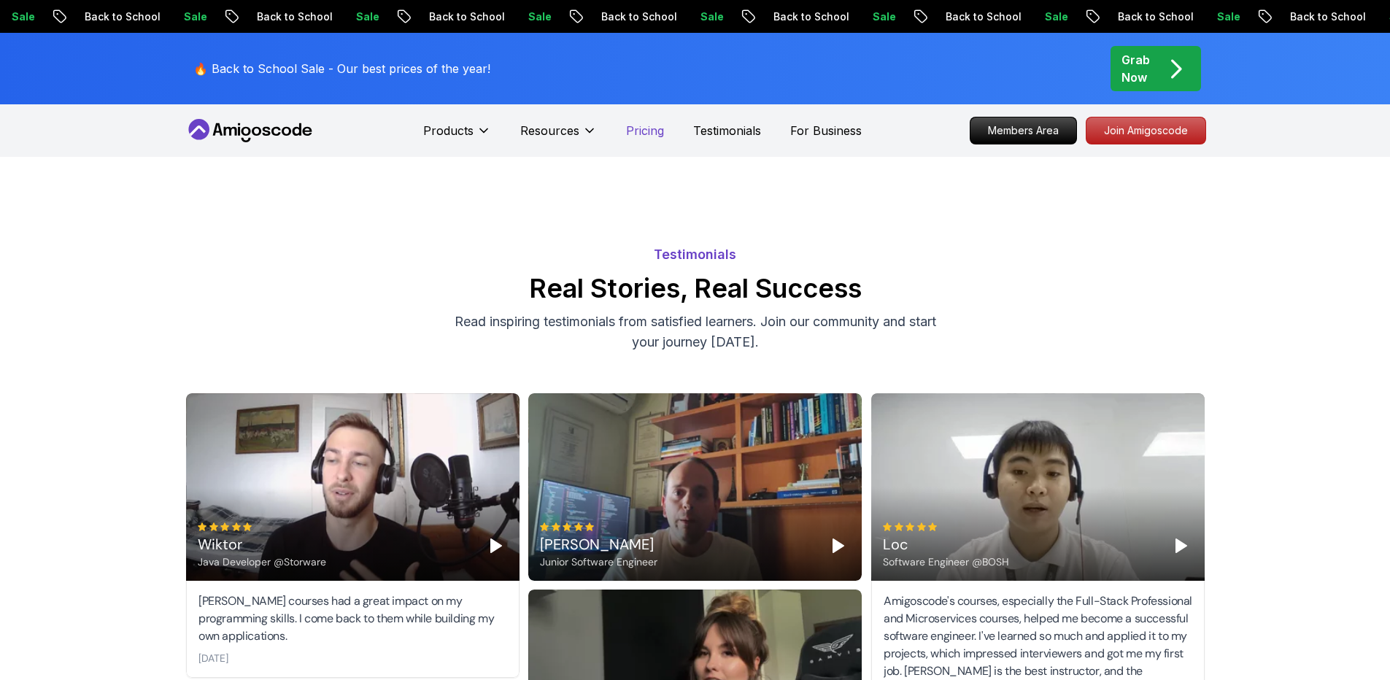
click at [636, 126] on p "Pricing" at bounding box center [645, 131] width 38 height 18
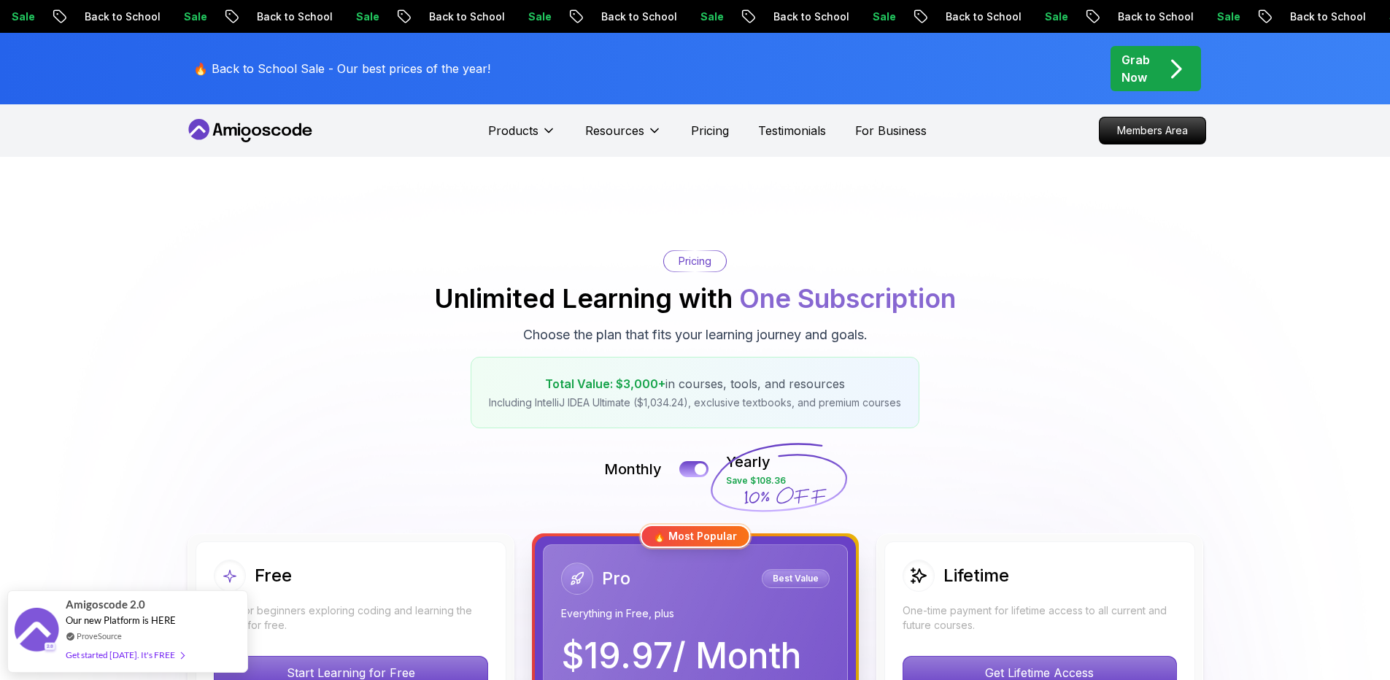
click at [261, 133] on icon at bounding box center [250, 130] width 131 height 23
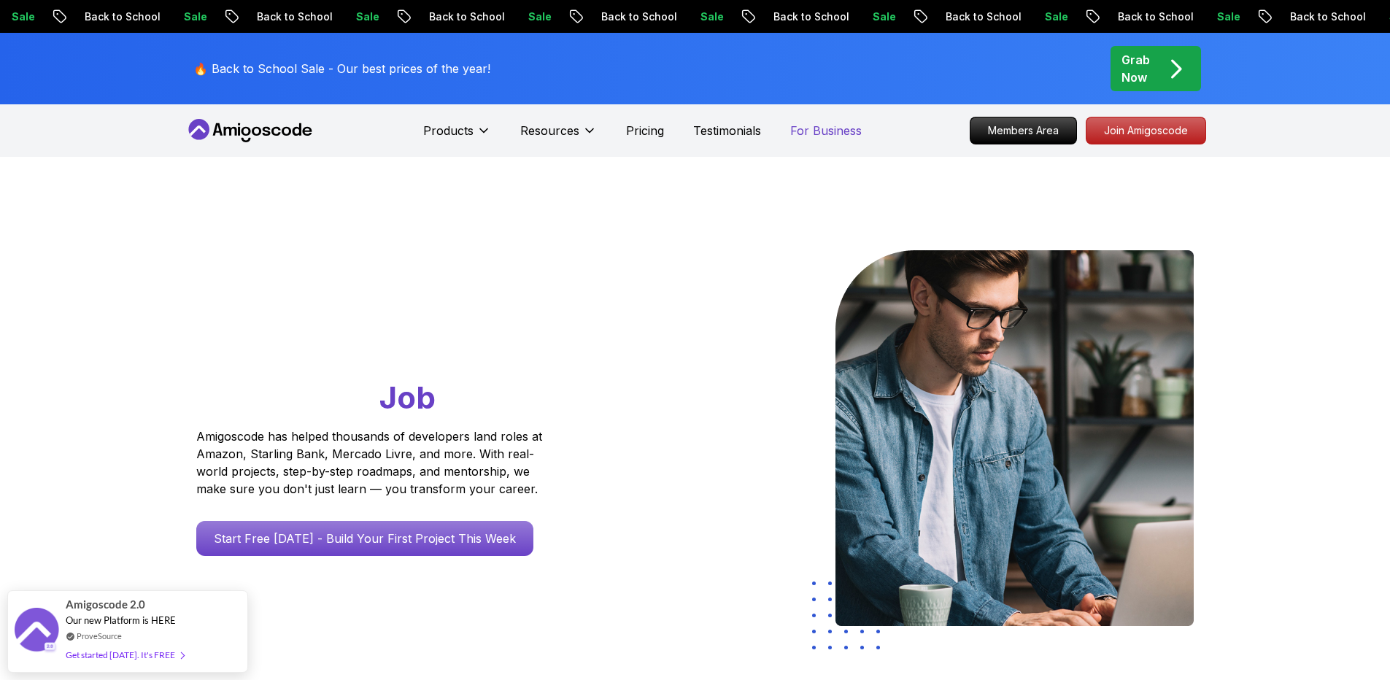
click at [822, 130] on p "For Business" at bounding box center [826, 131] width 72 height 18
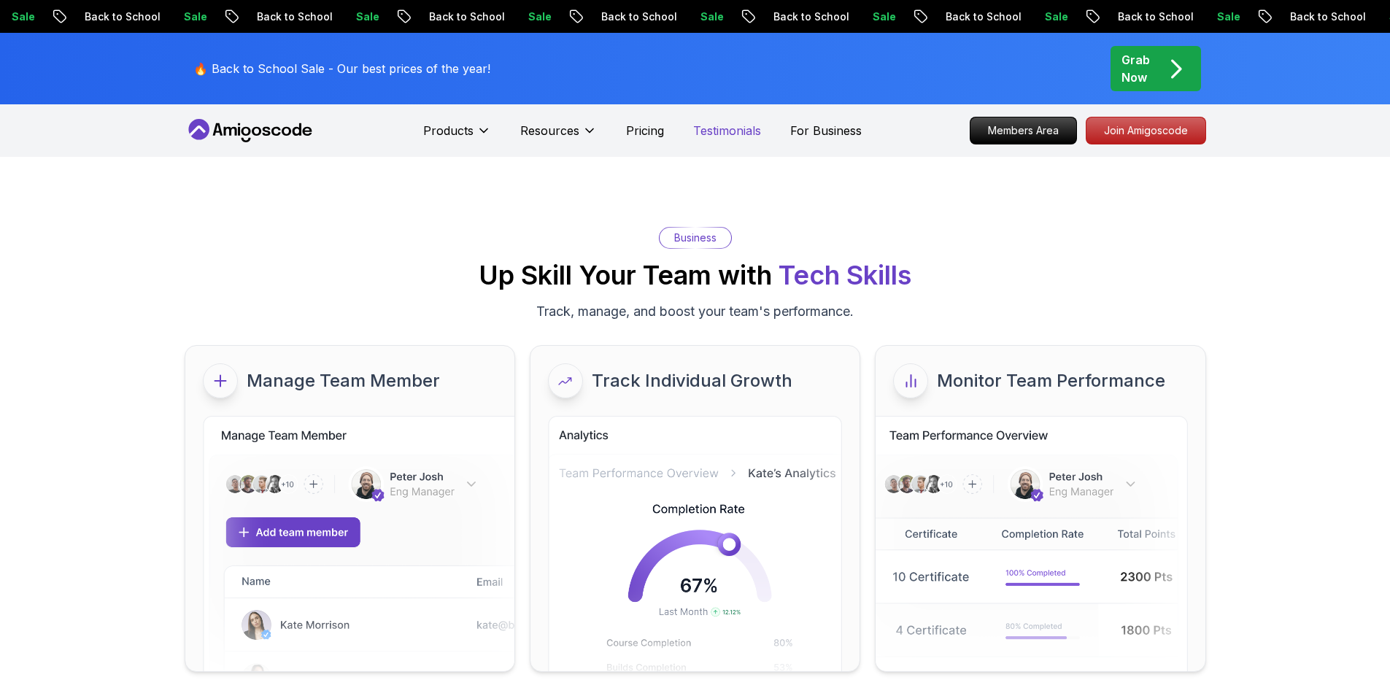
click at [758, 131] on p "Testimonials" at bounding box center [727, 131] width 68 height 18
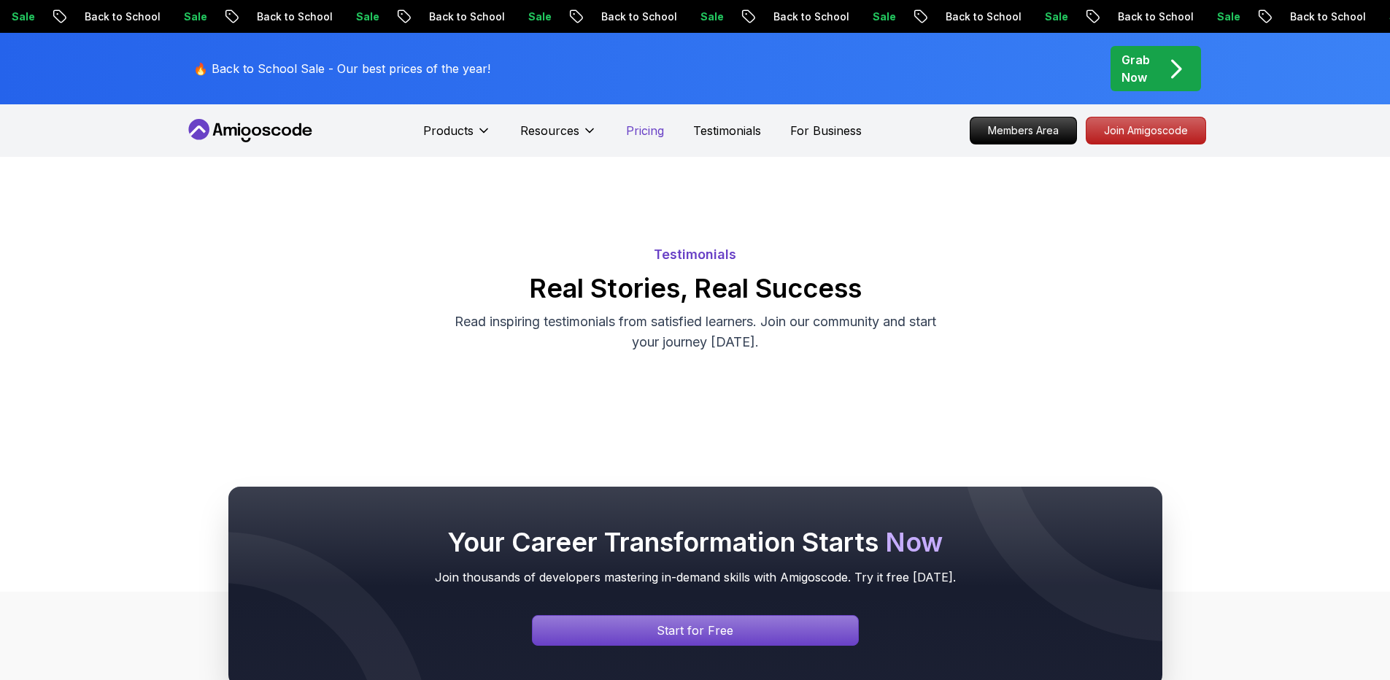
click at [647, 135] on p "Pricing" at bounding box center [645, 131] width 38 height 18
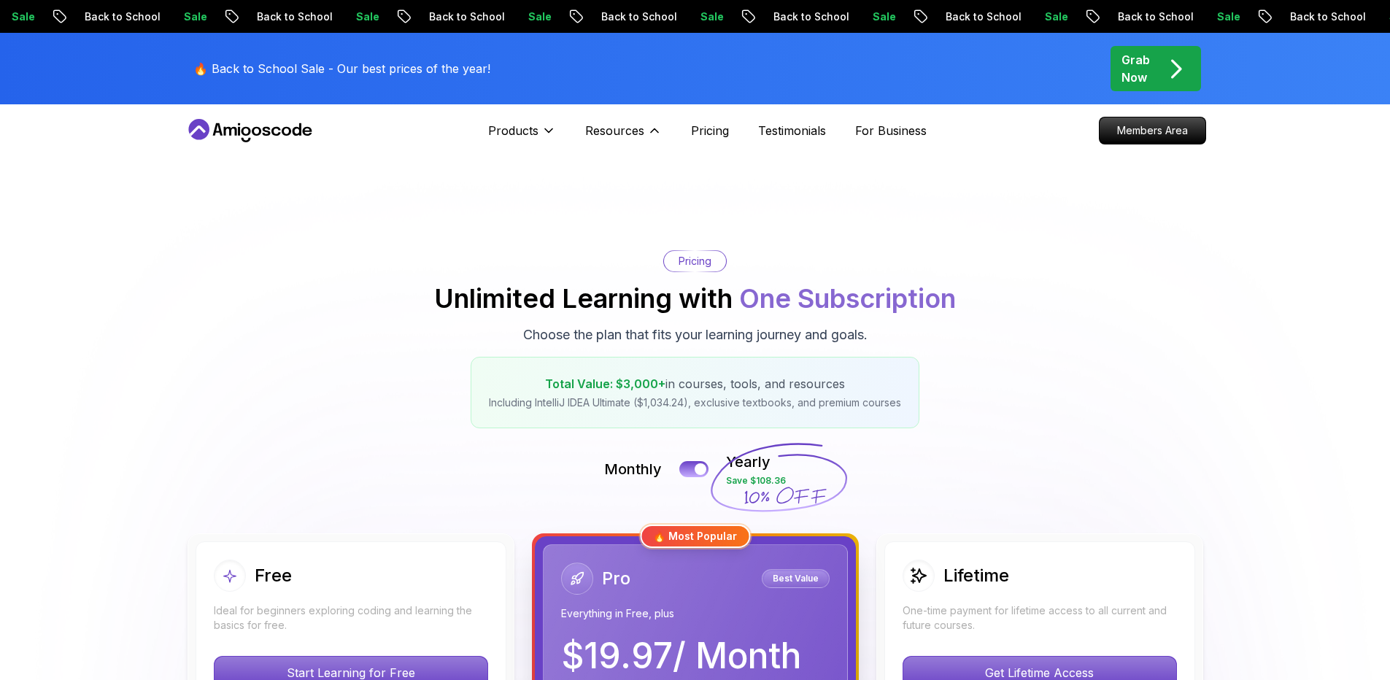
click at [755, 131] on div "Products Resources Resources Team Meet our awesome team members Blog The latest…" at bounding box center [707, 130] width 439 height 29
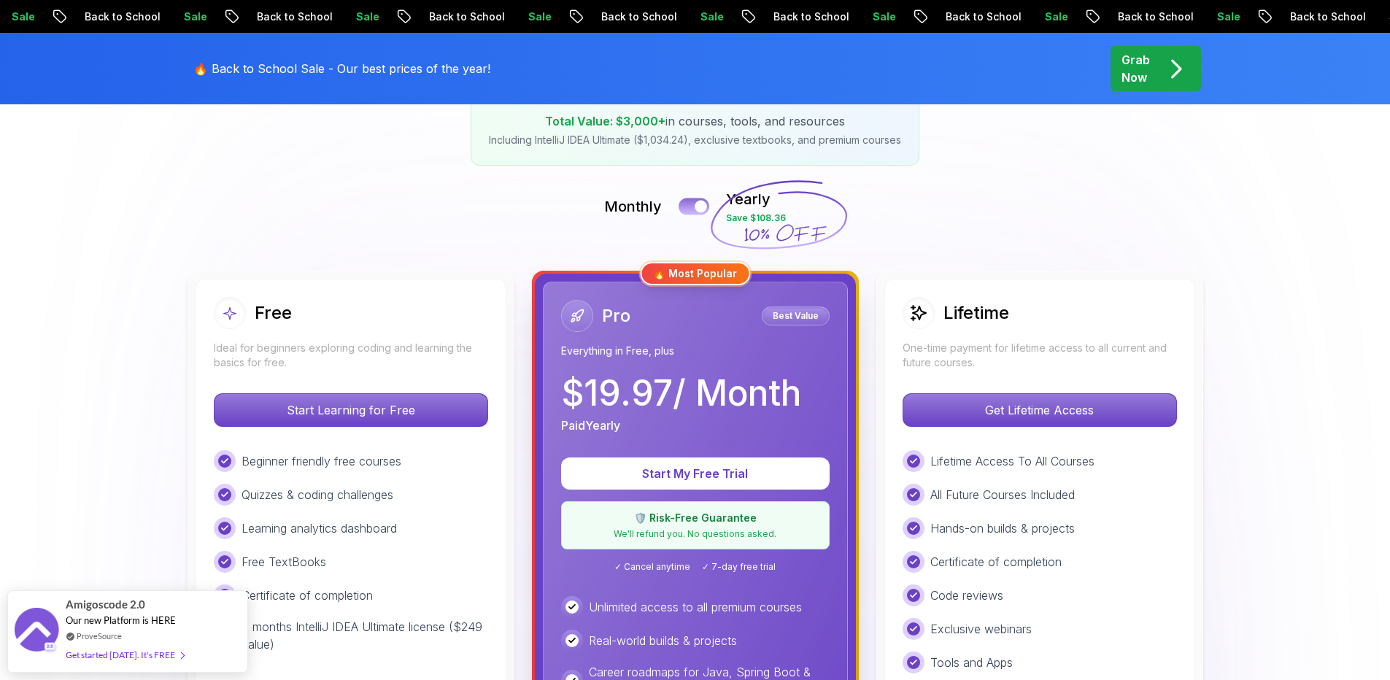
click at [690, 209] on button at bounding box center [694, 206] width 31 height 17
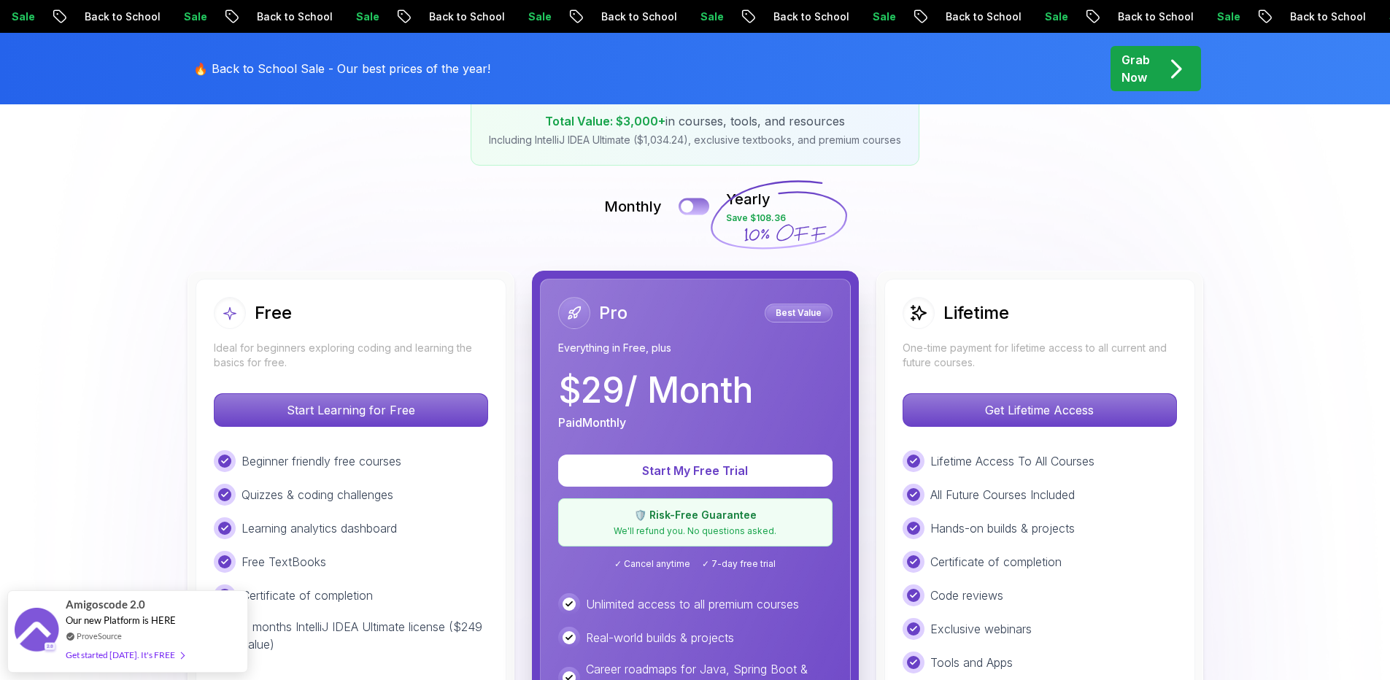
click at [690, 209] on div at bounding box center [687, 207] width 12 height 12
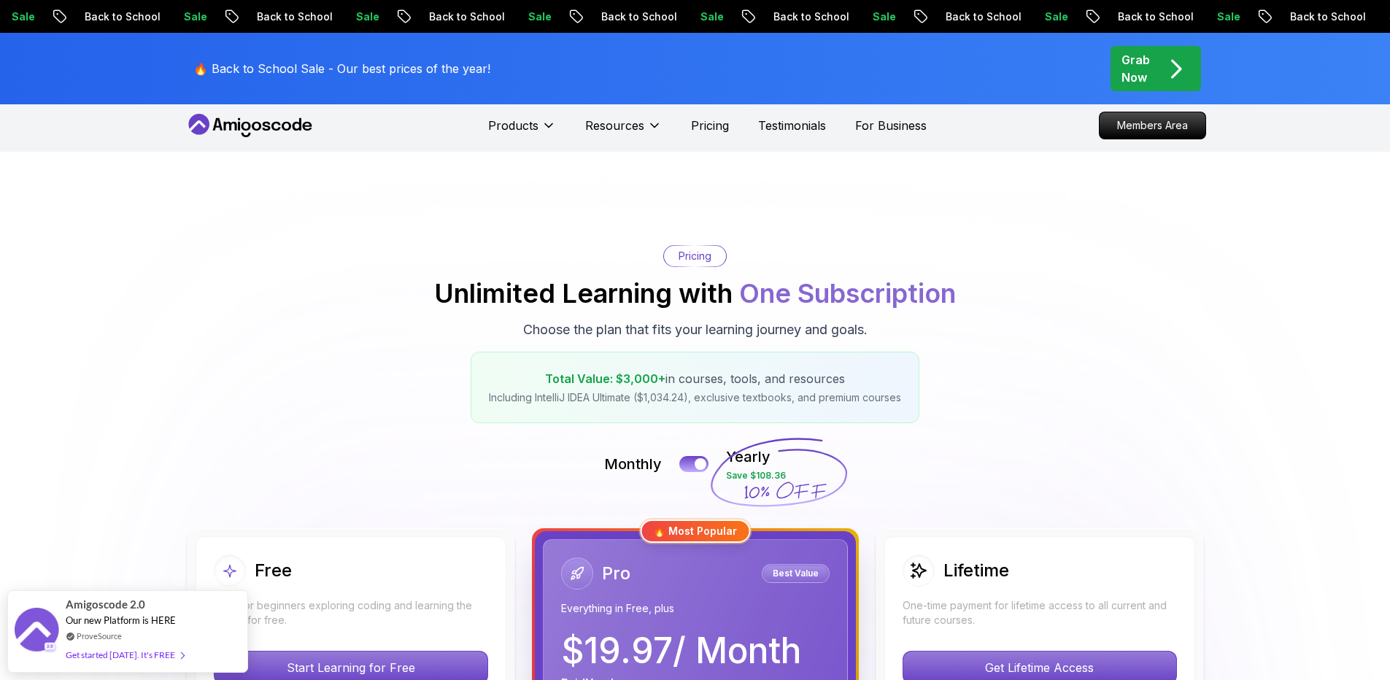
scroll to position [350, 0]
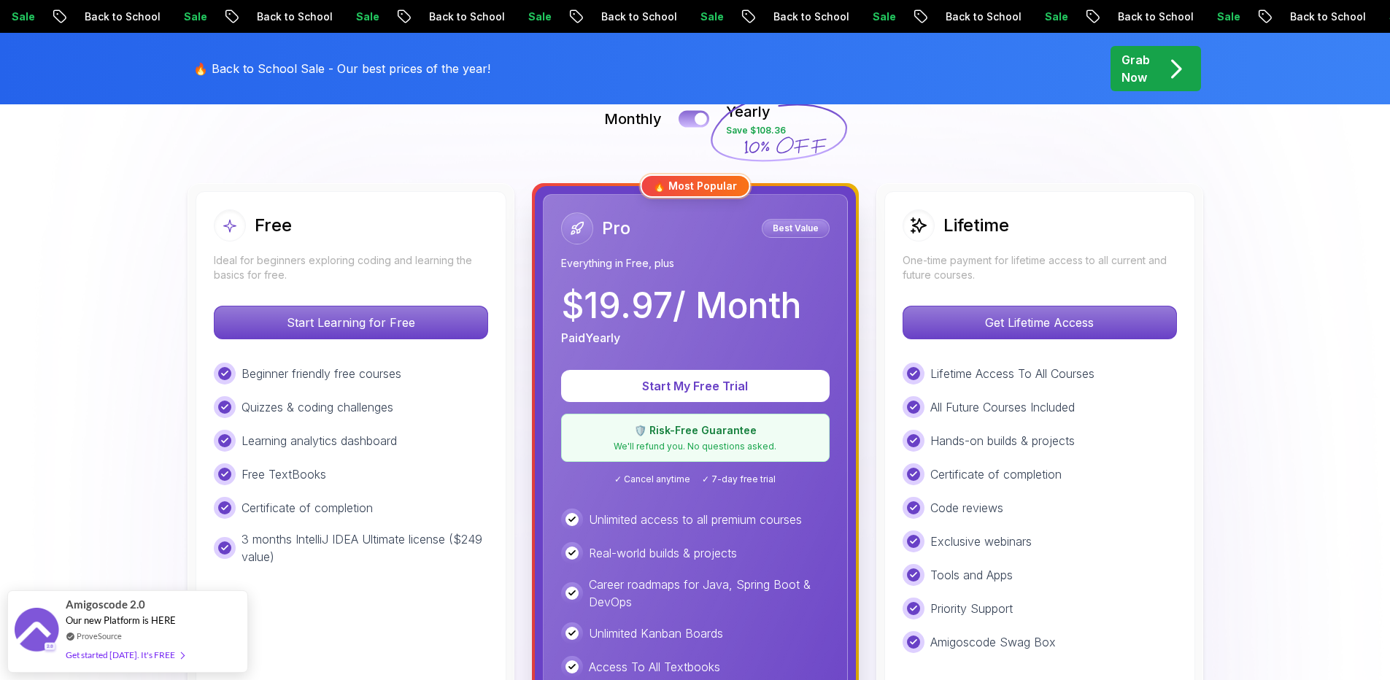
click at [696, 114] on button at bounding box center [694, 118] width 31 height 17
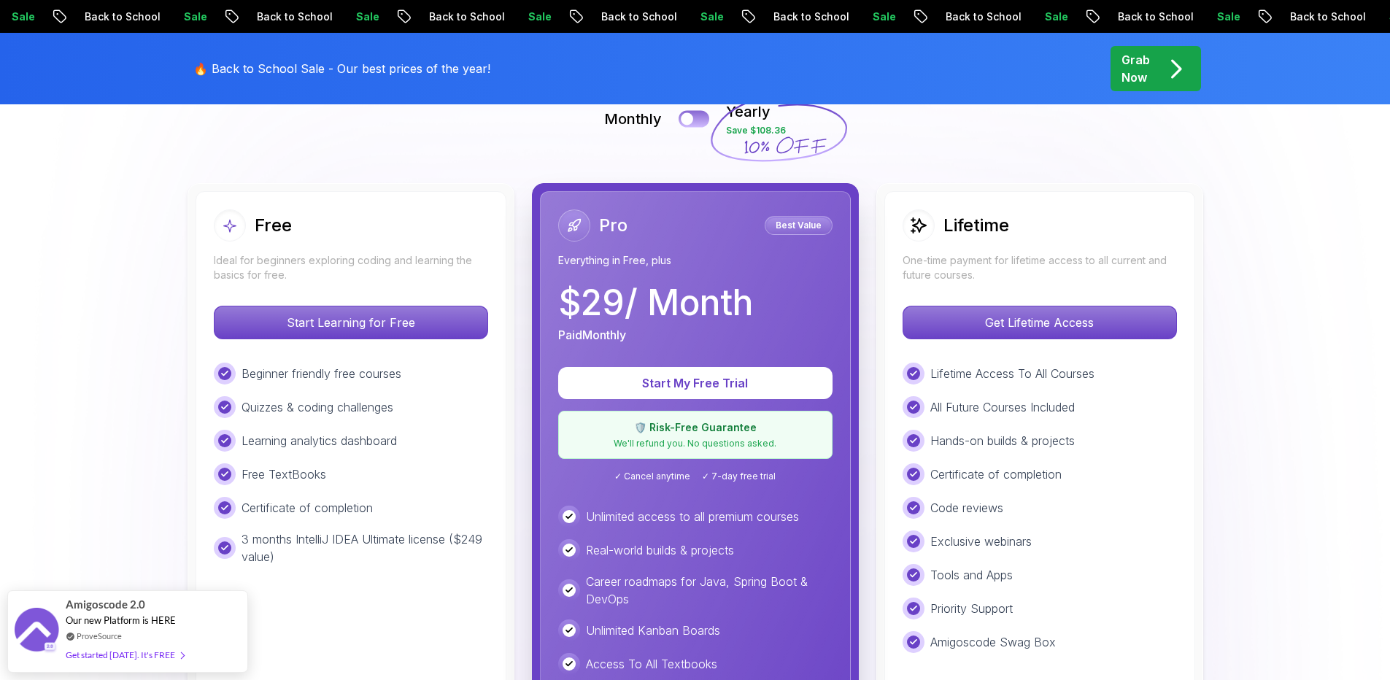
click at [696, 114] on button at bounding box center [694, 118] width 31 height 17
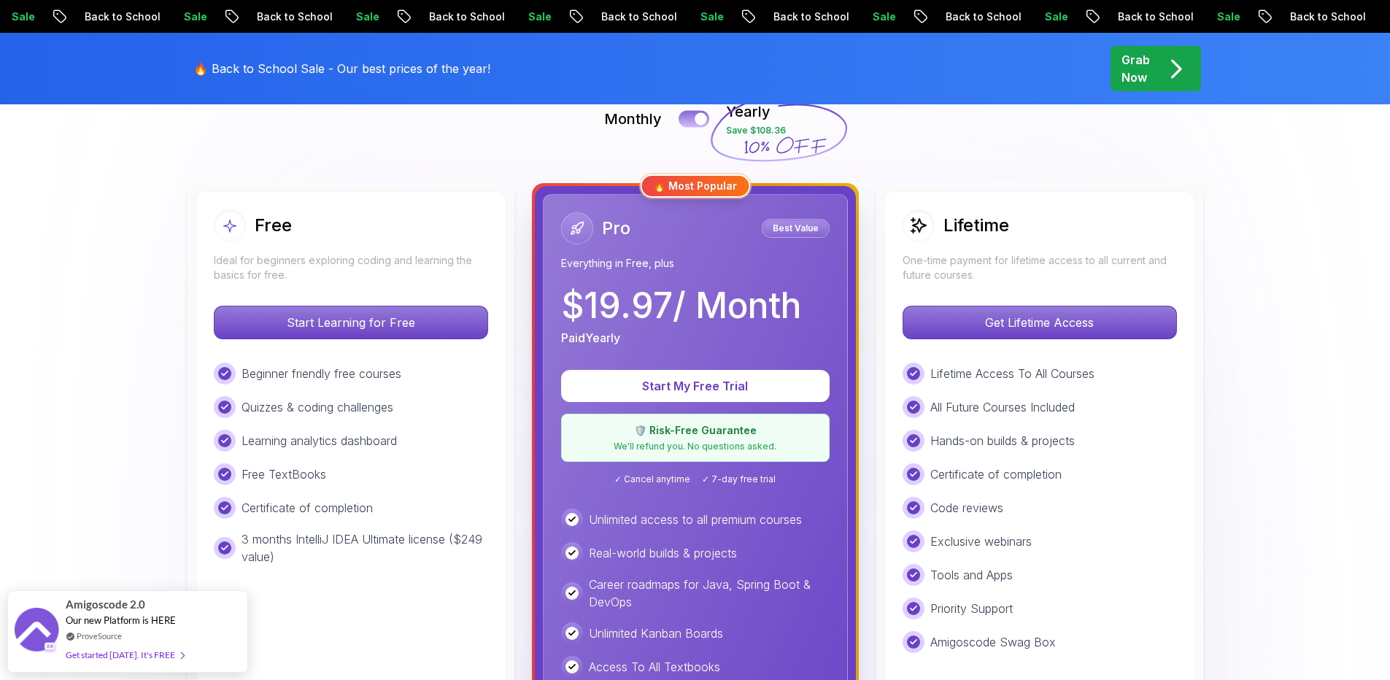
click at [696, 114] on button at bounding box center [694, 118] width 31 height 17
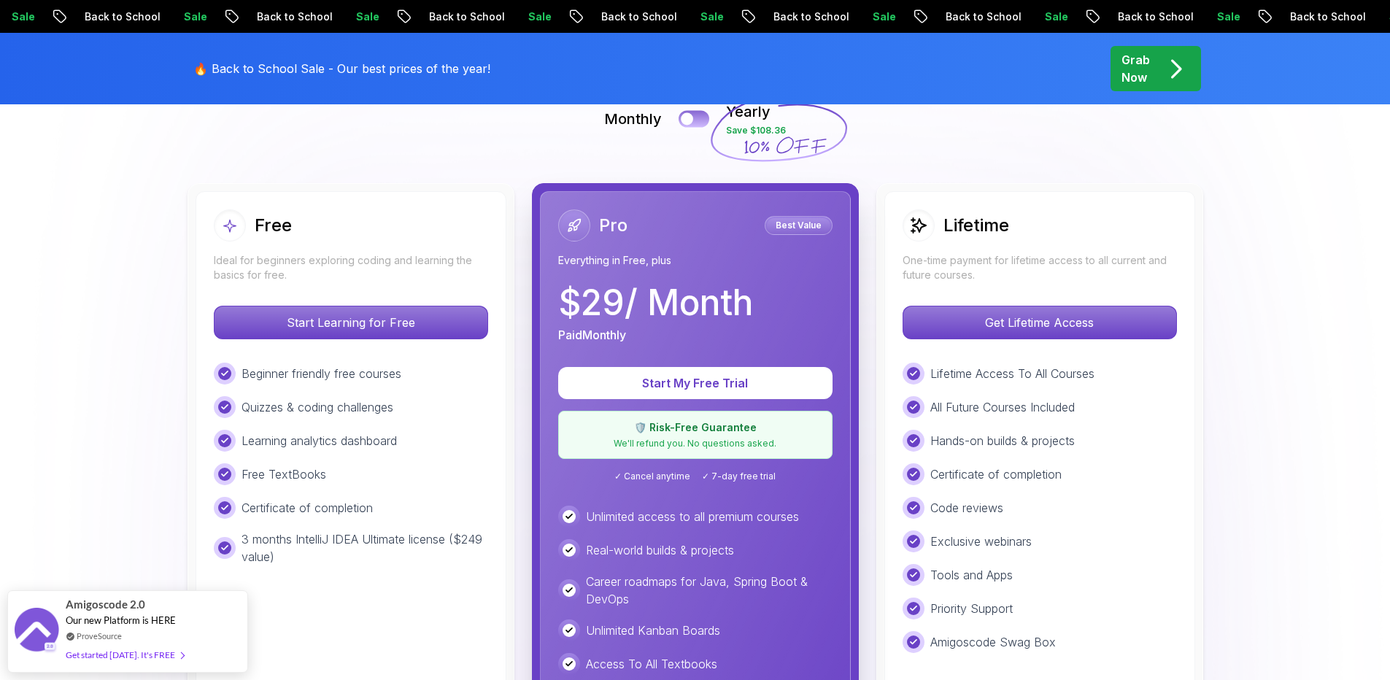
click at [696, 114] on button at bounding box center [694, 118] width 31 height 17
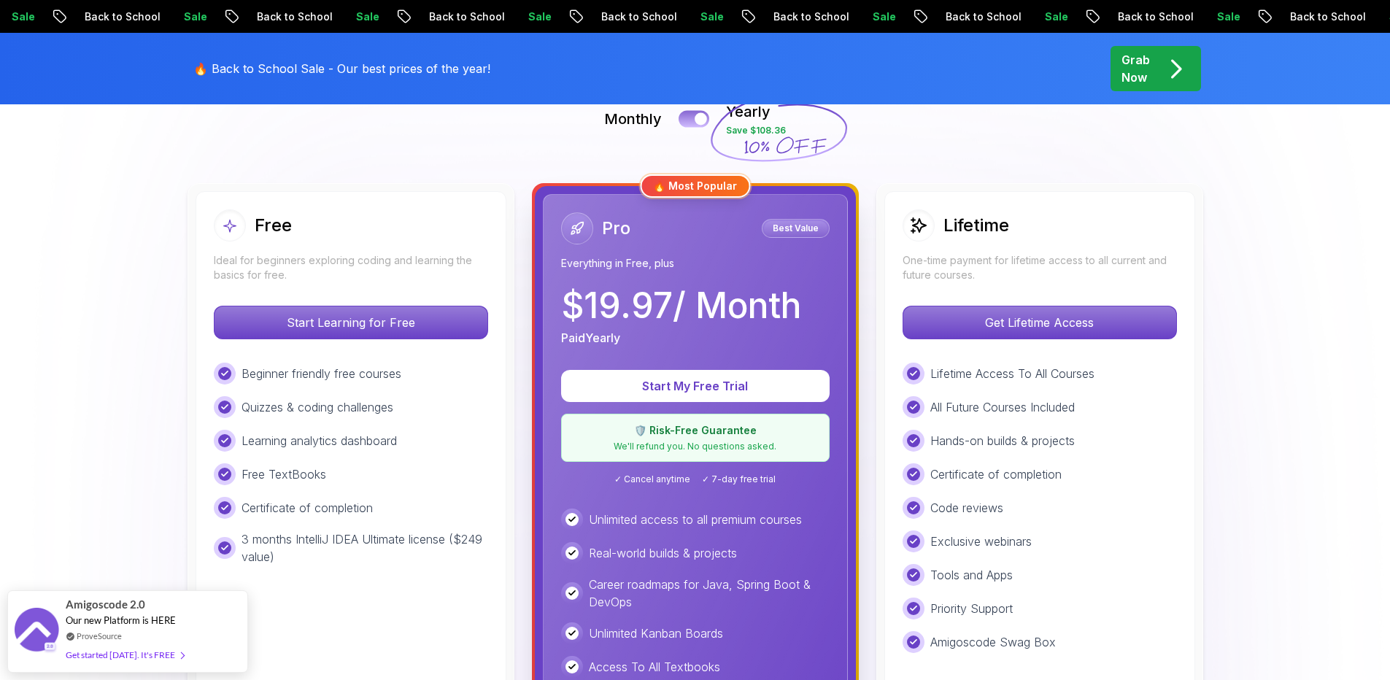
click at [696, 114] on button at bounding box center [694, 118] width 31 height 17
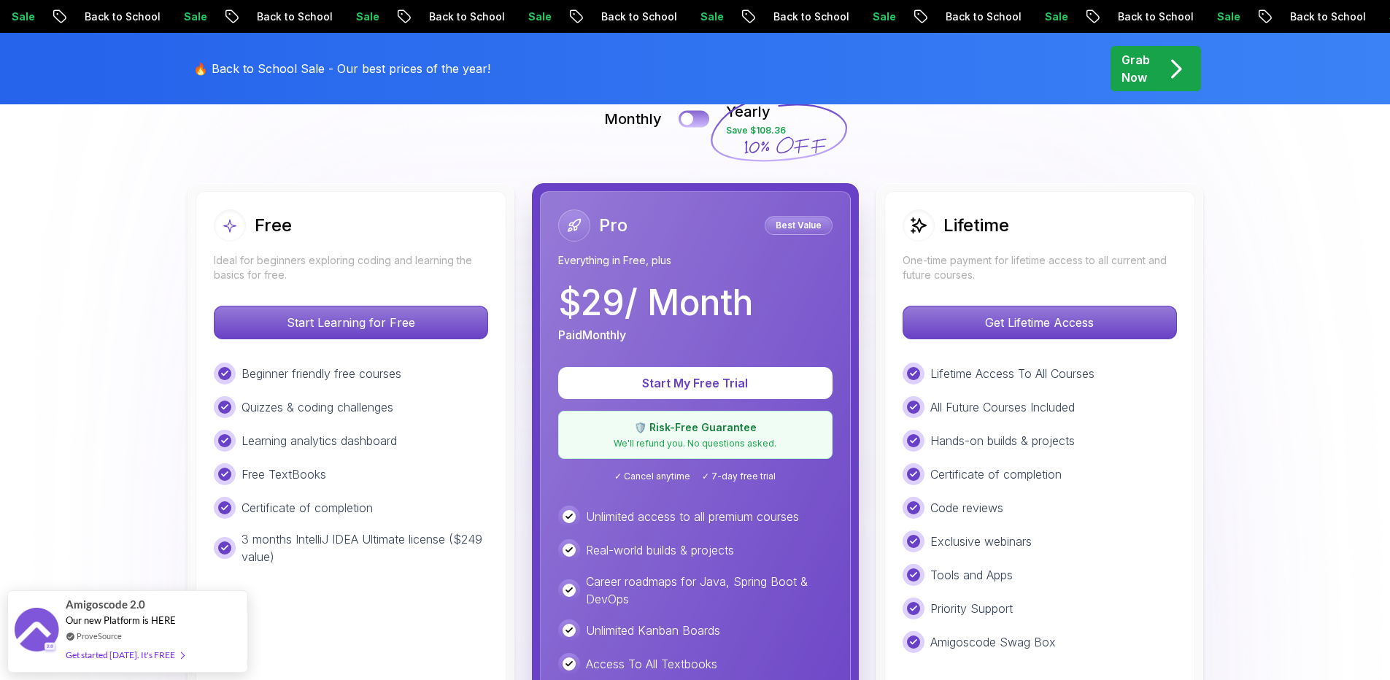
click at [696, 114] on button at bounding box center [694, 118] width 31 height 17
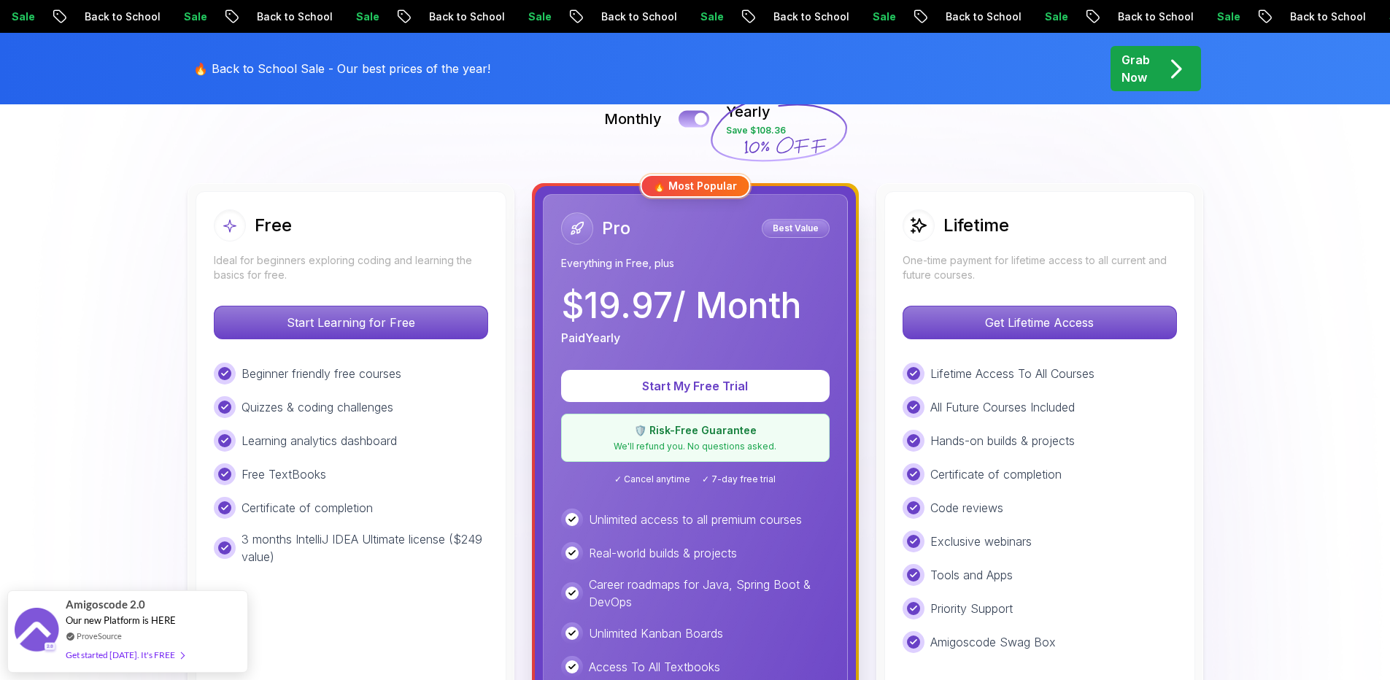
click at [696, 114] on button at bounding box center [694, 118] width 31 height 17
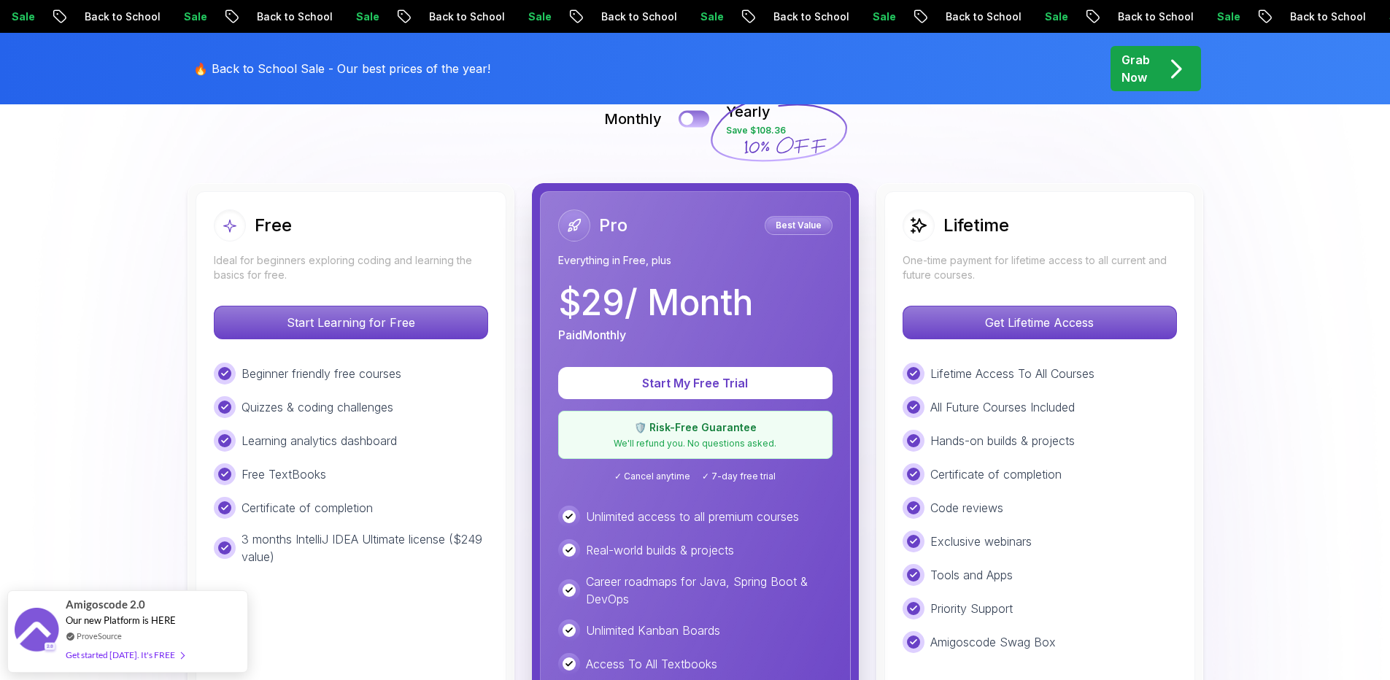
click at [696, 114] on button at bounding box center [694, 118] width 31 height 17
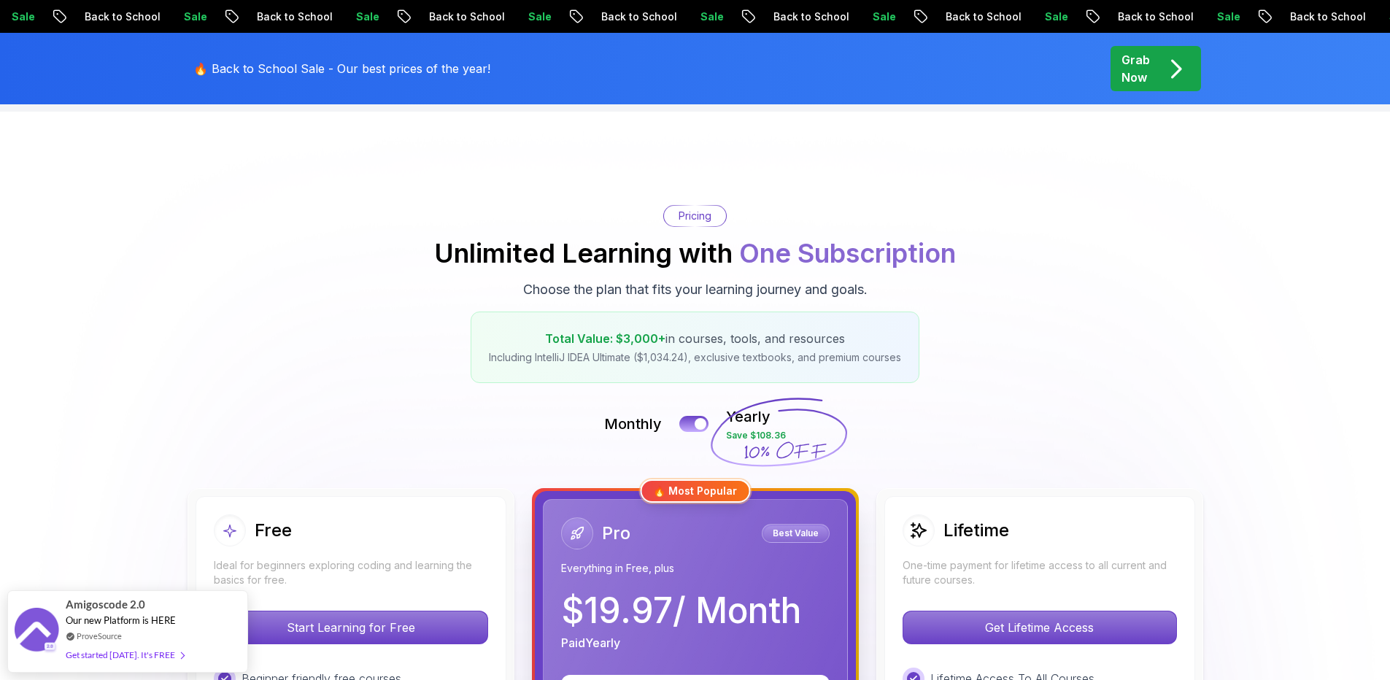
scroll to position [0, 0]
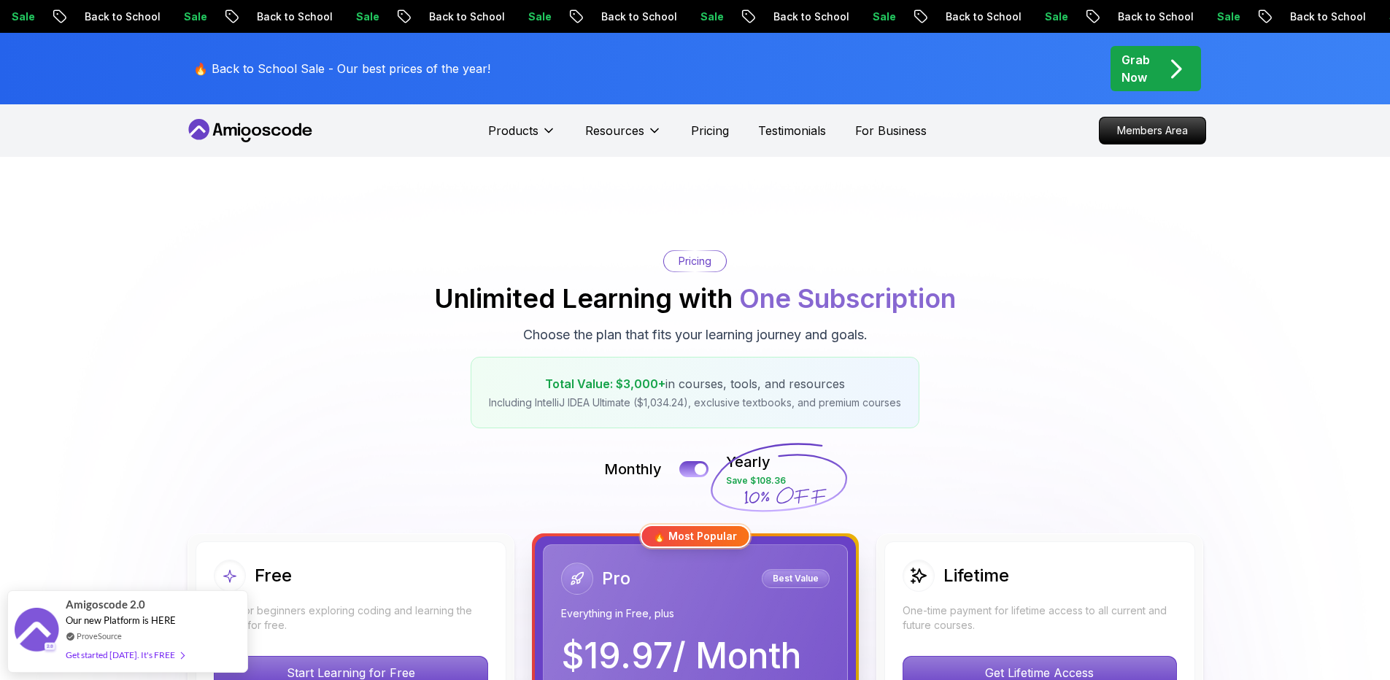
click at [280, 139] on icon at bounding box center [250, 130] width 131 height 23
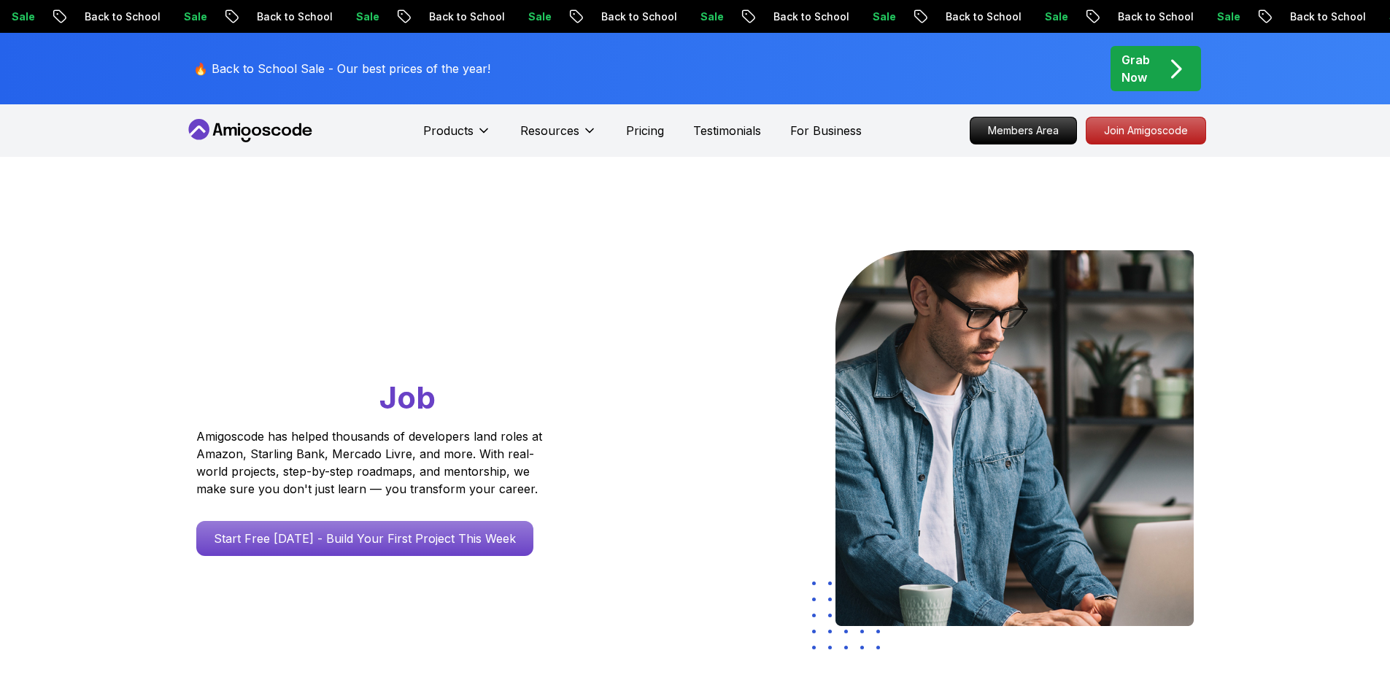
scroll to position [350, 0]
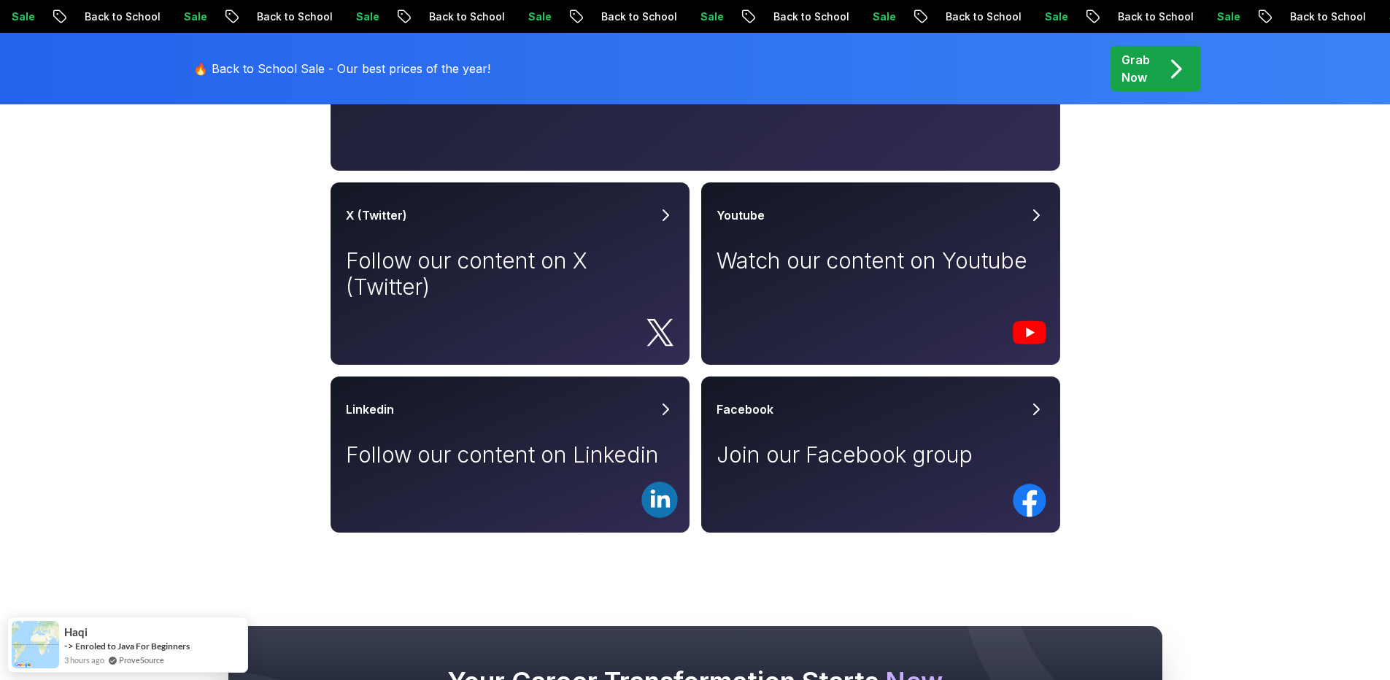
scroll to position [788, 0]
